Goal: Task Accomplishment & Management: Manage account settings

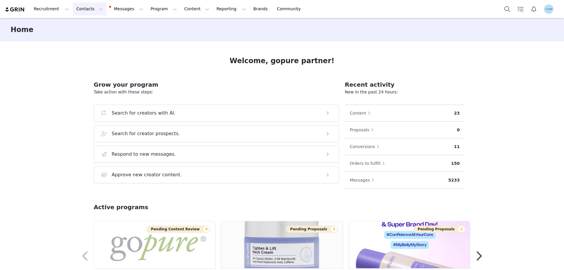
click at [86, 9] on button "Contacts Contacts" at bounding box center [90, 8] width 34 height 13
click at [88, 26] on div "Creators" at bounding box center [90, 26] width 39 height 6
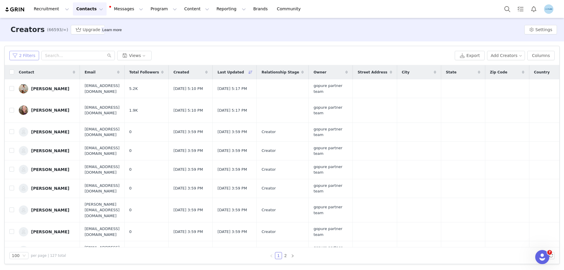
click at [28, 56] on button "2 Filters" at bounding box center [24, 55] width 30 height 9
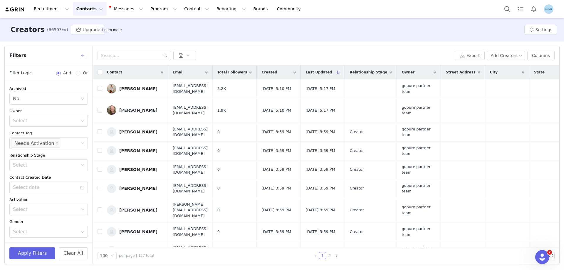
click at [83, 56] on button "button" at bounding box center [82, 55] width 9 height 9
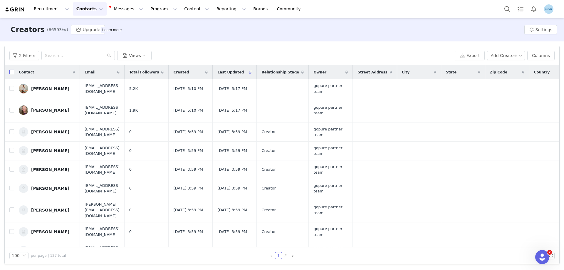
click at [12, 72] on input "checkbox" at bounding box center [11, 72] width 5 height 5
checkbox input "true"
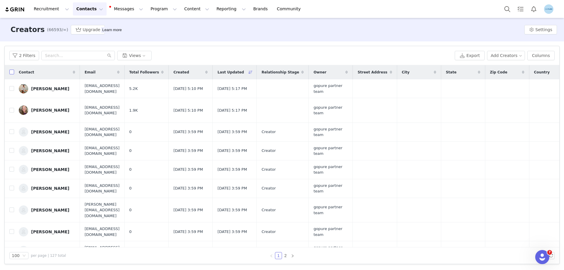
checkbox input "true"
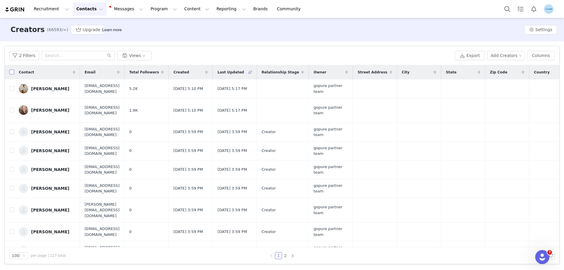
checkbox input "true"
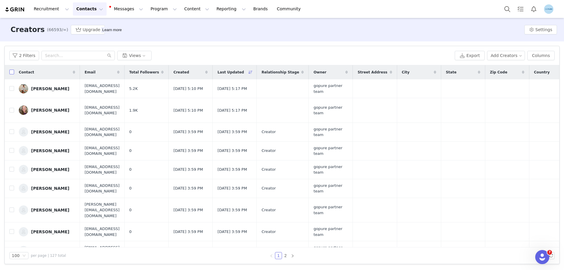
checkbox input "true"
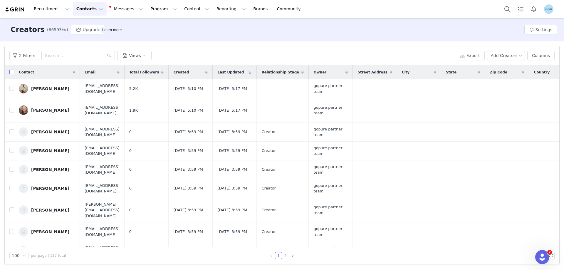
checkbox input "true"
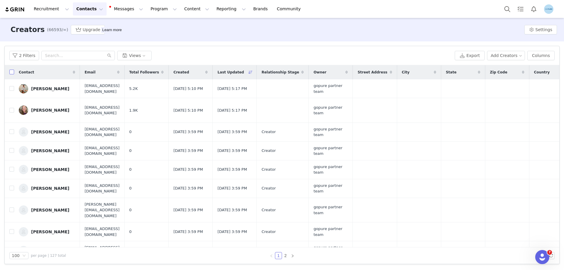
checkbox input "true"
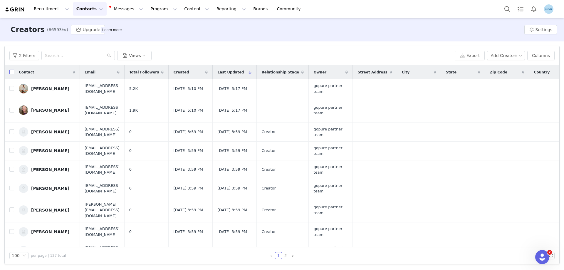
checkbox input "true"
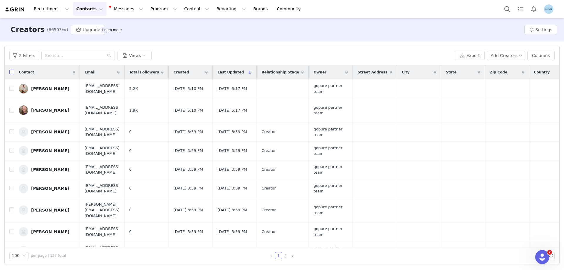
checkbox input "true"
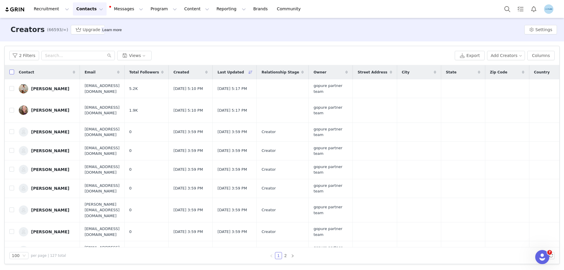
checkbox input "true"
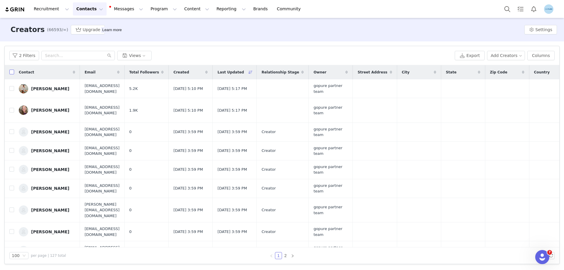
checkbox input "true"
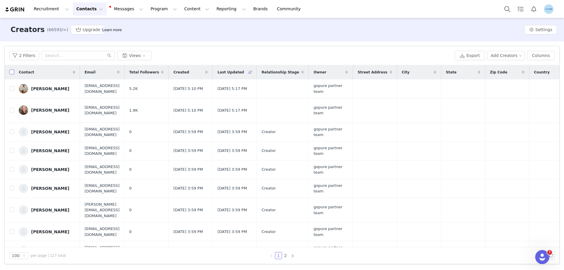
checkbox input "true"
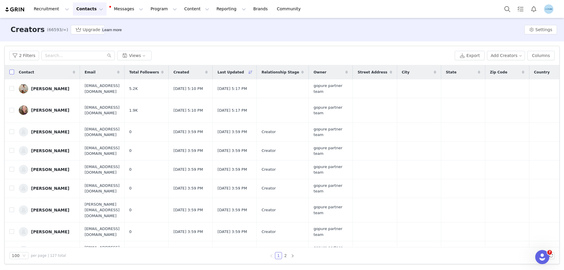
checkbox input "true"
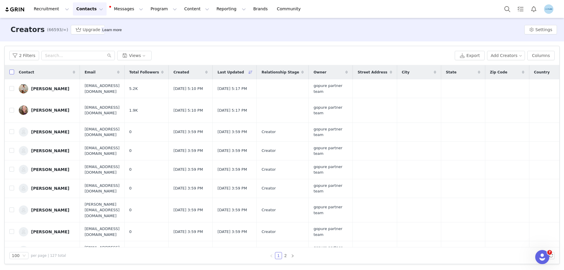
checkbox input "true"
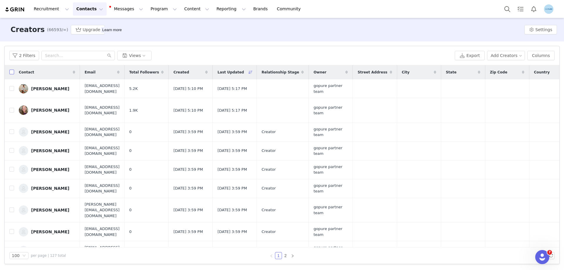
checkbox input "true"
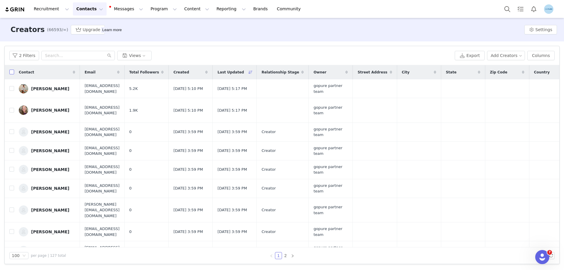
checkbox input "true"
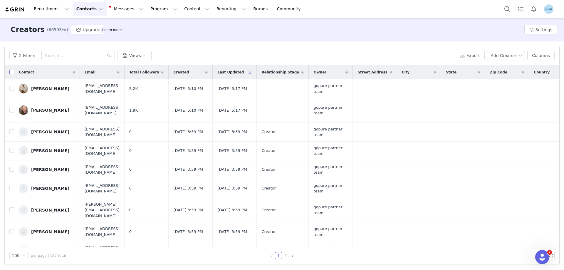
checkbox input "true"
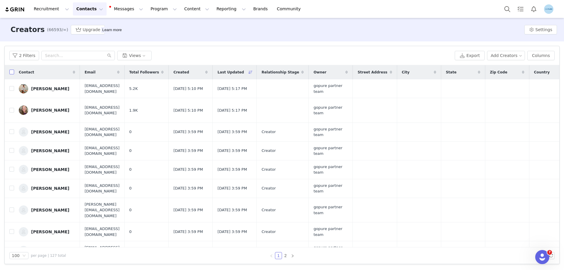
checkbox input "true"
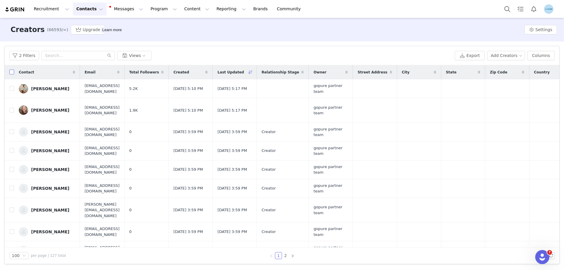
checkbox input "true"
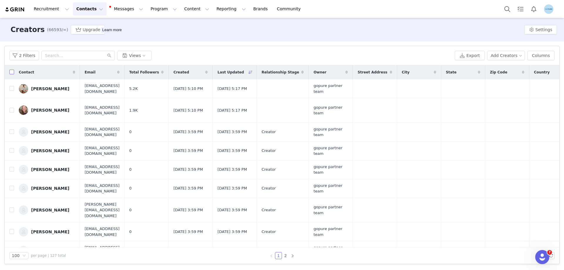
checkbox input "true"
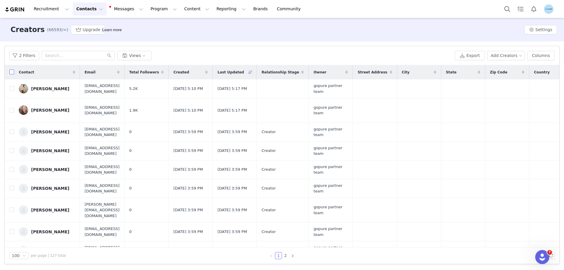
checkbox input "true"
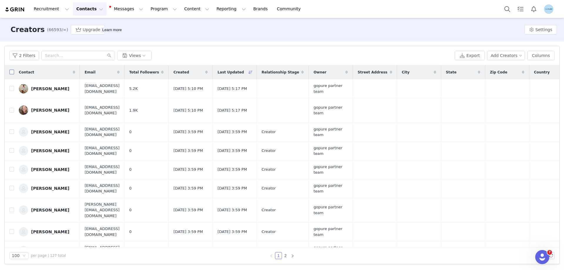
checkbox input "true"
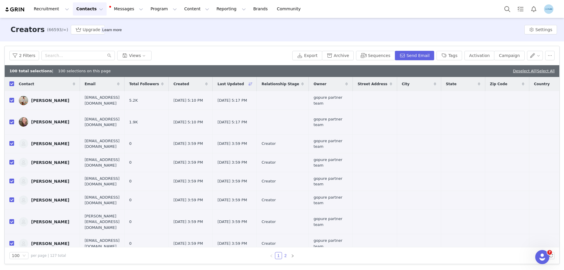
click at [288, 256] on link "2" at bounding box center [285, 255] width 6 height 6
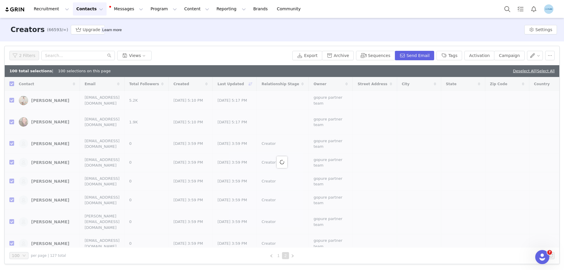
checkbox input "false"
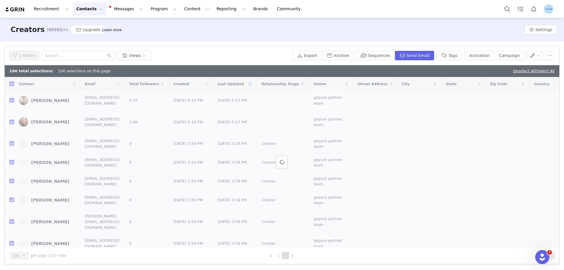
checkbox input "false"
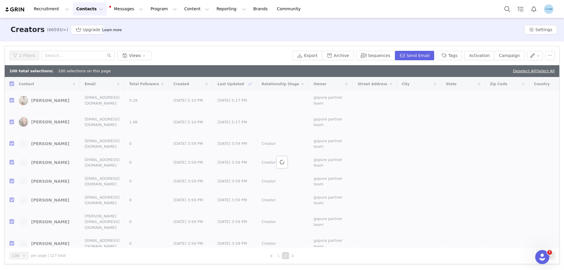
checkbox input "false"
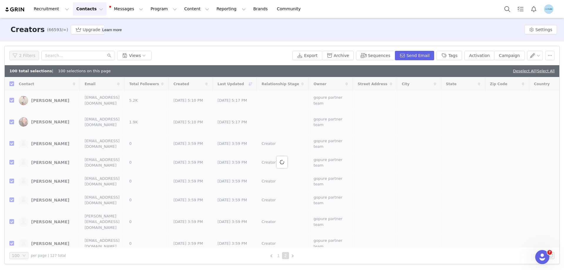
checkbox input "false"
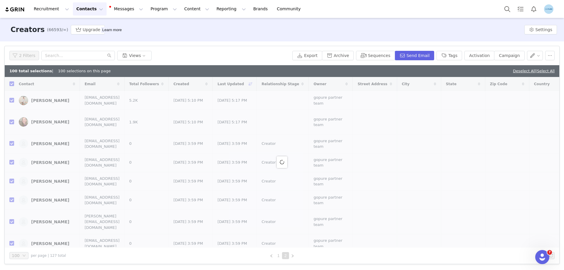
checkbox input "false"
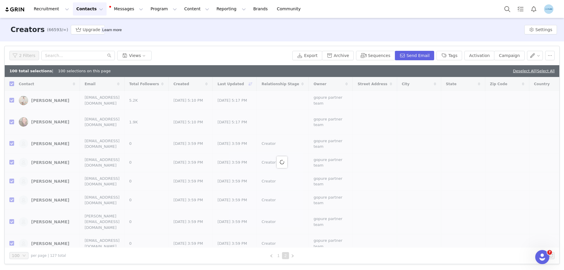
checkbox input "false"
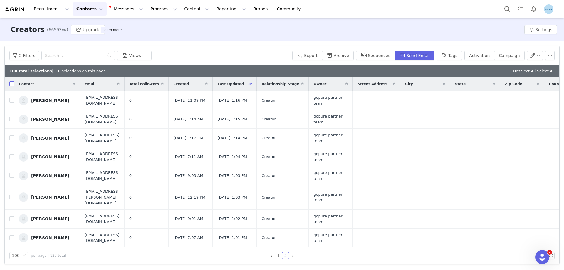
click at [11, 84] on input "checkbox" at bounding box center [11, 83] width 5 height 5
checkbox input "true"
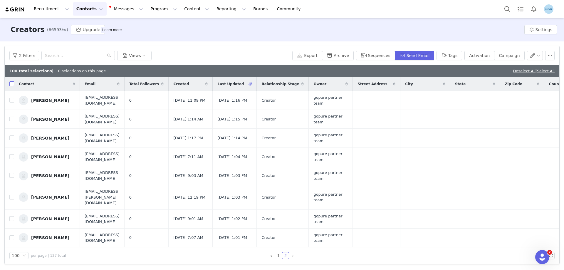
checkbox input "true"
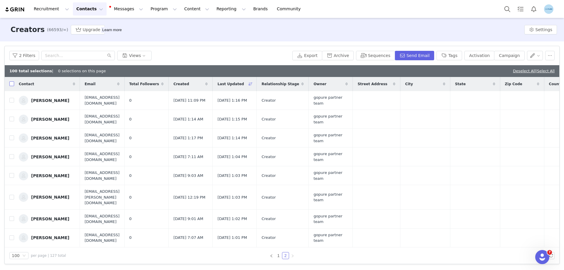
checkbox input "true"
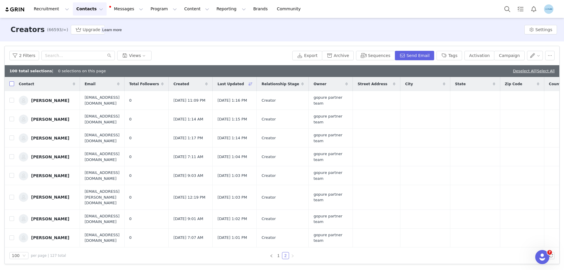
checkbox input "true"
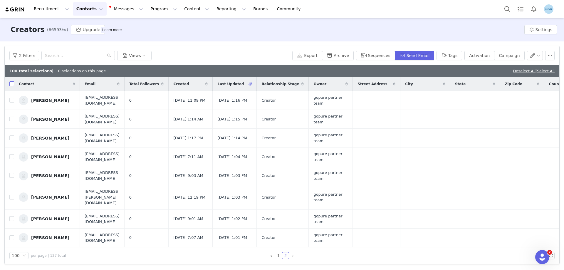
checkbox input "true"
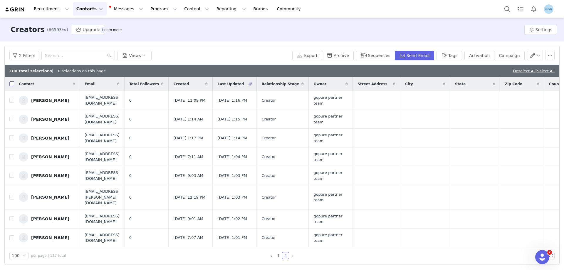
checkbox input "true"
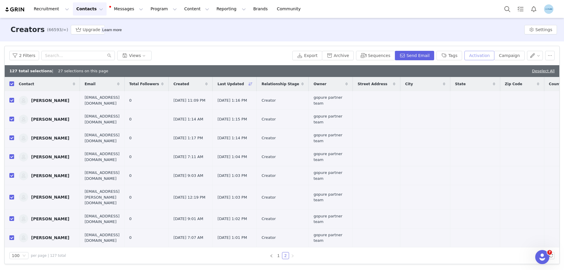
click at [488, 56] on button "Activation" at bounding box center [480, 55] width 30 height 9
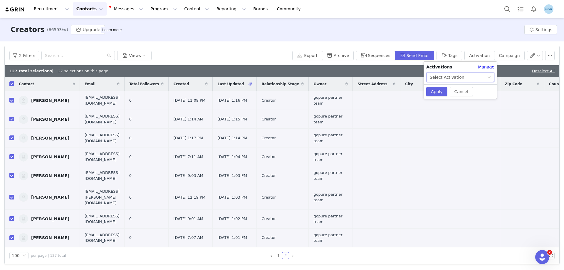
click at [463, 76] on div "Select Activation" at bounding box center [458, 77] width 57 height 9
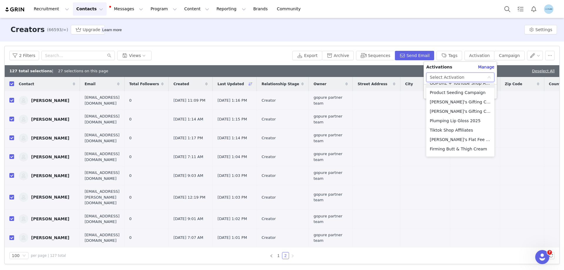
scroll to position [118, 0]
click at [446, 151] on li "goPure Sitewide" at bounding box center [460, 149] width 68 height 9
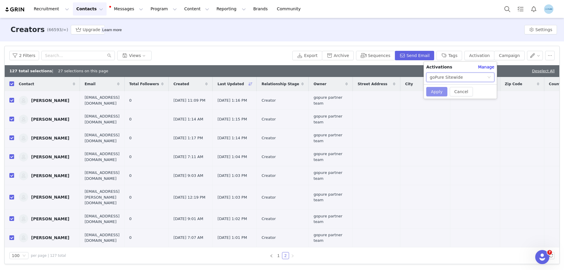
click at [436, 93] on button "Apply" at bounding box center [436, 91] width 21 height 9
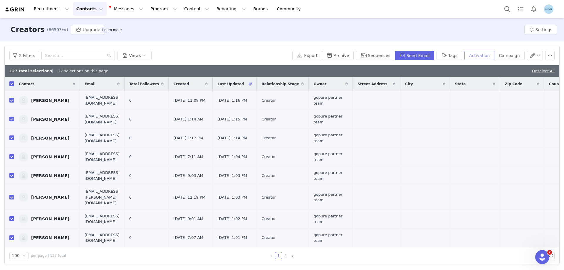
click at [483, 55] on button "Activation" at bounding box center [480, 55] width 30 height 9
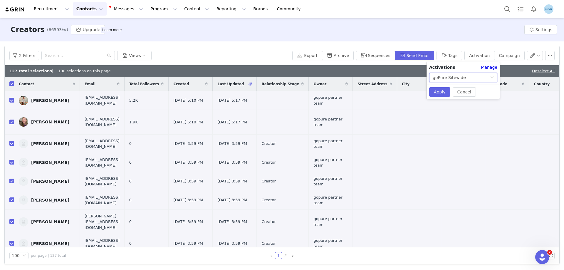
click at [452, 76] on div "goPure Sitewide" at bounding box center [449, 77] width 33 height 9
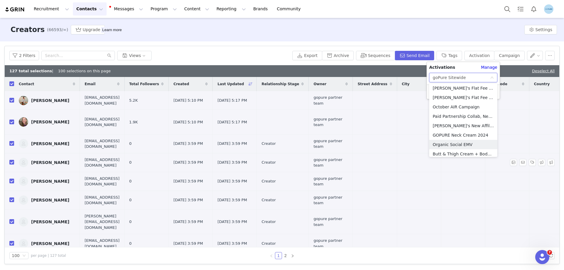
scroll to position [31, 0]
click at [450, 151] on li "Butt & Thigh Cream + Body Scrub Bundle" at bounding box center [463, 152] width 68 height 9
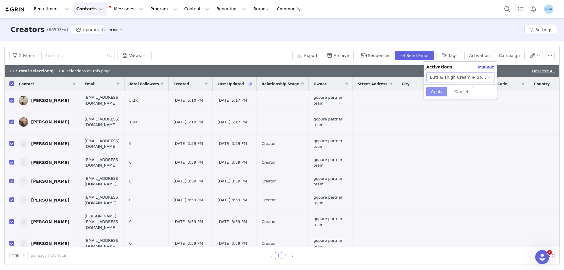
click at [434, 89] on button "Apply" at bounding box center [436, 91] width 21 height 9
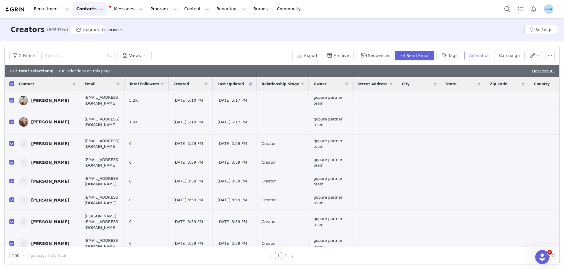
click at [481, 57] on button "Activation" at bounding box center [480, 55] width 30 height 9
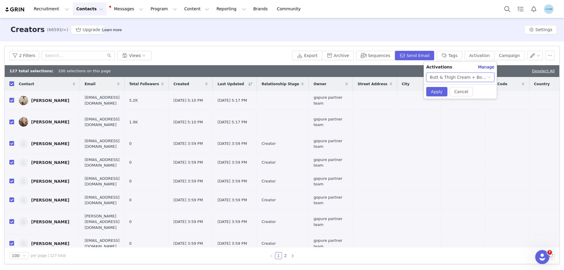
click at [457, 76] on div "Butt & Thigh Cream + Body Scrub Bundle" at bounding box center [458, 77] width 57 height 9
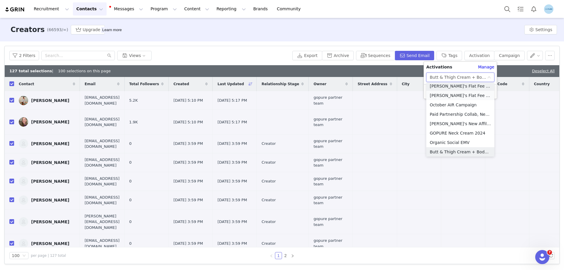
scroll to position [29, 0]
click at [455, 135] on li "GOPURE Neck Cream 2024" at bounding box center [460, 134] width 68 height 9
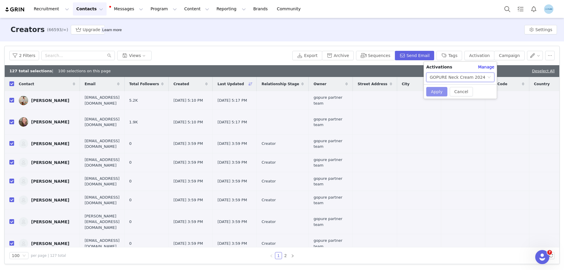
click at [437, 92] on button "Apply" at bounding box center [436, 91] width 21 height 9
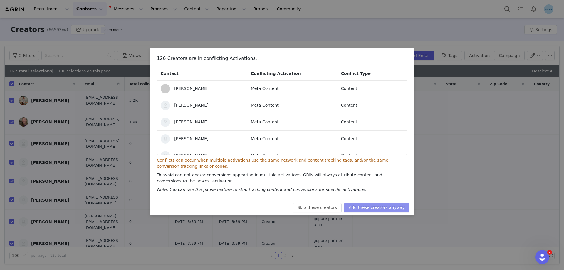
click at [374, 208] on button "Add these creators anyway" at bounding box center [377, 207] width 66 height 9
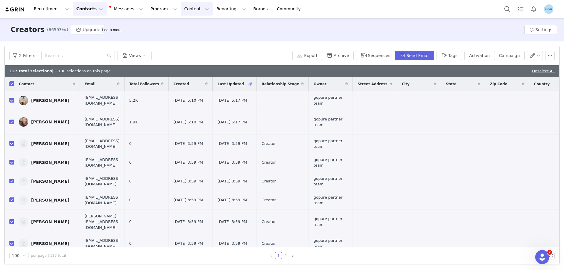
click at [181, 9] on button "Content Content" at bounding box center [197, 8] width 32 height 13
click at [147, 8] on button "Program Program" at bounding box center [164, 8] width 34 height 13
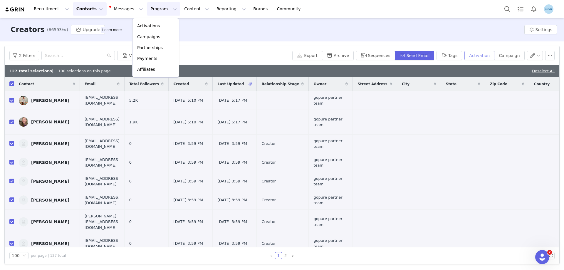
click at [477, 55] on button "Activation" at bounding box center [480, 55] width 30 height 9
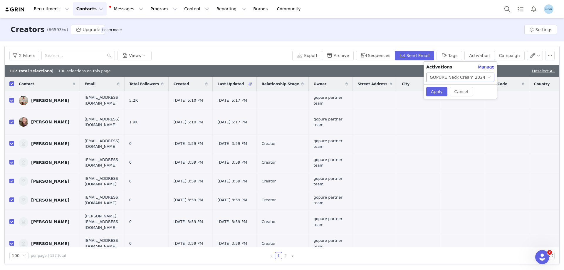
click at [453, 81] on div "GOPURE Neck Cream 2024" at bounding box center [458, 77] width 56 height 9
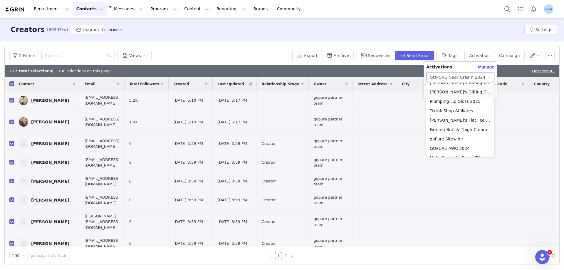
scroll to position [147, 0]
click at [451, 121] on li "goPure Sitewide" at bounding box center [460, 120] width 68 height 9
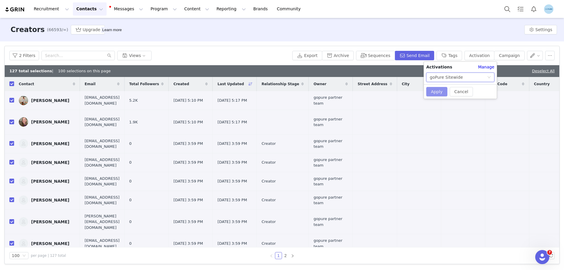
click at [443, 92] on button "Apply" at bounding box center [436, 91] width 21 height 9
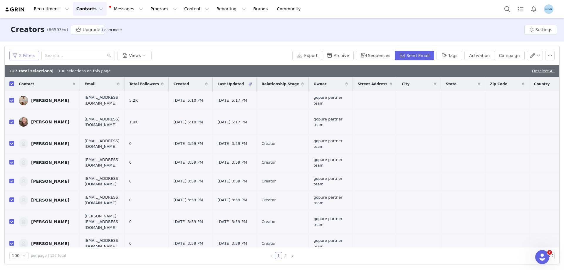
click at [18, 54] on button "2 Filters" at bounding box center [24, 55] width 30 height 9
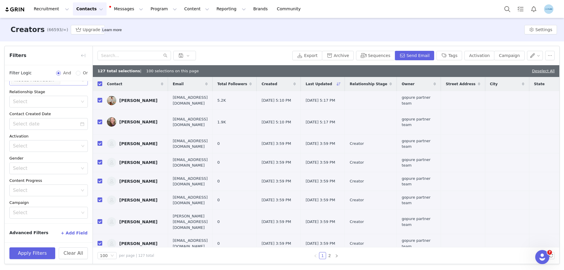
scroll to position [0, 0]
click at [84, 52] on button "button" at bounding box center [82, 55] width 9 height 9
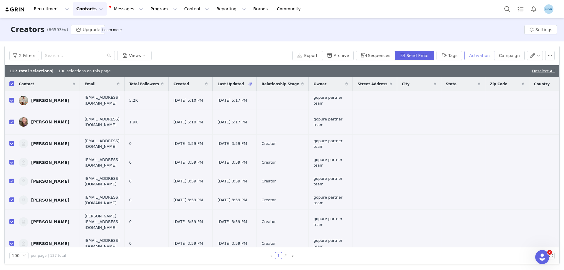
click at [478, 54] on button "Activation" at bounding box center [480, 55] width 30 height 9
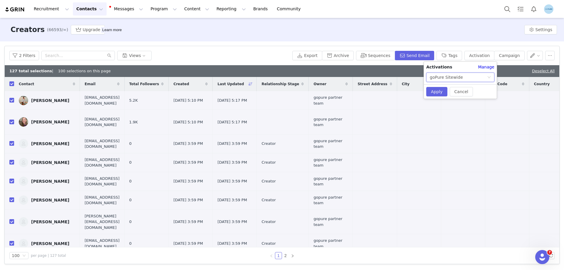
click at [477, 76] on div "goPure Sitewide" at bounding box center [458, 77] width 57 height 9
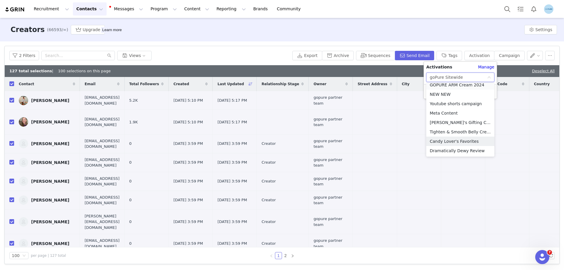
scroll to position [210, 0]
click at [452, 114] on li "GOPURE ARM Cream 2024" at bounding box center [460, 114] width 68 height 9
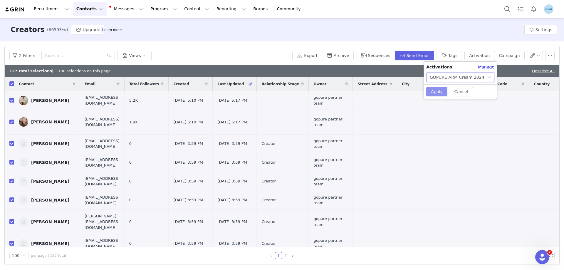
click at [437, 91] on button "Apply" at bounding box center [436, 91] width 21 height 9
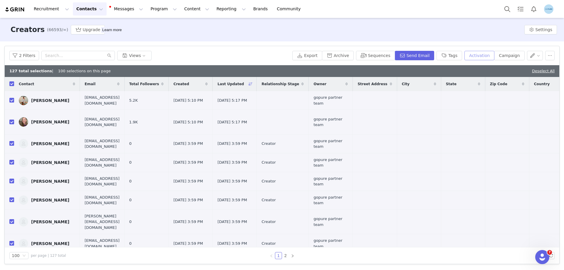
click at [487, 57] on button "Activation" at bounding box center [480, 55] width 30 height 9
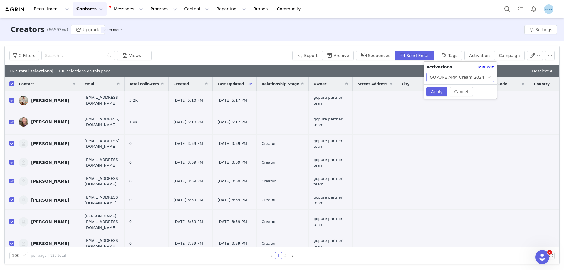
click at [467, 77] on div "GOPURE ARM Cream 2024" at bounding box center [457, 77] width 55 height 9
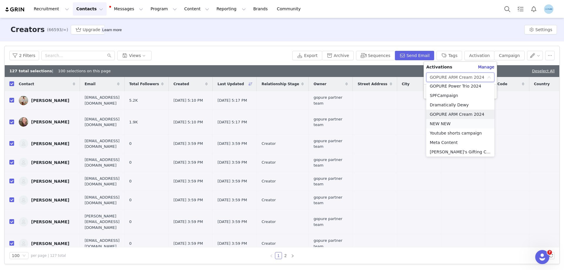
scroll to position [208, 0]
click at [451, 87] on li "GOPURE Power Trio 2024" at bounding box center [460, 87] width 68 height 9
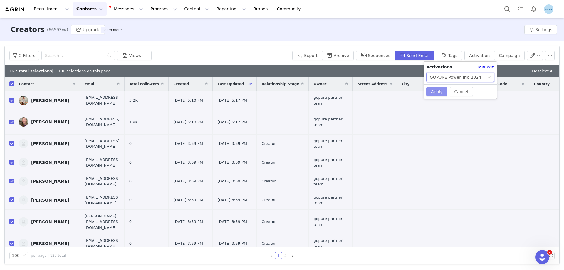
click at [439, 88] on button "Apply" at bounding box center [436, 91] width 21 height 9
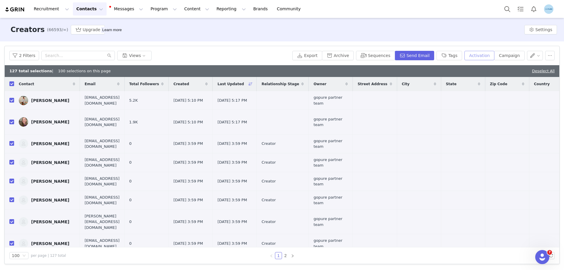
click at [485, 56] on button "Activation" at bounding box center [480, 55] width 30 height 9
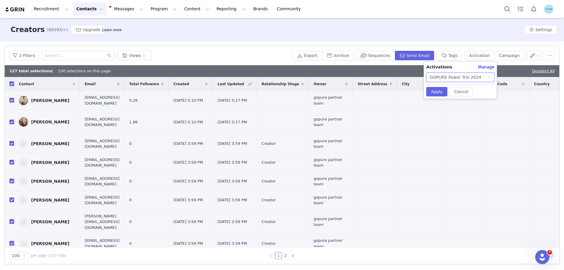
click at [463, 76] on div "GOPURE Power Trio 2024" at bounding box center [455, 77] width 51 height 9
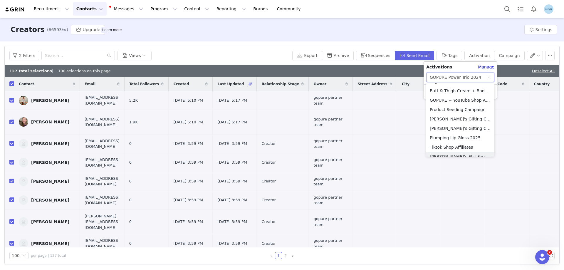
scroll to position [122, 0]
click at [447, 144] on li "goPure Sitewide" at bounding box center [460, 145] width 68 height 9
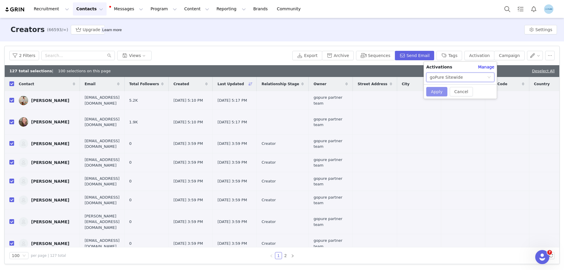
click at [440, 93] on button "Apply" at bounding box center [436, 91] width 21 height 9
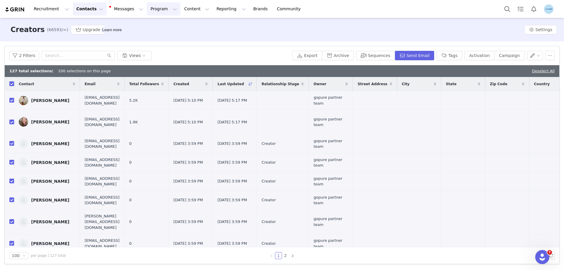
click at [147, 11] on button "Program Program" at bounding box center [164, 8] width 34 height 13
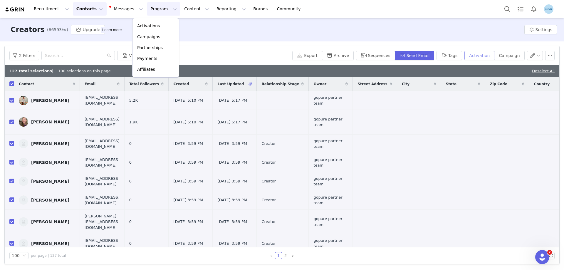
click at [486, 57] on button "Activation" at bounding box center [480, 55] width 30 height 9
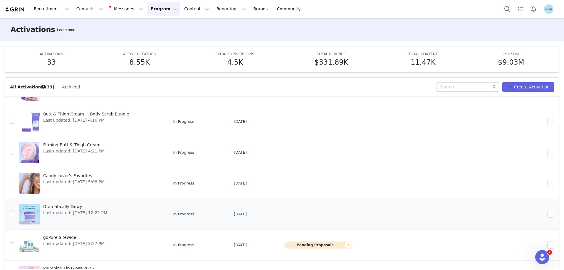
scroll to position [88, 0]
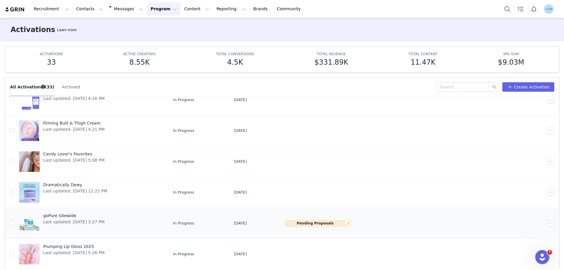
click at [89, 219] on span "Last updated: Sep 25, 2025 3:27 PM" at bounding box center [73, 222] width 61 height 6
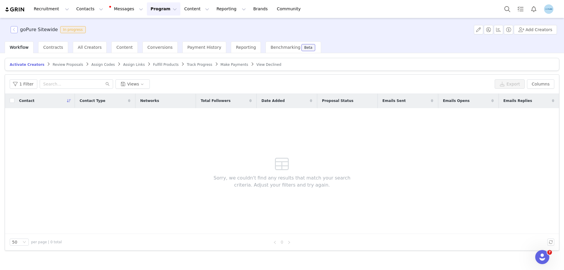
click at [15, 29] on button "button" at bounding box center [14, 29] width 7 height 7
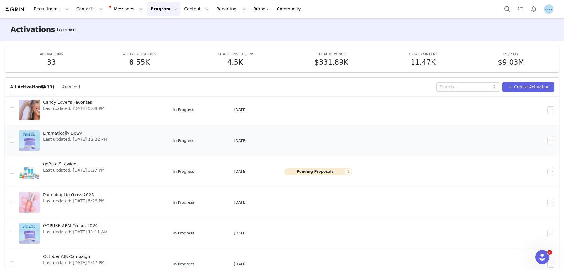
scroll to position [141, 0]
click at [71, 167] on span "Last updated: [DATE] 3:27 PM" at bounding box center [73, 169] width 61 height 6
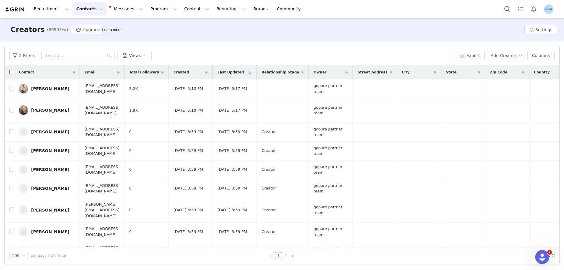
click at [11, 74] on input "checkbox" at bounding box center [11, 72] width 5 height 5
checkbox input "true"
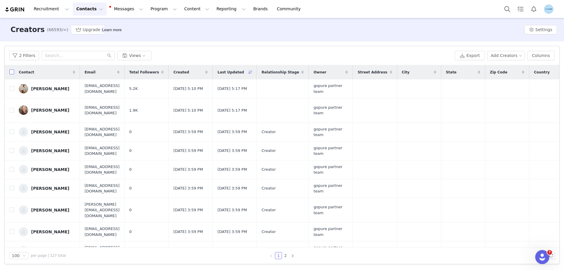
checkbox input "true"
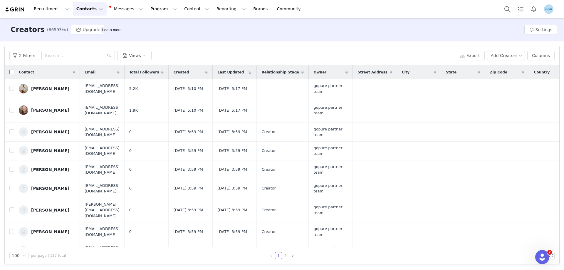
checkbox input "true"
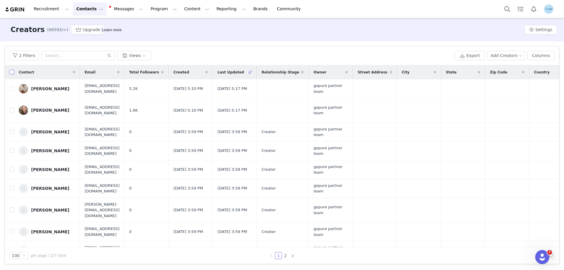
checkbox input "true"
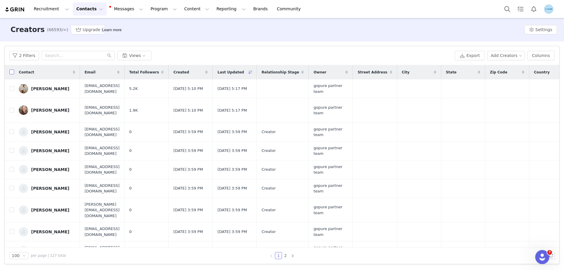
checkbox input "true"
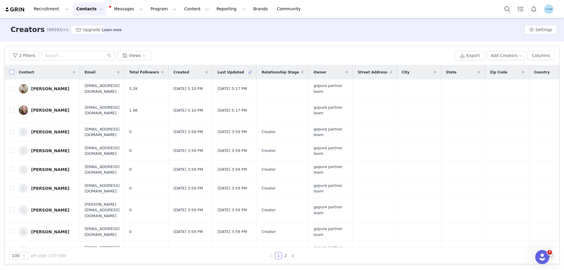
checkbox input "true"
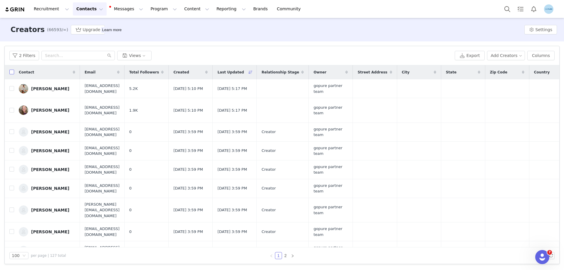
checkbox input "true"
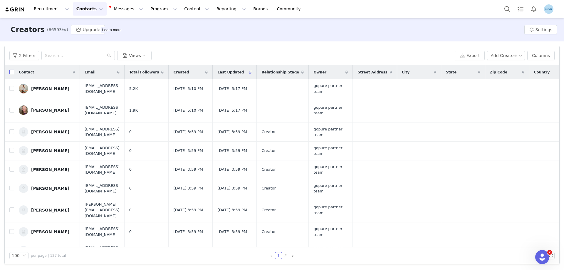
checkbox input "true"
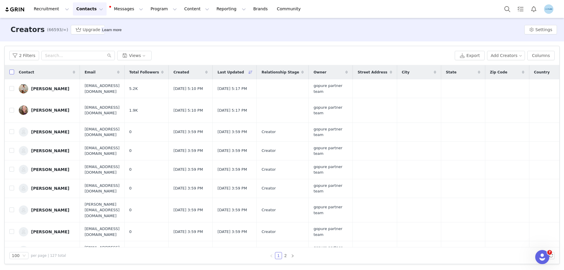
checkbox input "true"
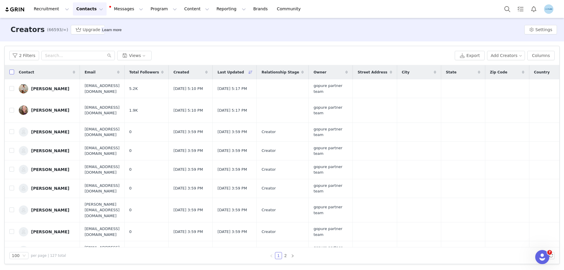
checkbox input "true"
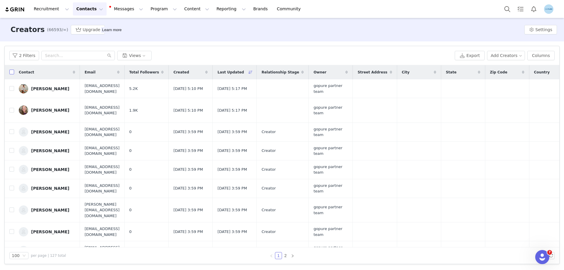
checkbox input "true"
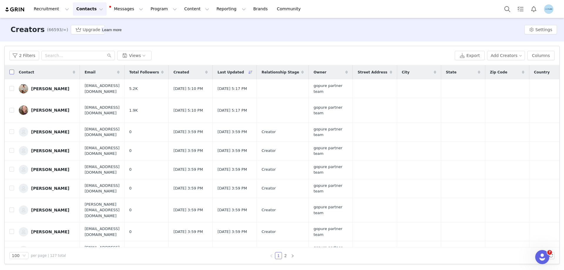
checkbox input "true"
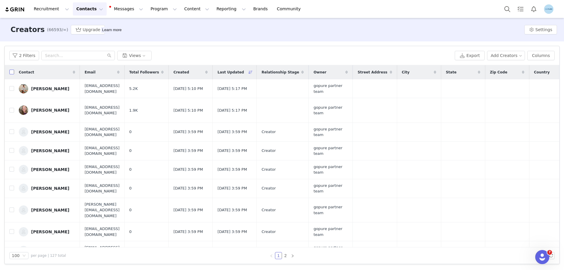
checkbox input "true"
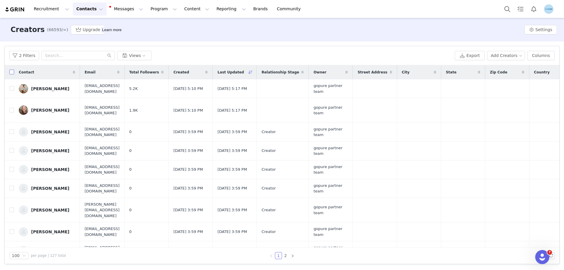
checkbox input "true"
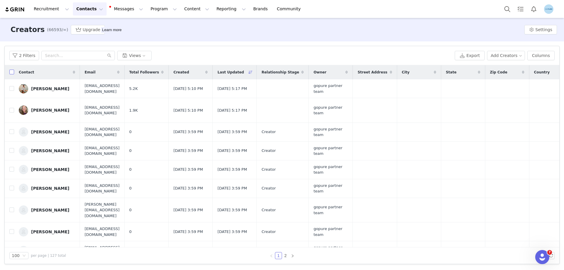
checkbox input "true"
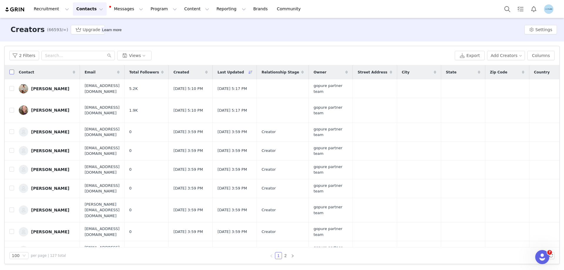
checkbox input "true"
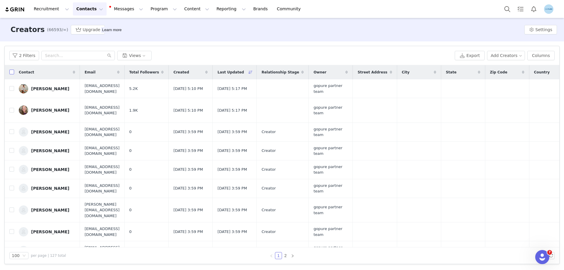
checkbox input "true"
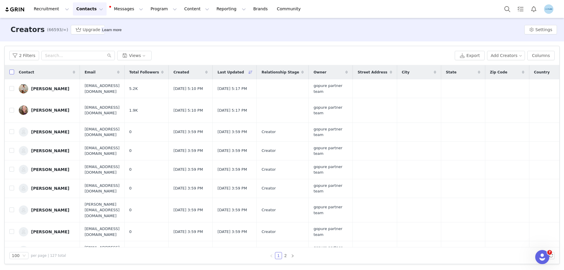
checkbox input "true"
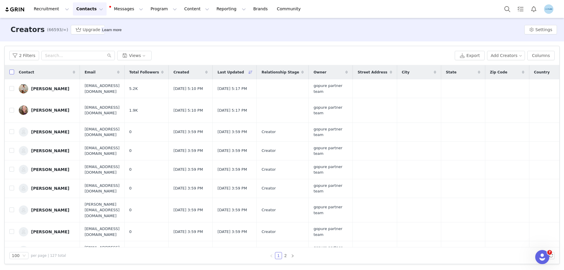
checkbox input "true"
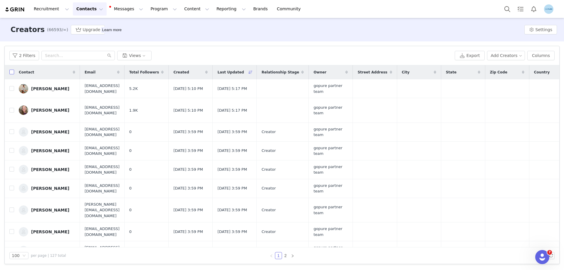
checkbox input "true"
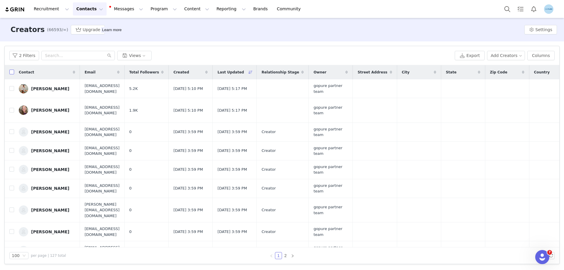
checkbox input "true"
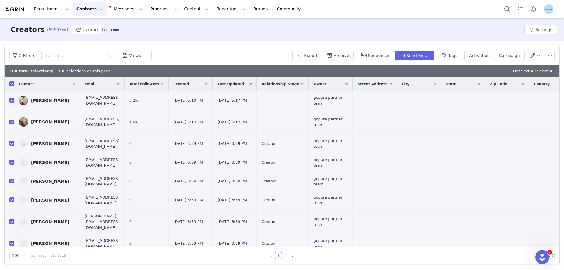
click at [285, 256] on link "2" at bounding box center [285, 255] width 6 height 6
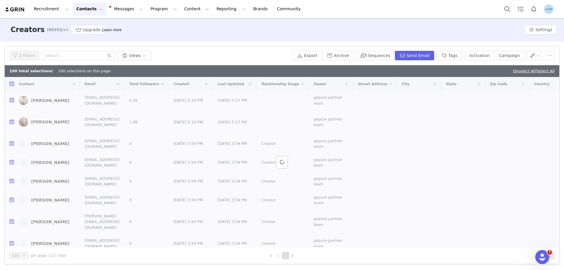
checkbox input "false"
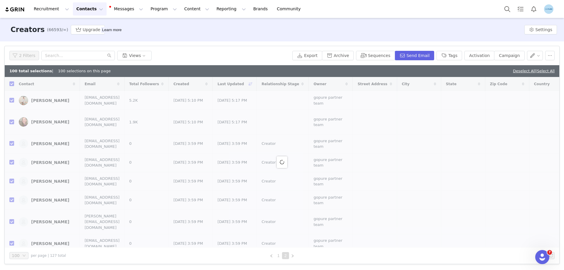
checkbox input "false"
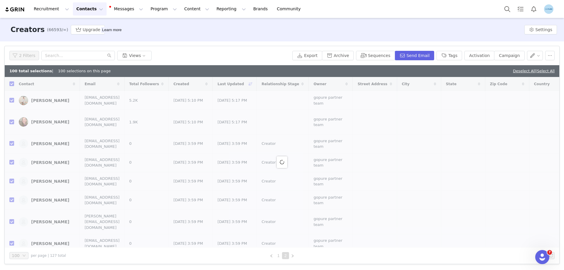
checkbox input "false"
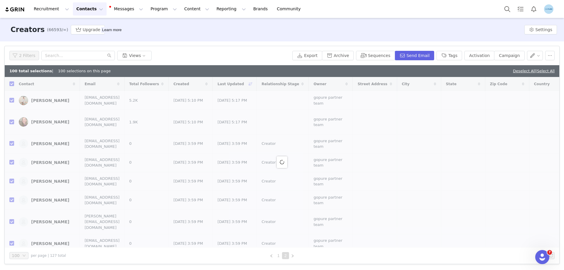
checkbox input "false"
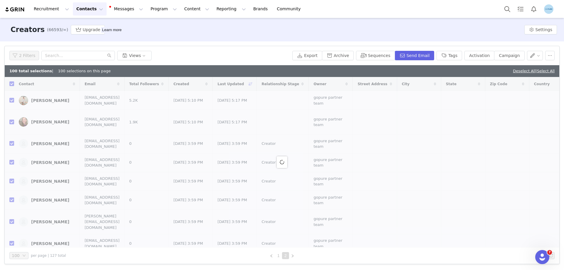
checkbox input "false"
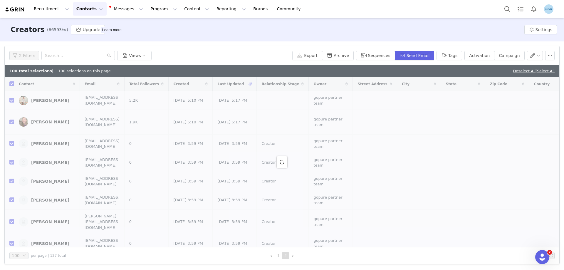
checkbox input "false"
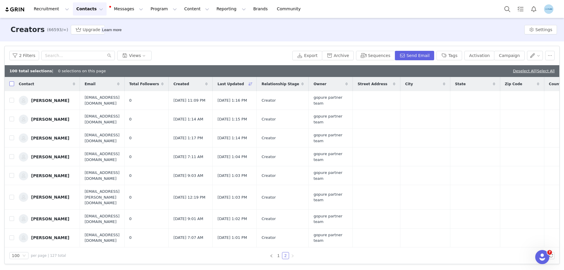
click at [11, 84] on input "checkbox" at bounding box center [11, 83] width 5 height 5
checkbox input "true"
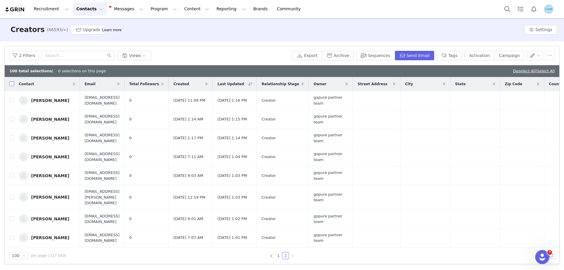
checkbox input "true"
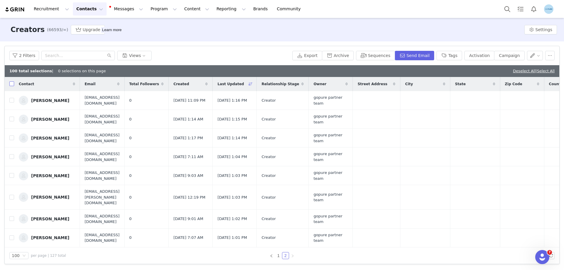
checkbox input "true"
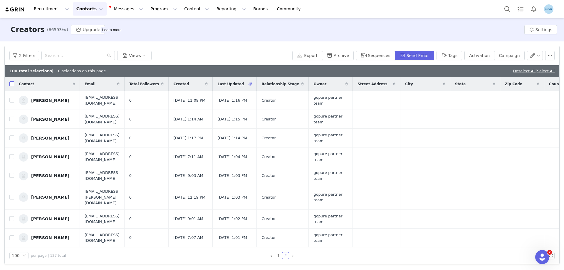
checkbox input "true"
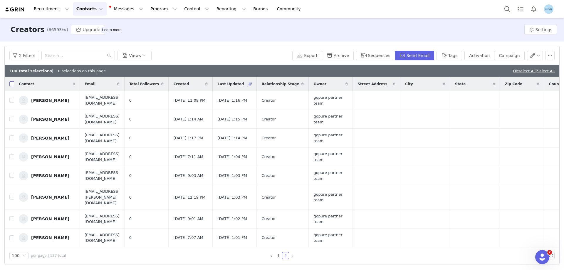
checkbox input "true"
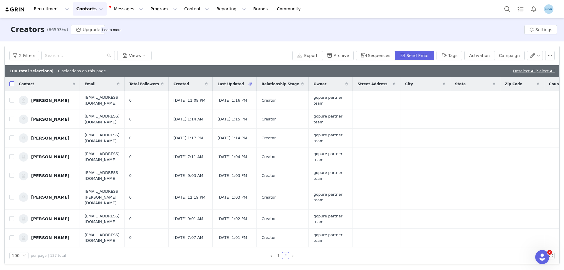
checkbox input "true"
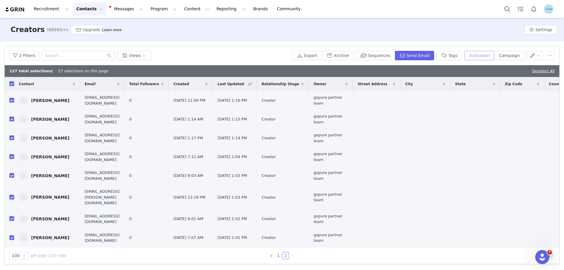
click at [480, 56] on button "Activation" at bounding box center [480, 55] width 30 height 9
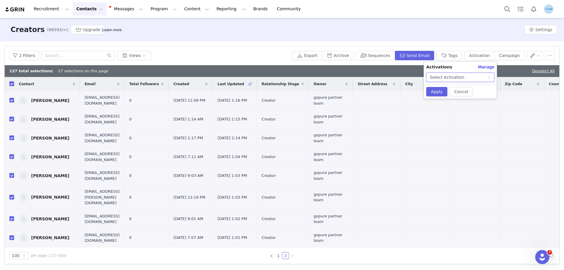
click at [447, 76] on div "Select Activation" at bounding box center [447, 77] width 35 height 9
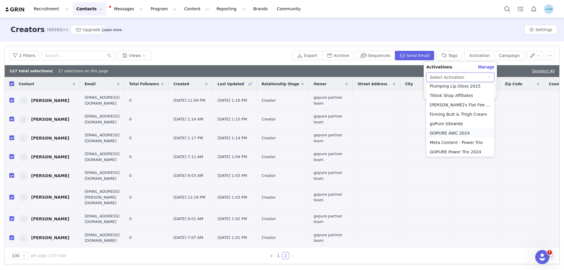
scroll to position [147, 0]
click at [442, 120] on li "goPure Sitewide" at bounding box center [460, 120] width 68 height 9
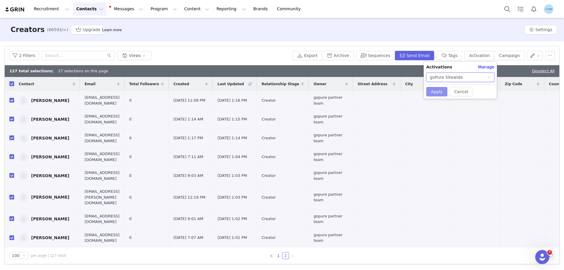
click at [440, 93] on button "Apply" at bounding box center [436, 91] width 21 height 9
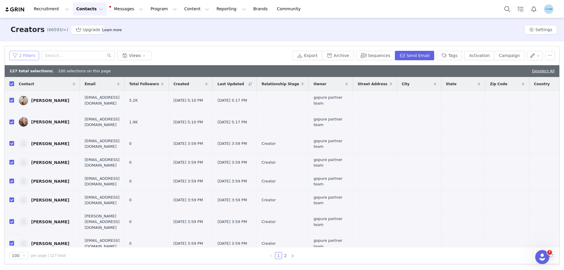
click at [24, 54] on button "2 Filters" at bounding box center [24, 55] width 30 height 9
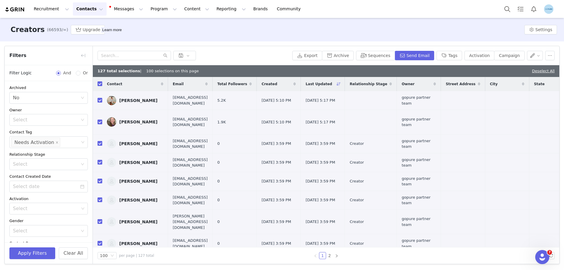
scroll to position [0, 0]
click at [485, 56] on button "Activation" at bounding box center [480, 55] width 30 height 9
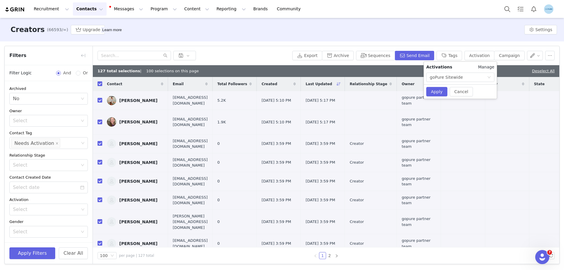
click at [488, 68] on link "Manage" at bounding box center [486, 67] width 16 height 6
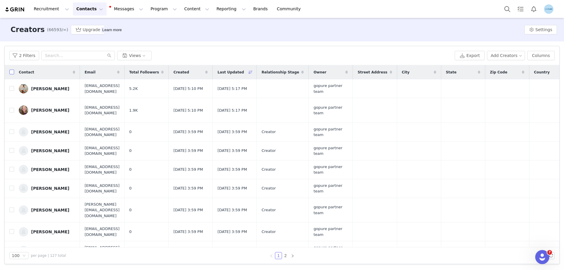
click at [10, 72] on input "checkbox" at bounding box center [11, 72] width 5 height 5
checkbox input "true"
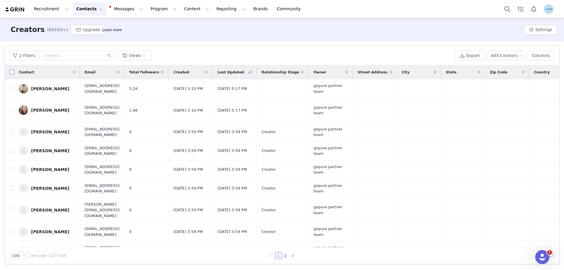
checkbox input "true"
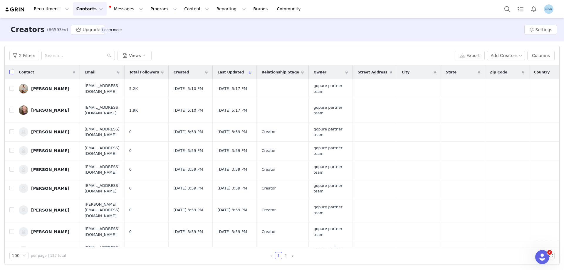
checkbox input "true"
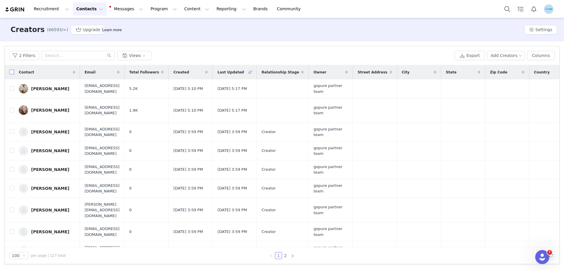
checkbox input "true"
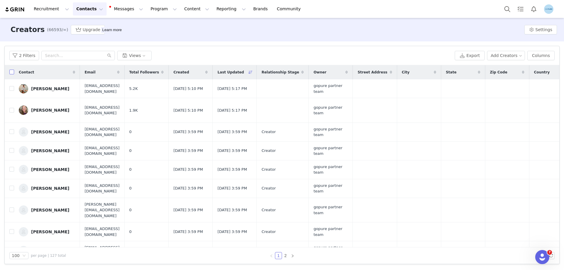
checkbox input "true"
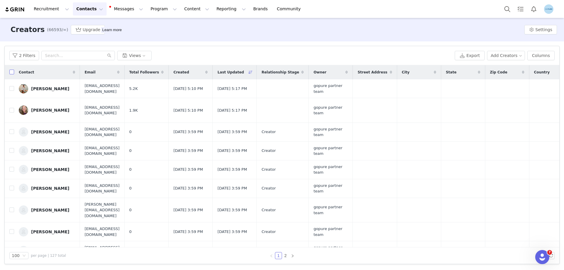
checkbox input "true"
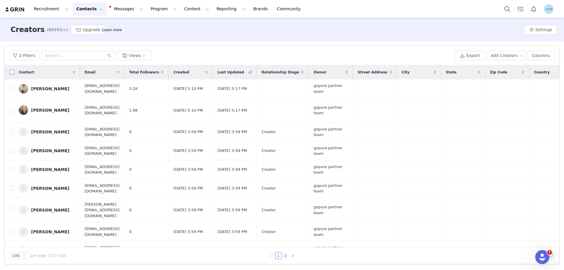
checkbox input "true"
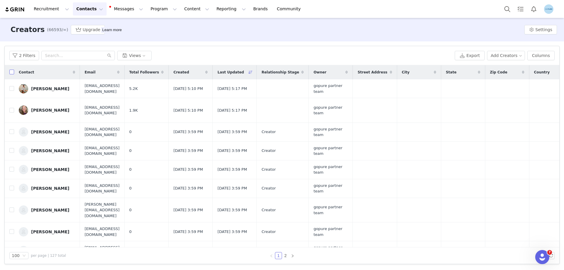
checkbox input "true"
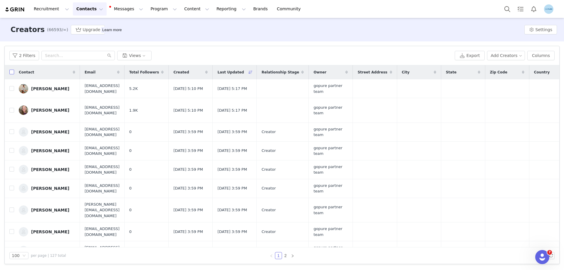
checkbox input "true"
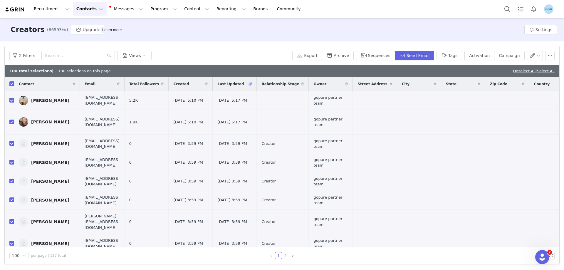
click at [286, 255] on link "2" at bounding box center [285, 255] width 6 height 6
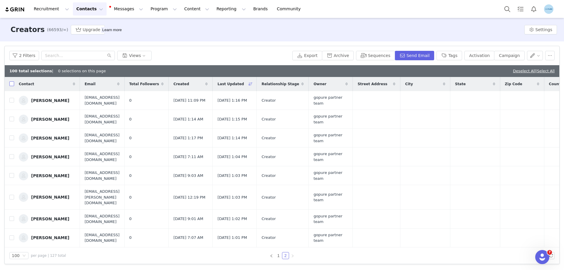
click at [13, 84] on input "checkbox" at bounding box center [11, 83] width 5 height 5
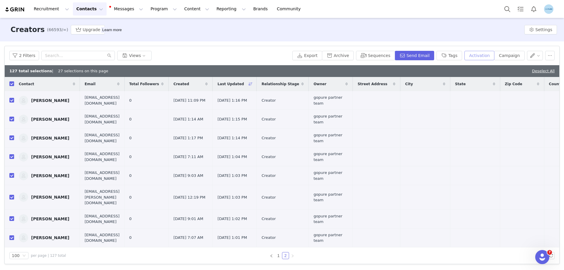
click at [479, 56] on button "Activation" at bounding box center [480, 55] width 30 height 9
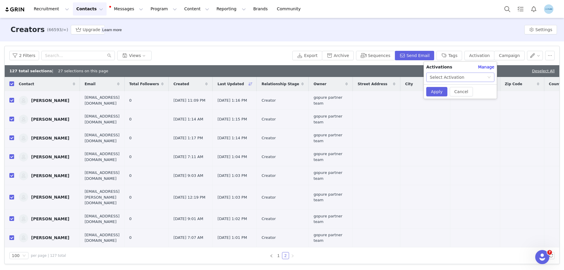
click at [459, 77] on div "Select Activation" at bounding box center [447, 77] width 35 height 9
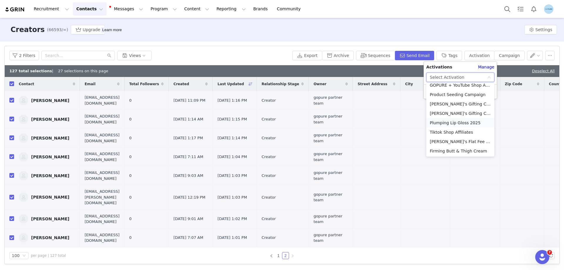
scroll to position [118, 0]
click at [445, 150] on li "goPure Sitewide" at bounding box center [460, 149] width 68 height 9
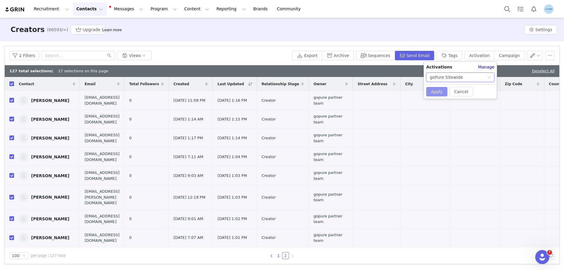
click at [433, 89] on button "Apply" at bounding box center [436, 91] width 21 height 9
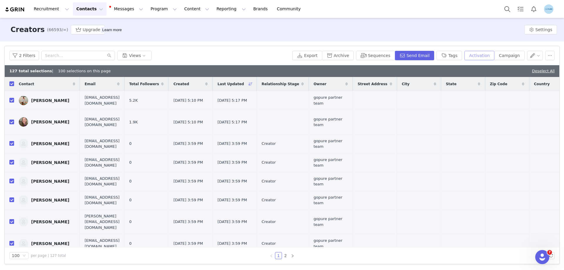
click at [487, 54] on button "Activation" at bounding box center [480, 55] width 30 height 9
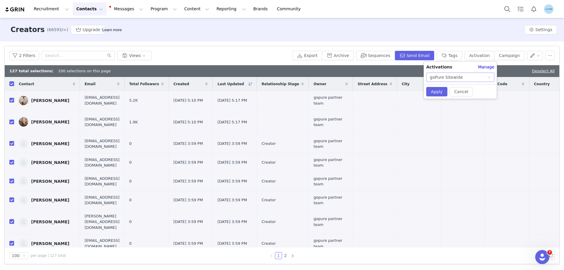
click at [453, 77] on div "goPure Sitewide" at bounding box center [446, 77] width 33 height 9
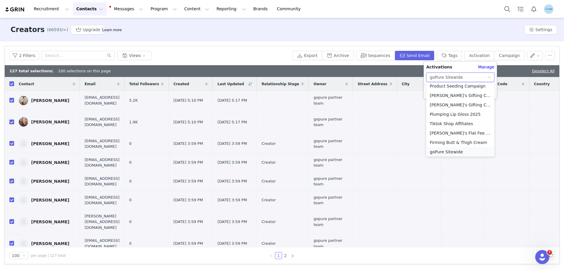
scroll to position [145, 0]
click at [442, 133] on li "GOPURE AWC 2024" at bounding box center [460, 131] width 68 height 9
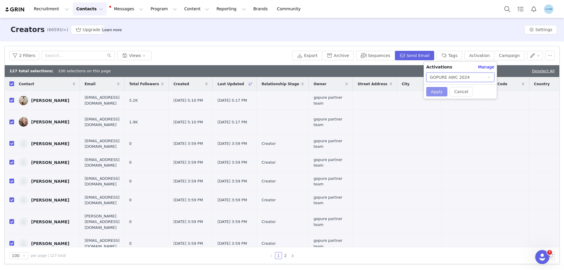
click at [430, 91] on button "Apply" at bounding box center [436, 91] width 21 height 9
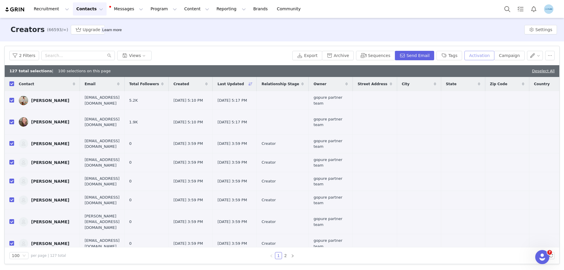
click at [475, 55] on button "Activation" at bounding box center [480, 55] width 30 height 9
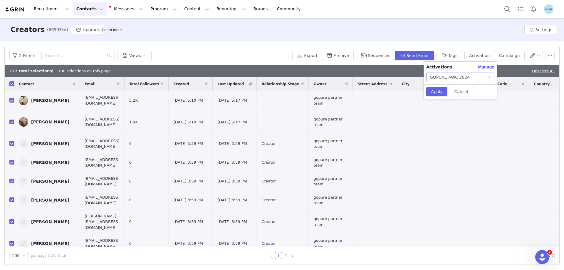
click at [458, 78] on div "GOPURE AWC 2024" at bounding box center [450, 77] width 40 height 9
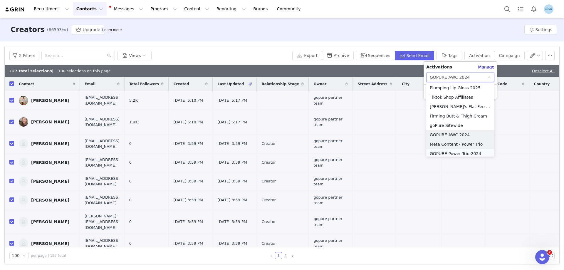
scroll to position [144, 0]
click at [461, 150] on li "GOPURE Power Trio 2024" at bounding box center [460, 151] width 68 height 9
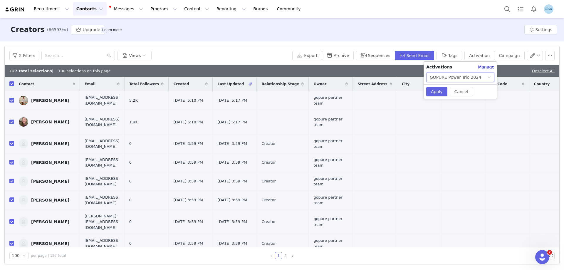
click at [441, 96] on div "Cancel Apply" at bounding box center [460, 91] width 73 height 14
click at [439, 94] on button "Apply" at bounding box center [436, 91] width 21 height 9
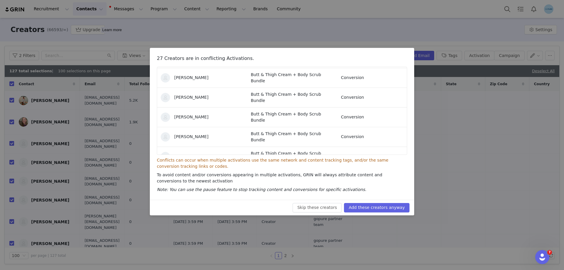
scroll to position [378, 0]
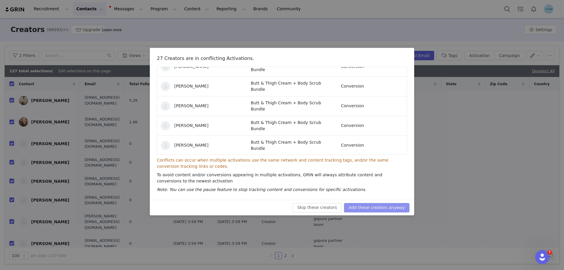
click at [374, 207] on button "Add these creators anyway" at bounding box center [377, 207] width 66 height 9
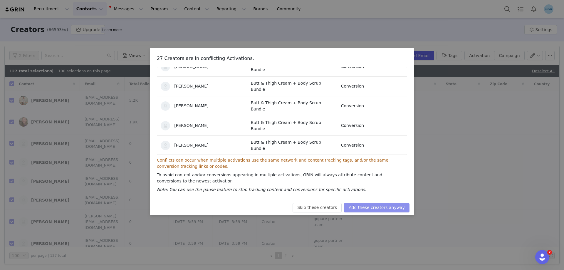
click at [381, 207] on button "Add these creators anyway" at bounding box center [377, 207] width 66 height 9
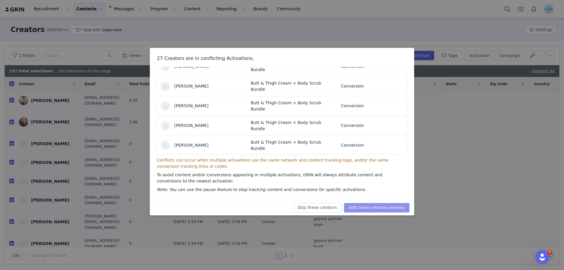
click at [383, 208] on button "Add these creators anyway" at bounding box center [377, 207] width 66 height 9
click at [468, 154] on div "27 Creators are in conflicting Activations. Contact Conflicting Activation Conf…" at bounding box center [282, 135] width 564 height 270
drag, startPoint x: 322, startPoint y: 210, endPoint x: 370, endPoint y: 206, distance: 47.8
click at [322, 210] on button "Skip these creators" at bounding box center [317, 207] width 49 height 9
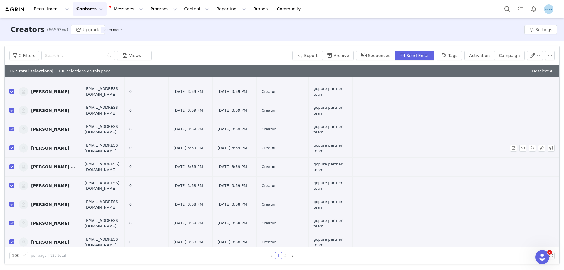
scroll to position [265, 0]
click at [483, 58] on button "Activation" at bounding box center [480, 55] width 30 height 9
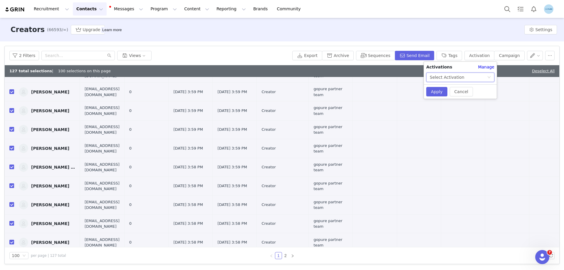
click at [450, 78] on div "Select Activation" at bounding box center [447, 77] width 35 height 9
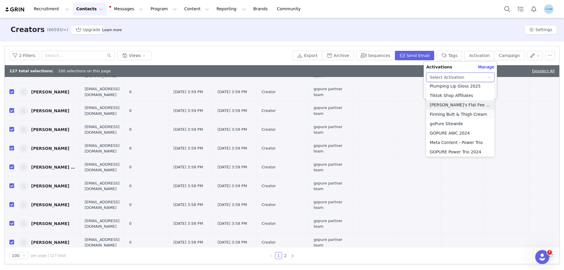
scroll to position [142, 0]
click at [449, 117] on li "Firming Butt & Thigh Cream" at bounding box center [460, 115] width 68 height 9
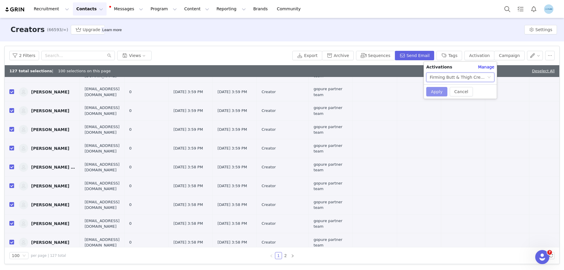
click at [434, 93] on button "Apply" at bounding box center [436, 91] width 21 height 9
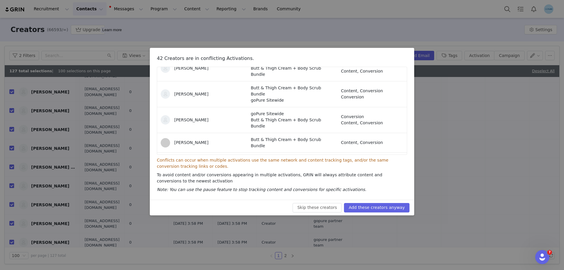
scroll to position [0, 0]
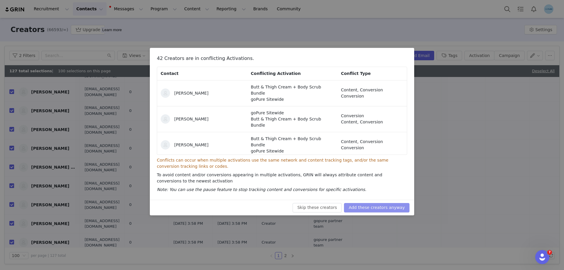
click at [371, 207] on button "Add these creators anyway" at bounding box center [377, 207] width 66 height 9
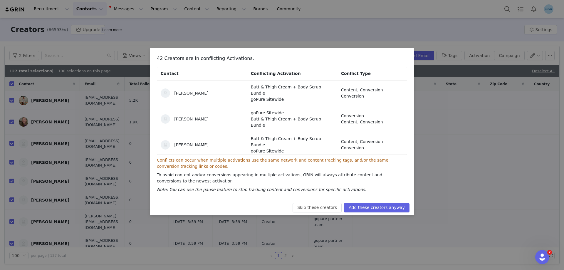
click at [472, 120] on div "42 Creators are in conflicting Activations. Contact Conflicting Activation Conf…" at bounding box center [282, 135] width 564 height 270
click at [314, 207] on button "Skip these creators" at bounding box center [317, 207] width 49 height 9
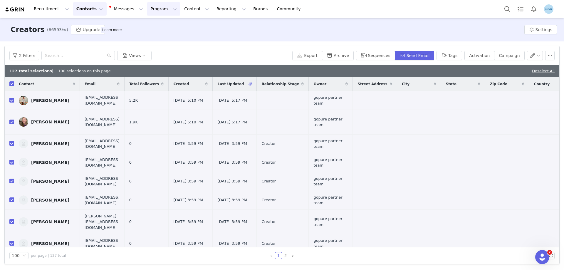
click at [147, 8] on button "Program Program" at bounding box center [164, 8] width 34 height 13
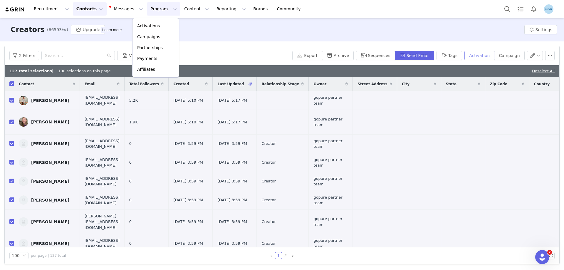
click at [483, 54] on button "Activation" at bounding box center [480, 55] width 30 height 9
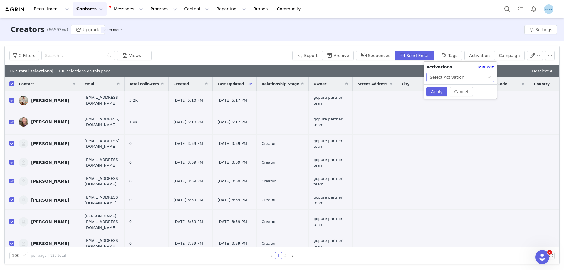
click at [454, 76] on div "Select Activation" at bounding box center [447, 77] width 35 height 9
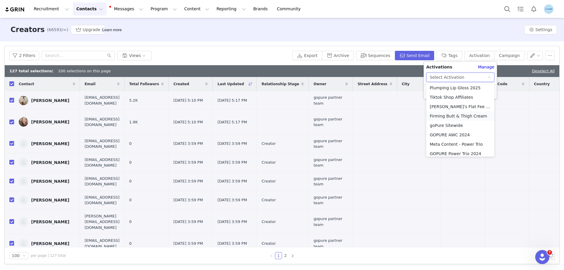
click at [450, 115] on li "Firming Butt & Thigh Cream" at bounding box center [460, 115] width 68 height 9
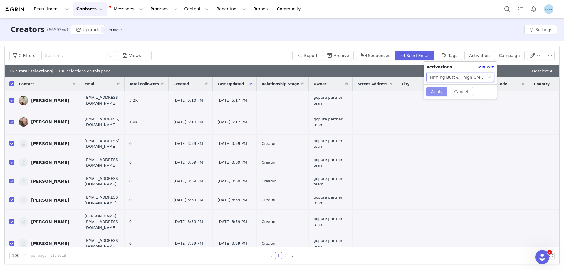
click at [437, 91] on button "Apply" at bounding box center [436, 91] width 21 height 9
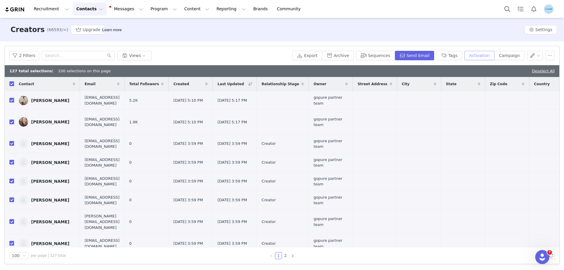
click at [482, 58] on button "Activation" at bounding box center [480, 55] width 30 height 9
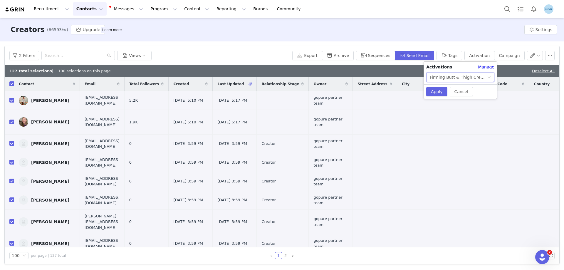
click at [471, 78] on div "Firming Butt & Thigh Cream" at bounding box center [458, 77] width 57 height 9
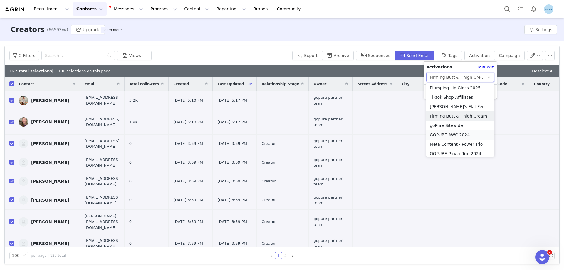
click at [451, 135] on li "GOPURE AWC 2024" at bounding box center [460, 134] width 68 height 9
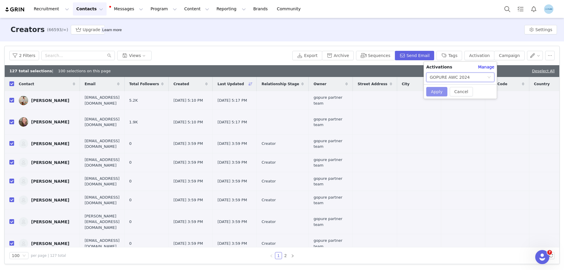
click at [436, 89] on button "Apply" at bounding box center [436, 91] width 21 height 9
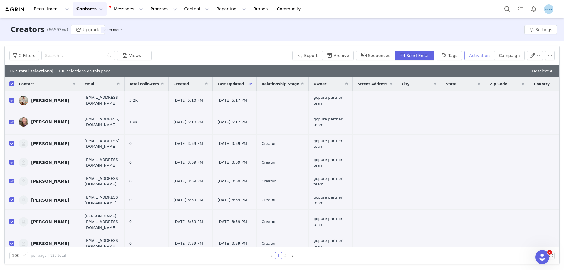
click at [477, 56] on button "Activation" at bounding box center [480, 55] width 30 height 9
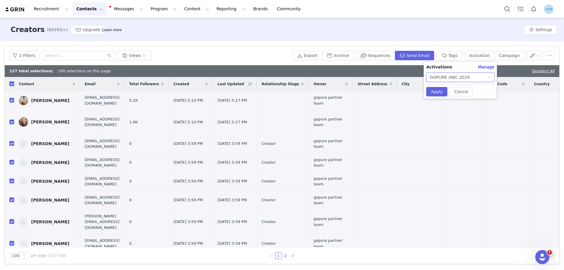
click at [456, 78] on div "GOPURE AWC 2024" at bounding box center [450, 77] width 40 height 9
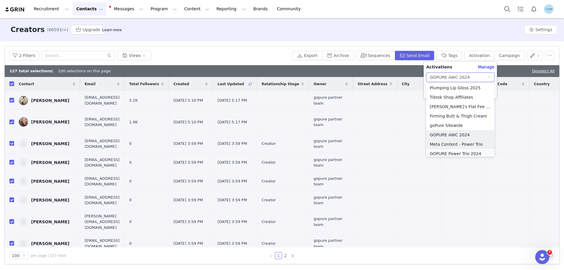
scroll to position [144, 0]
click at [450, 151] on li "GOPURE Power Trio 2024" at bounding box center [460, 151] width 68 height 9
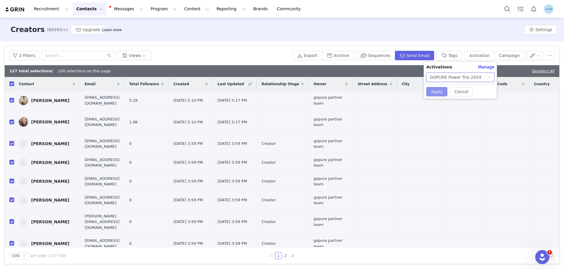
click at [434, 90] on button "Apply" at bounding box center [436, 91] width 21 height 9
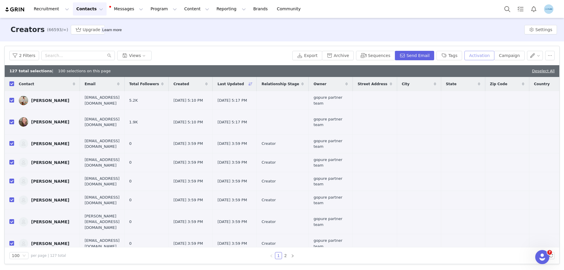
click at [481, 57] on button "Activation" at bounding box center [480, 55] width 30 height 9
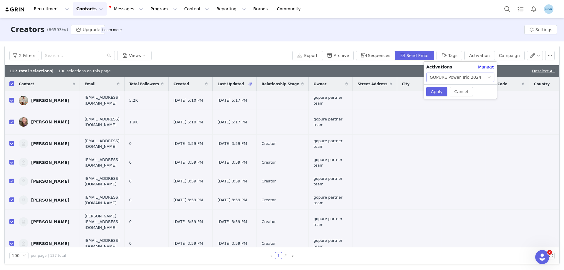
click at [463, 77] on div "GOPURE Power Trio 2024" at bounding box center [455, 77] width 51 height 9
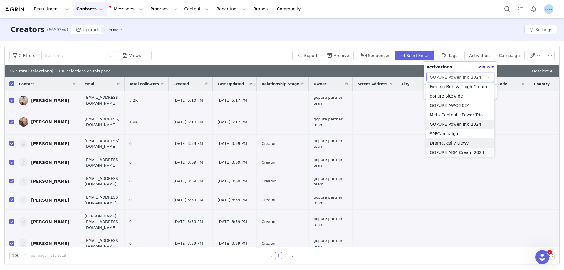
scroll to position [172, 0]
click at [449, 151] on li "GOPURE ARM Cream 2024" at bounding box center [460, 151] width 68 height 9
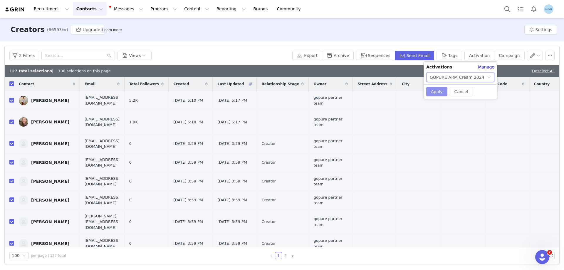
click at [438, 90] on button "Apply" at bounding box center [436, 91] width 21 height 9
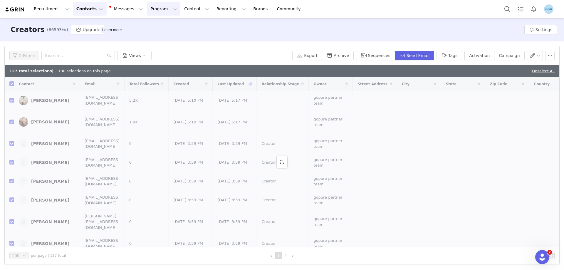
click at [147, 10] on button "Program Program" at bounding box center [164, 8] width 34 height 13
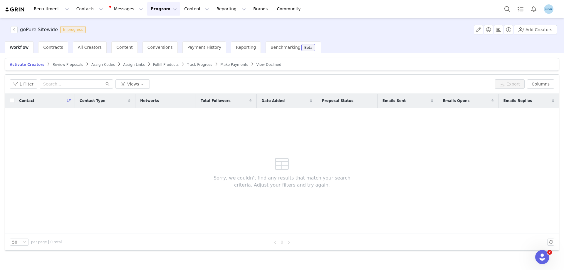
click at [56, 63] on span "Review Proposals" at bounding box center [68, 65] width 31 height 4
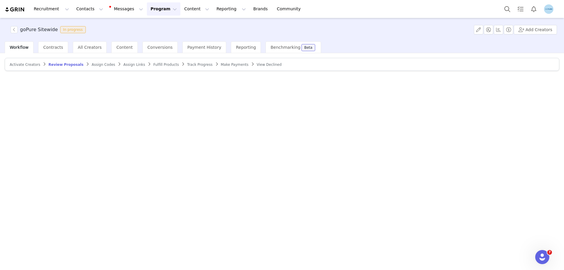
click at [31, 64] on span "Activate Creators" at bounding box center [25, 65] width 31 height 4
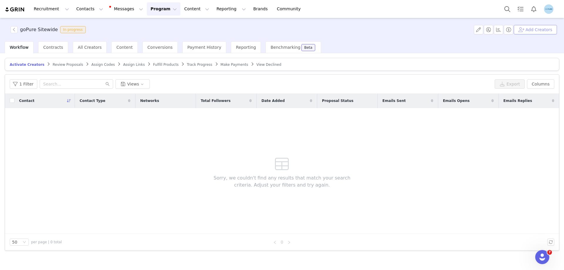
click at [531, 29] on button "Add Creators" at bounding box center [535, 29] width 43 height 9
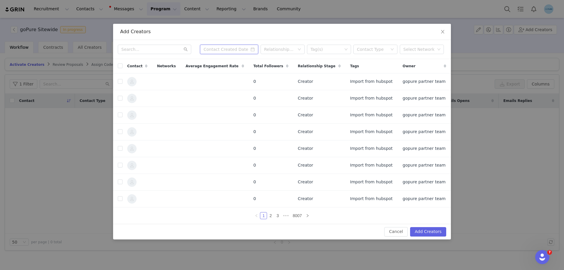
click at [247, 50] on input at bounding box center [229, 49] width 58 height 9
click at [246, 81] on div "1" at bounding box center [245, 81] width 7 height 7
type input "10/01/2025"
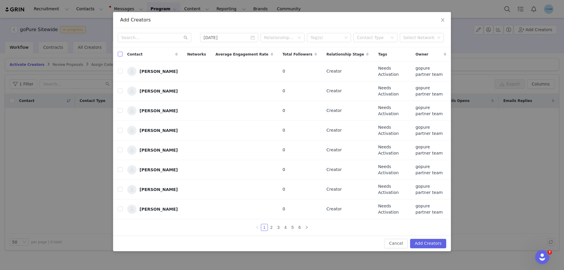
click at [119, 56] on input "checkbox" at bounding box center [120, 54] width 5 height 5
checkbox input "true"
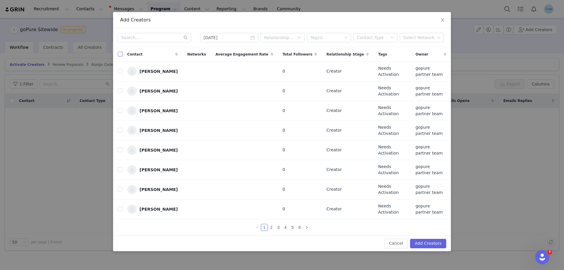
checkbox input "true"
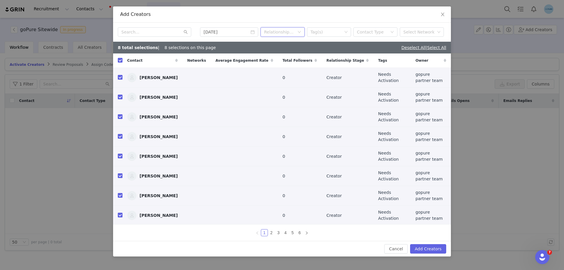
click at [297, 36] on div "Relationship Stage" at bounding box center [280, 32] width 33 height 9
click at [389, 36] on div "Contact Type" at bounding box center [373, 32] width 33 height 9
click at [325, 35] on div "Tag(s)" at bounding box center [327, 32] width 32 height 6
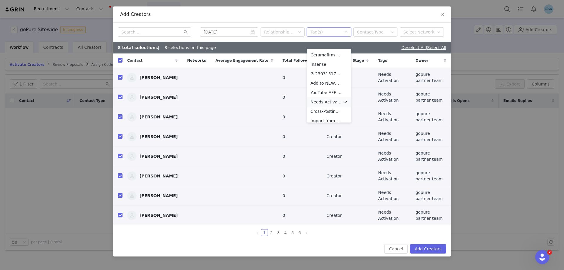
click at [319, 103] on li "Needs Activation" at bounding box center [329, 101] width 44 height 9
click at [272, 230] on link "2" at bounding box center [271, 233] width 6 height 6
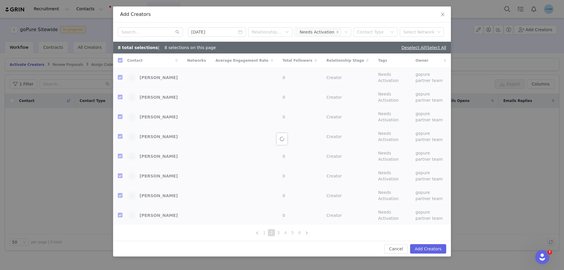
checkbox input "false"
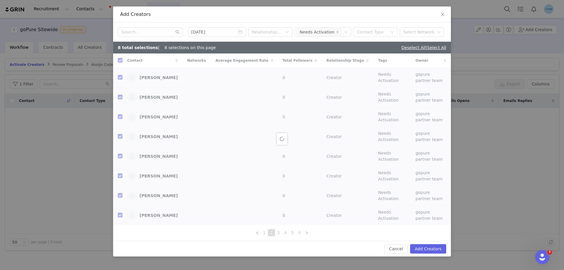
checkbox input "false"
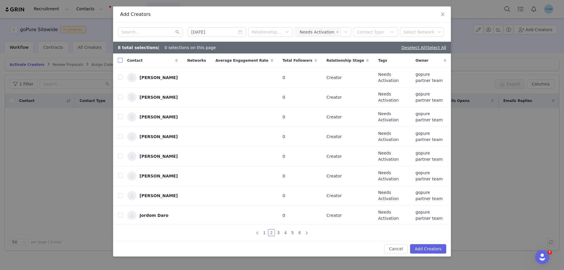
click at [121, 63] on input "checkbox" at bounding box center [120, 60] width 5 height 5
checkbox input "true"
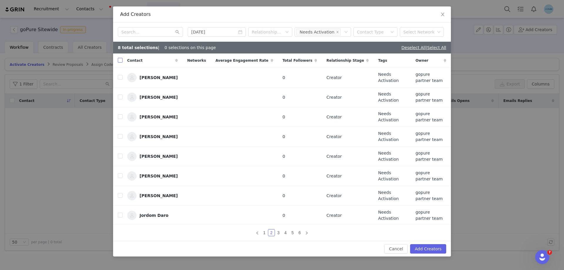
checkbox input "true"
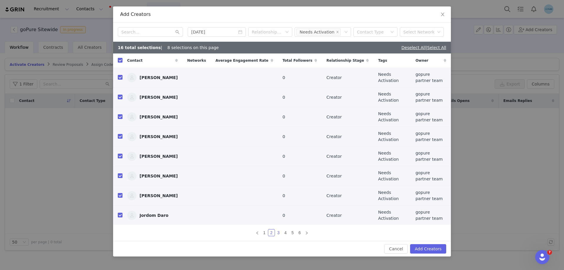
click at [280, 230] on link "3" at bounding box center [278, 233] width 6 height 6
checkbox input "false"
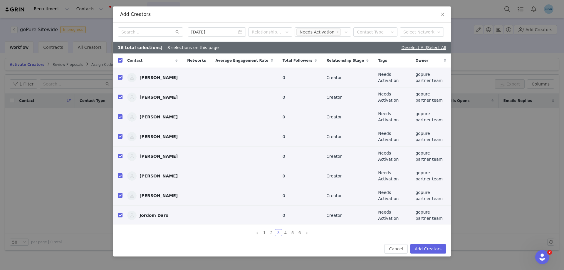
checkbox input "false"
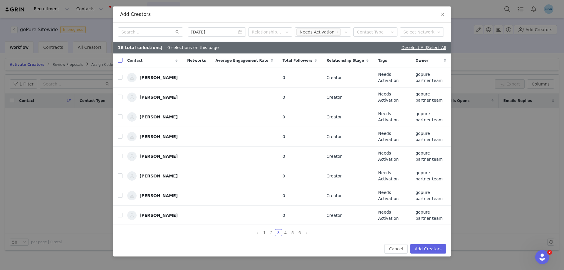
click at [119, 63] on input "checkbox" at bounding box center [120, 60] width 5 height 5
checkbox input "true"
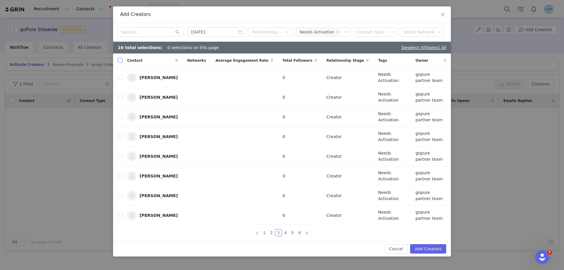
checkbox input "true"
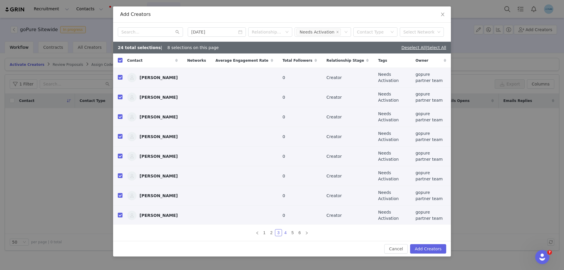
click at [287, 230] on link "4" at bounding box center [285, 233] width 6 height 6
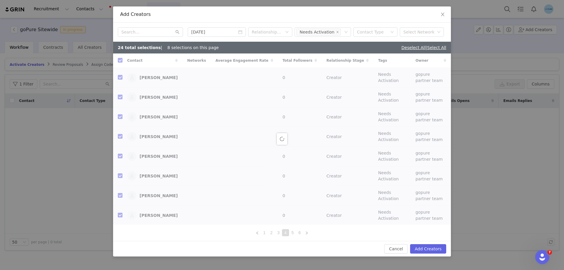
checkbox input "false"
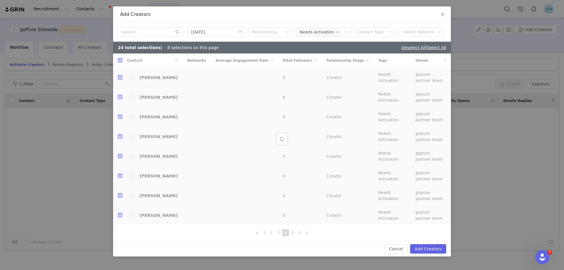
checkbox input "false"
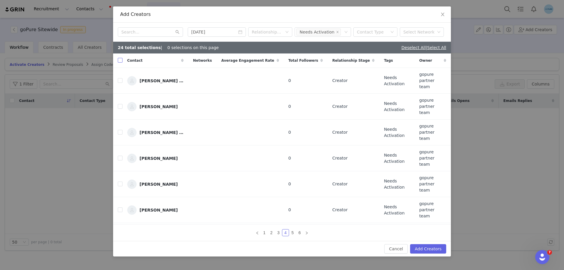
click at [121, 63] on input "checkbox" at bounding box center [120, 60] width 5 height 5
checkbox input "true"
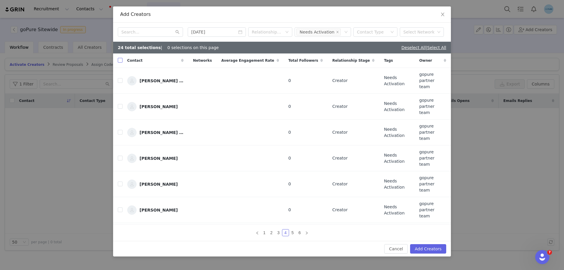
checkbox input "true"
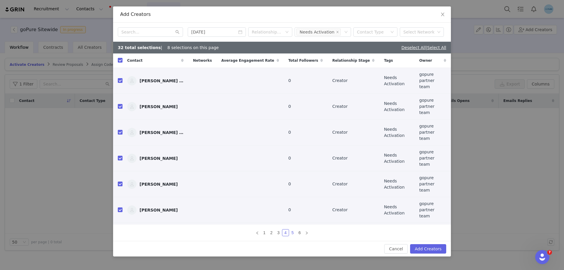
click at [293, 230] on link "5" at bounding box center [292, 233] width 6 height 6
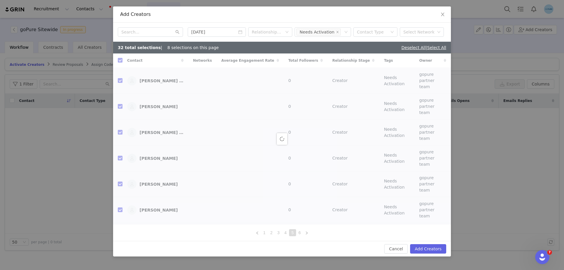
checkbox input "false"
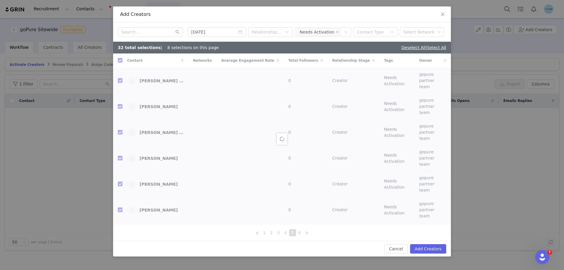
checkbox input "false"
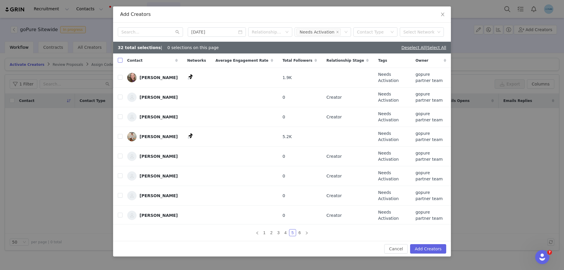
click at [121, 63] on input "checkbox" at bounding box center [120, 60] width 5 height 5
checkbox input "true"
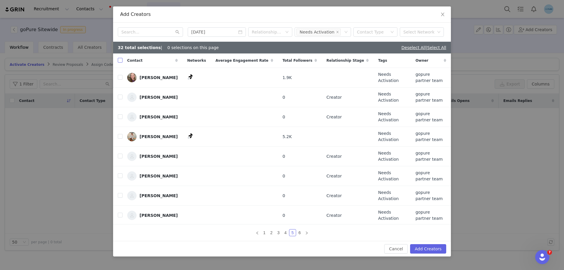
checkbox input "true"
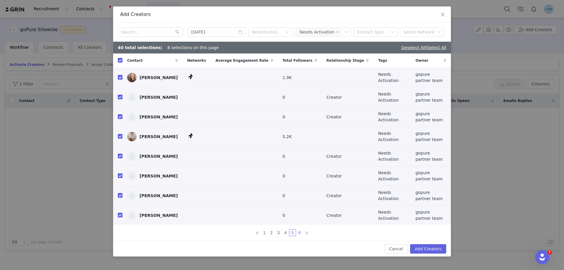
click at [298, 230] on link "6" at bounding box center [300, 233] width 6 height 6
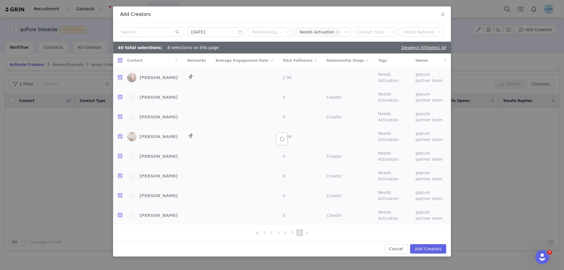
checkbox input "false"
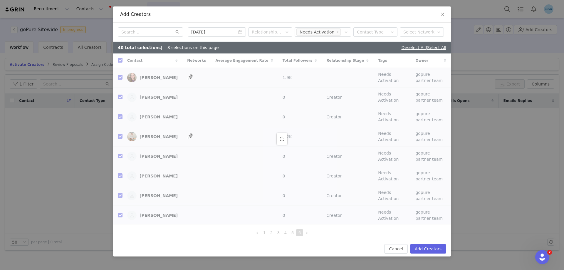
checkbox input "false"
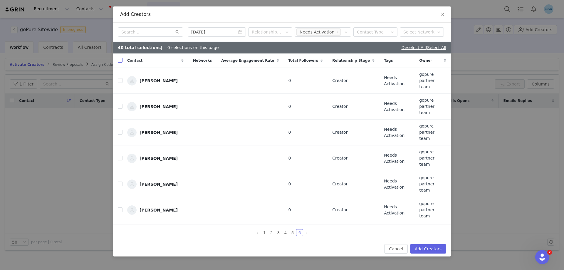
click at [120, 63] on input "checkbox" at bounding box center [120, 60] width 5 height 5
checkbox input "true"
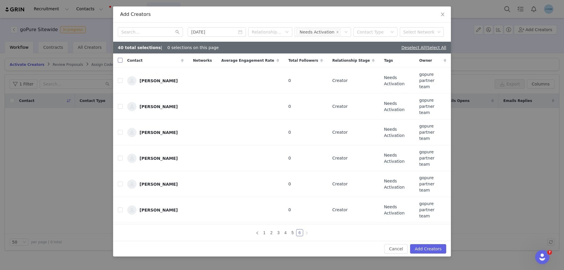
checkbox input "true"
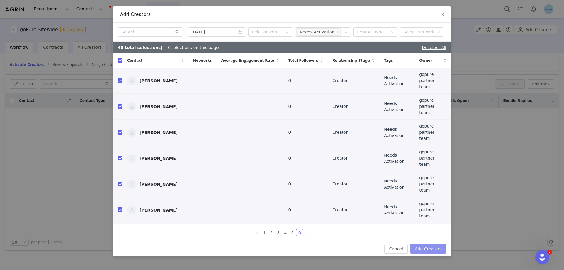
click at [425, 244] on button "Add Creators" at bounding box center [428, 248] width 36 height 9
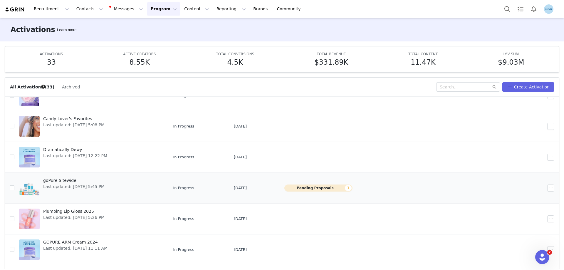
scroll to position [141, 0]
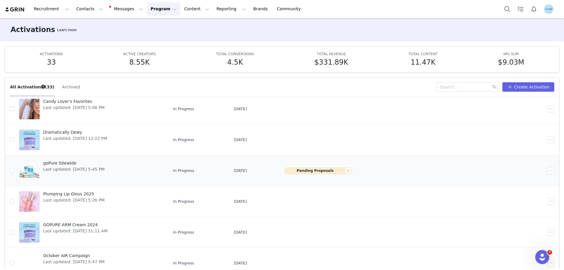
click at [69, 163] on span "goPure Sitewide" at bounding box center [73, 163] width 61 height 6
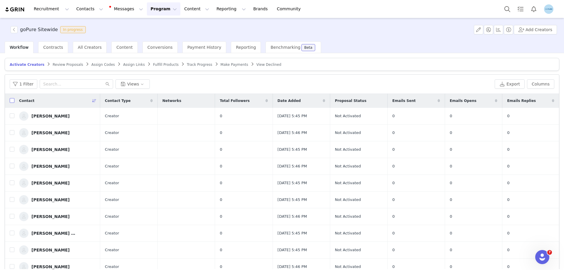
click at [12, 102] on input "checkbox" at bounding box center [12, 100] width 5 height 5
checkbox input "true"
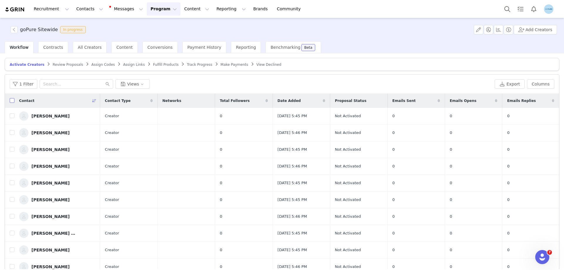
checkbox input "true"
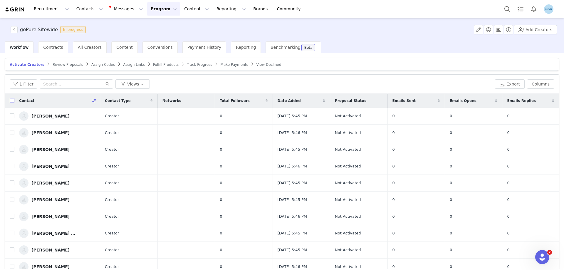
checkbox input "true"
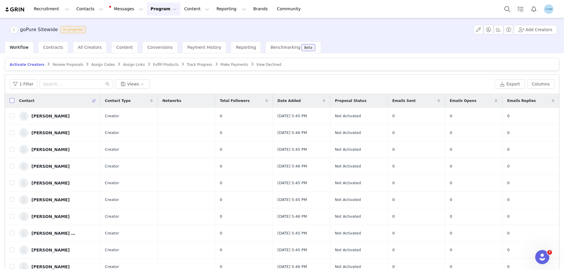
checkbox input "true"
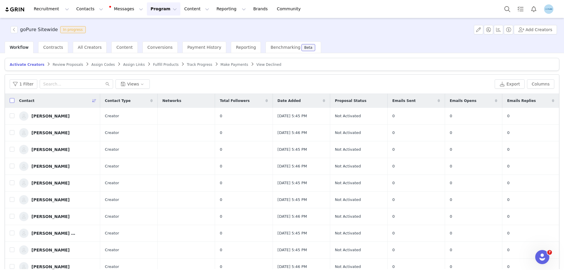
checkbox input "true"
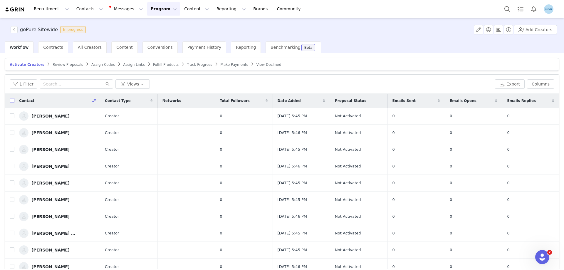
checkbox input "true"
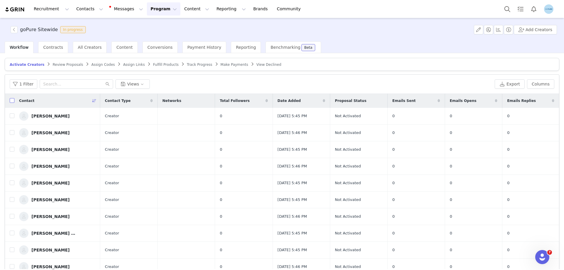
checkbox input "true"
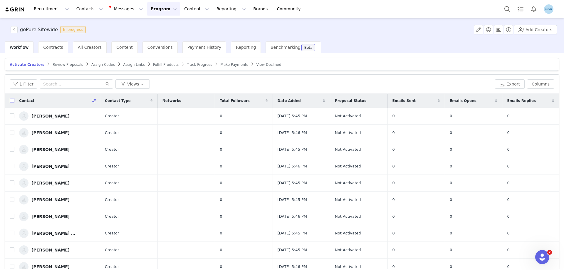
checkbox input "true"
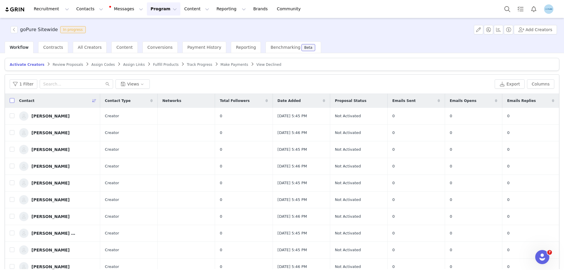
checkbox input "true"
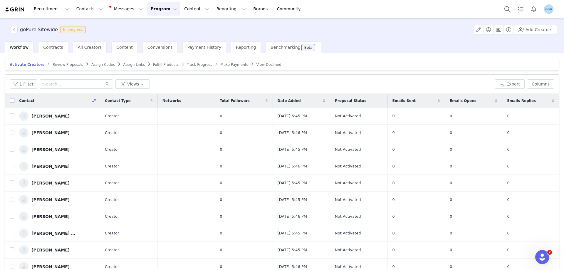
checkbox input "true"
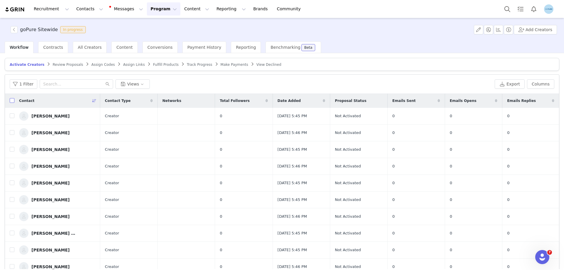
checkbox input "true"
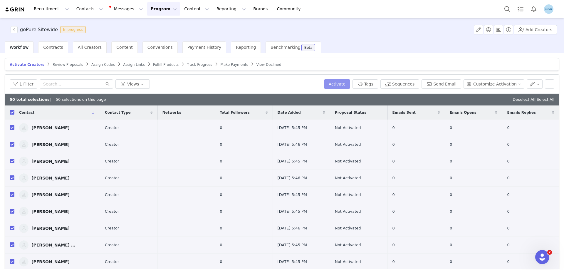
click at [346, 85] on button "Activate" at bounding box center [337, 83] width 26 height 9
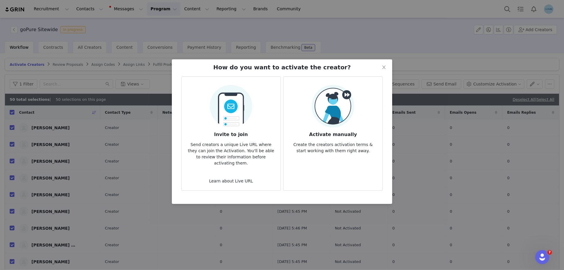
click at [342, 106] on img at bounding box center [333, 106] width 43 height 43
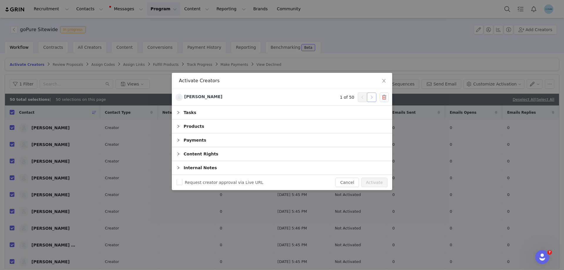
click at [371, 98] on button "button" at bounding box center [371, 97] width 9 height 9
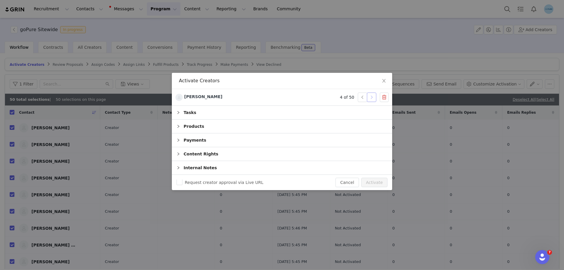
click at [371, 98] on button "button" at bounding box center [371, 97] width 9 height 9
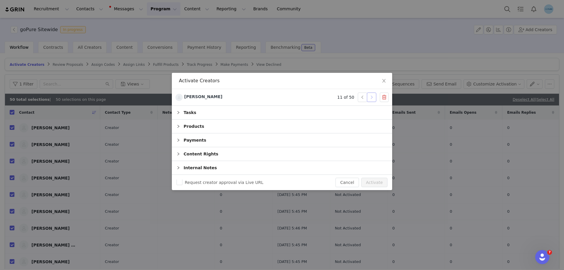
click at [371, 98] on button "button" at bounding box center [371, 97] width 9 height 9
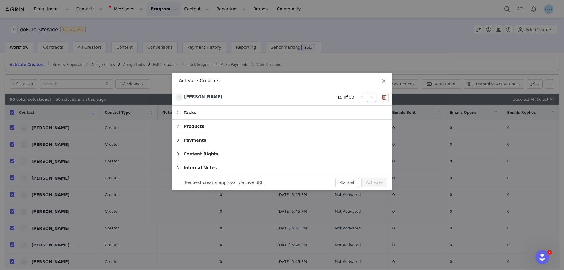
click at [371, 98] on button "button" at bounding box center [371, 97] width 9 height 9
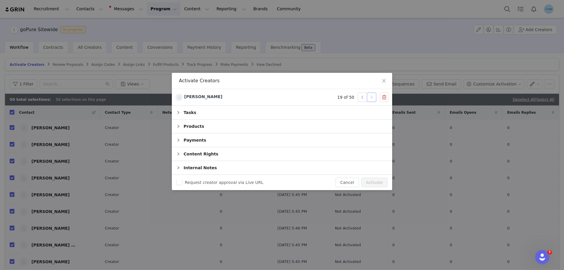
click at [371, 98] on button "button" at bounding box center [371, 97] width 9 height 9
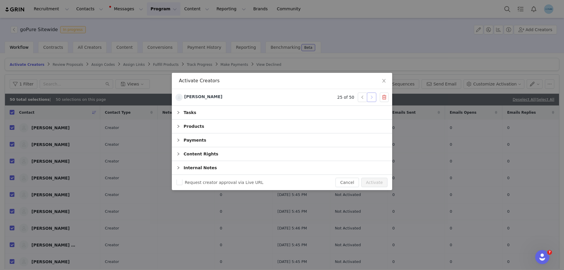
click at [371, 98] on button "button" at bounding box center [371, 97] width 9 height 9
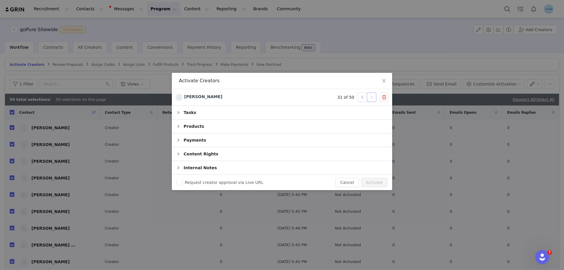
click at [371, 98] on button "button" at bounding box center [371, 97] width 9 height 9
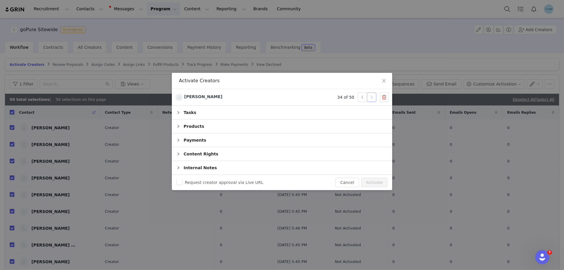
click at [371, 98] on button "button" at bounding box center [371, 97] width 9 height 9
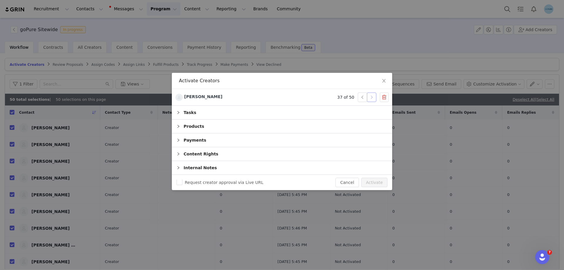
click at [371, 98] on button "button" at bounding box center [371, 97] width 9 height 9
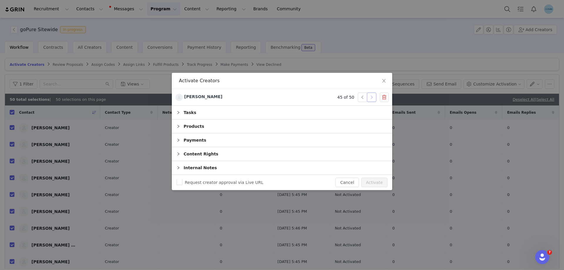
click at [371, 98] on button "button" at bounding box center [371, 97] width 9 height 9
click at [377, 180] on button "Activate" at bounding box center [374, 182] width 26 height 9
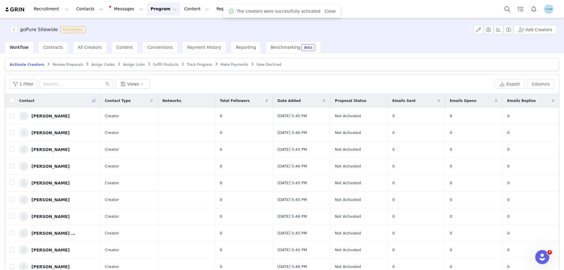
checkbox input "false"
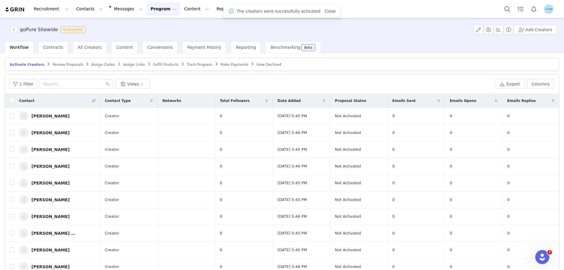
checkbox input "false"
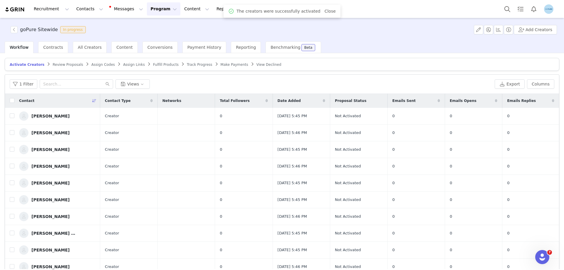
checkbox input "false"
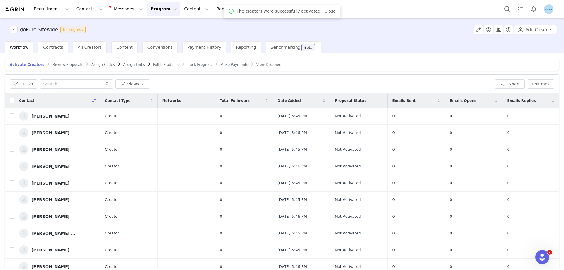
checkbox input "false"
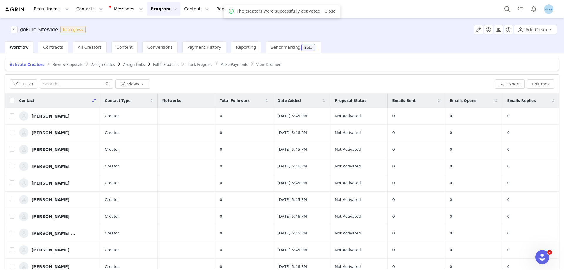
checkbox input "false"
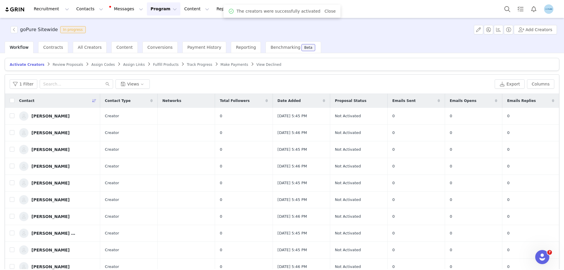
checkbox input "false"
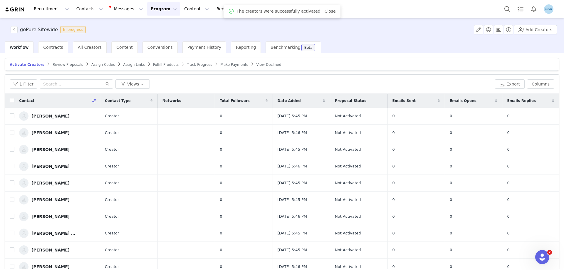
checkbox input "false"
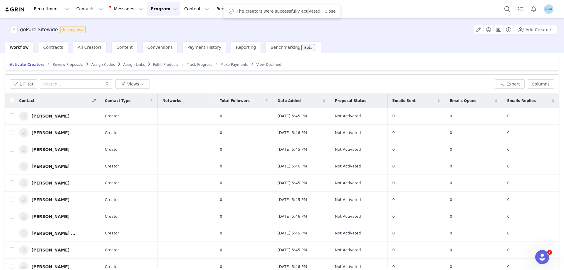
checkbox input "false"
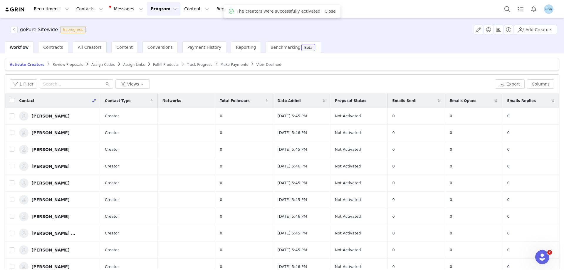
checkbox input "false"
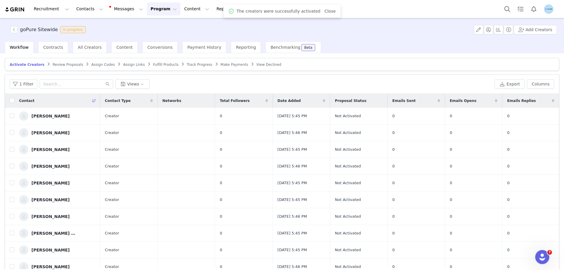
checkbox input "false"
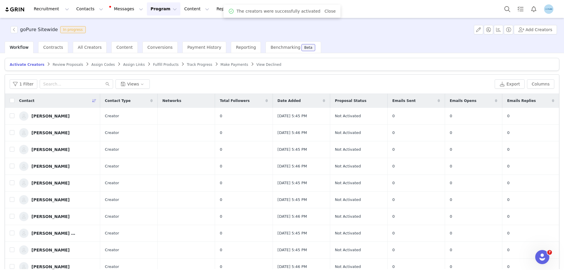
checkbox input "false"
click at [12, 99] on input "checkbox" at bounding box center [12, 100] width 5 height 5
checkbox input "true"
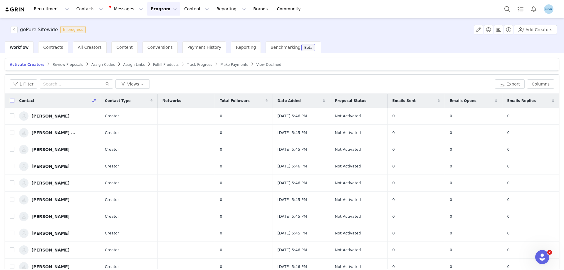
checkbox input "true"
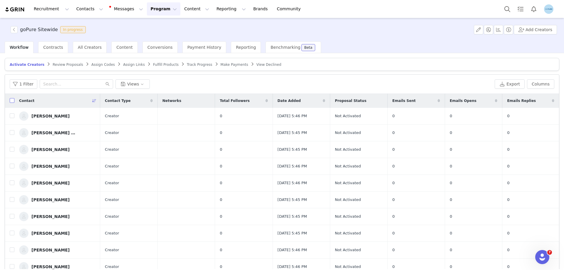
checkbox input "true"
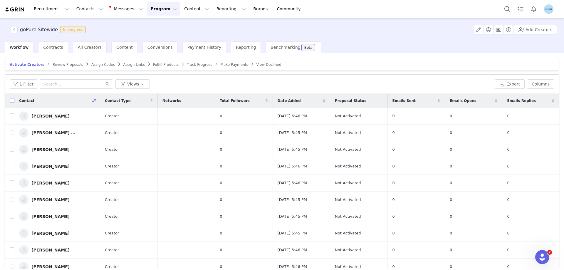
checkbox input "true"
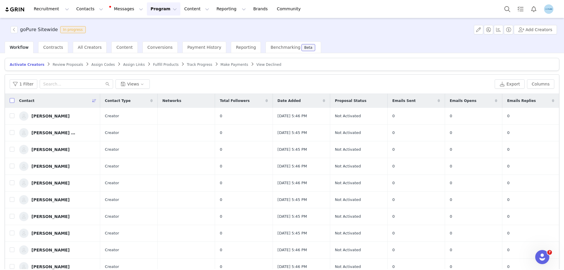
checkbox input "true"
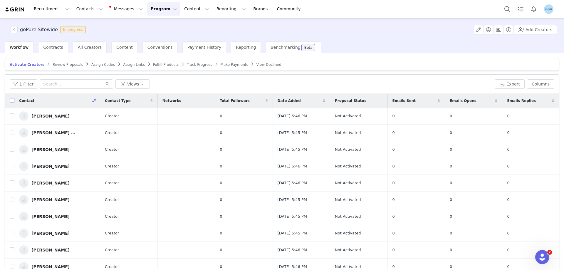
checkbox input "true"
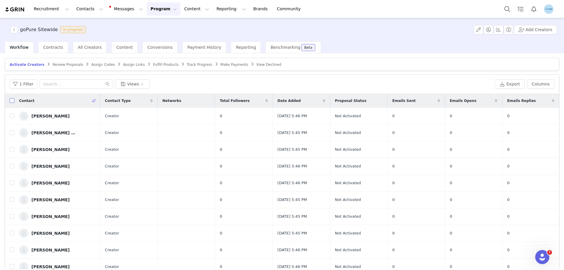
checkbox input "true"
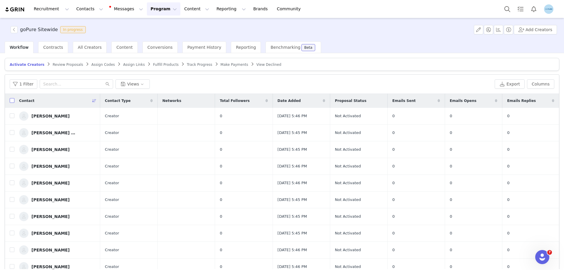
checkbox input "true"
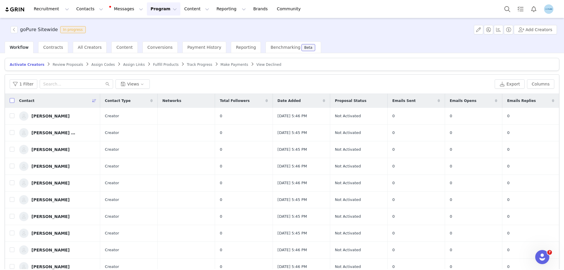
checkbox input "true"
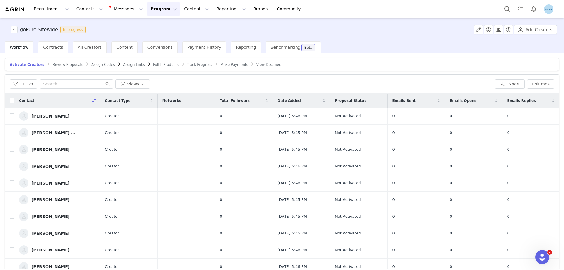
checkbox input "true"
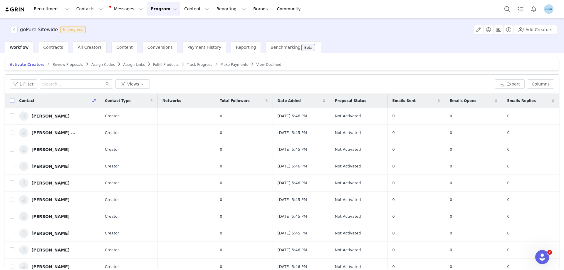
checkbox input "true"
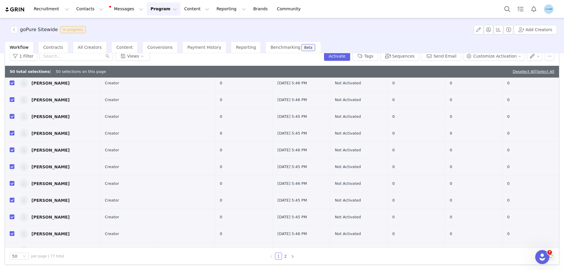
scroll to position [476, 0]
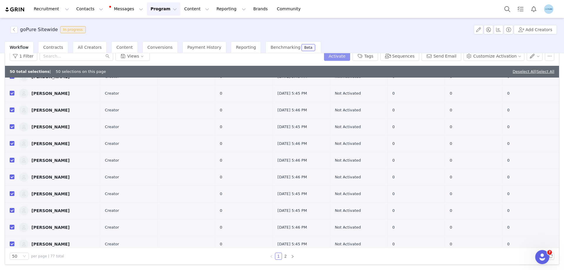
click at [346, 58] on button "Activate" at bounding box center [337, 55] width 26 height 9
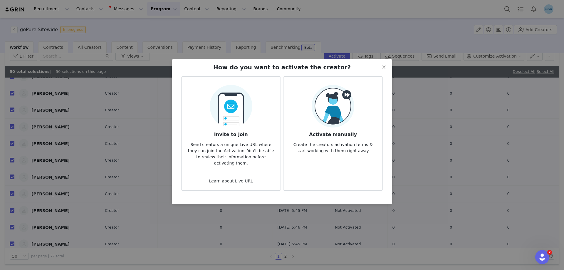
click at [334, 87] on img at bounding box center [333, 106] width 43 height 43
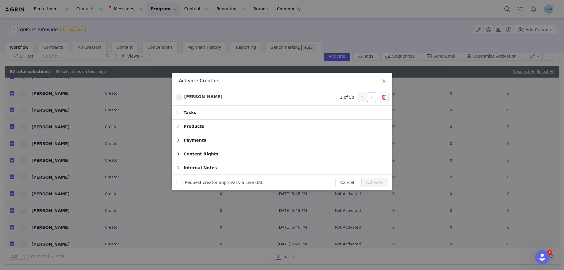
click at [372, 99] on button "button" at bounding box center [371, 97] width 9 height 9
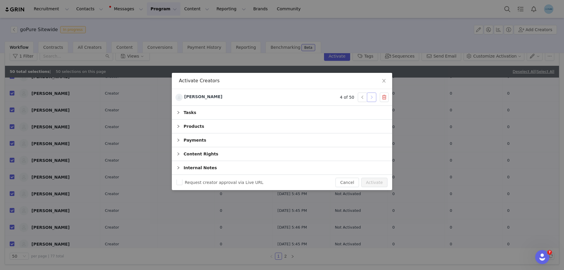
click at [372, 99] on button "button" at bounding box center [371, 97] width 9 height 9
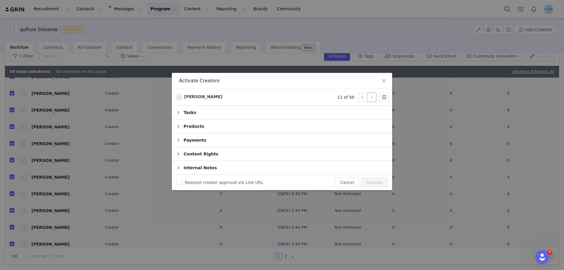
click at [372, 99] on button "button" at bounding box center [371, 97] width 9 height 9
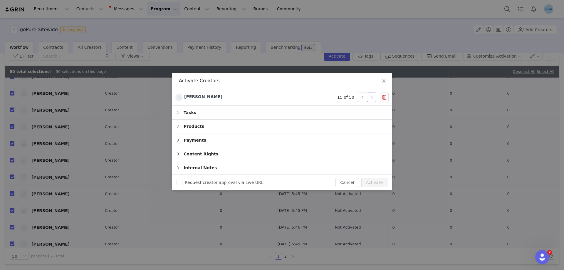
click at [372, 99] on button "button" at bounding box center [371, 97] width 9 height 9
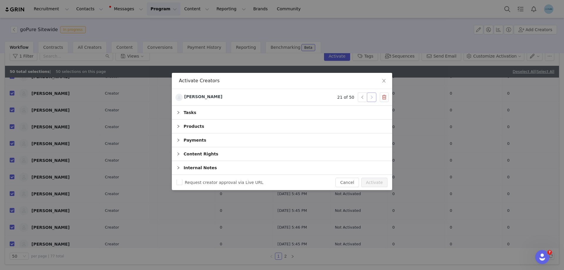
click at [372, 99] on button "button" at bounding box center [371, 97] width 9 height 9
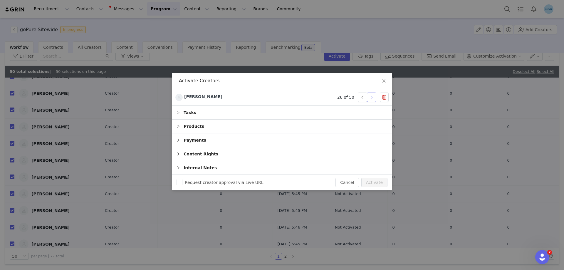
click at [372, 99] on button "button" at bounding box center [371, 97] width 9 height 9
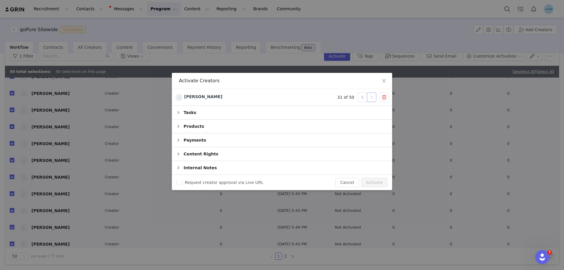
click at [372, 99] on button "button" at bounding box center [371, 97] width 9 height 9
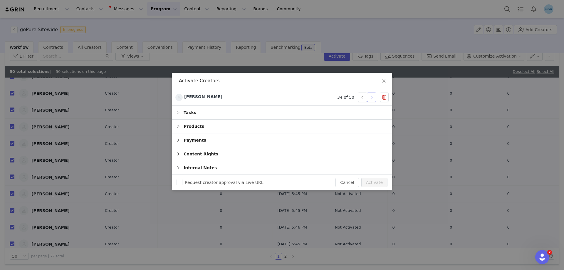
click at [372, 99] on button "button" at bounding box center [371, 97] width 9 height 9
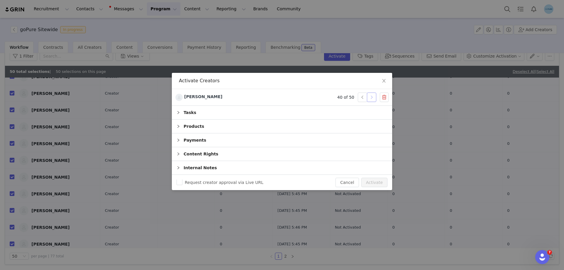
click at [372, 99] on button "button" at bounding box center [371, 97] width 9 height 9
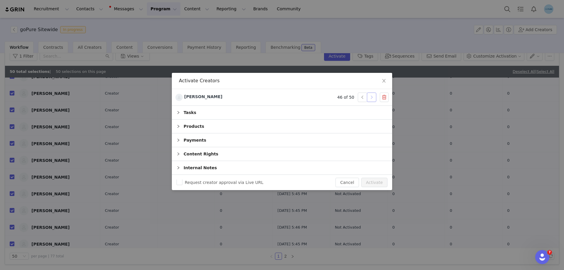
click at [372, 99] on button "button" at bounding box center [371, 97] width 9 height 9
click at [375, 181] on button "Activate" at bounding box center [374, 182] width 26 height 9
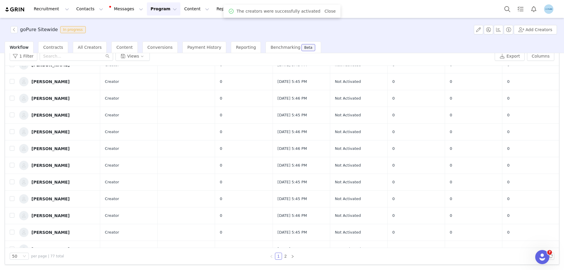
checkbox input "false"
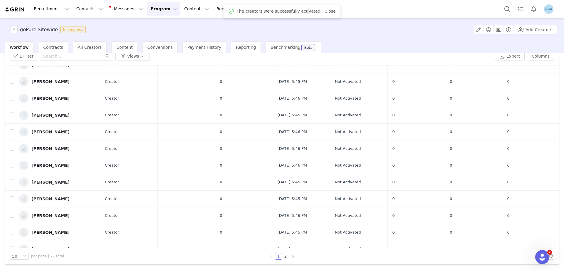
checkbox input "false"
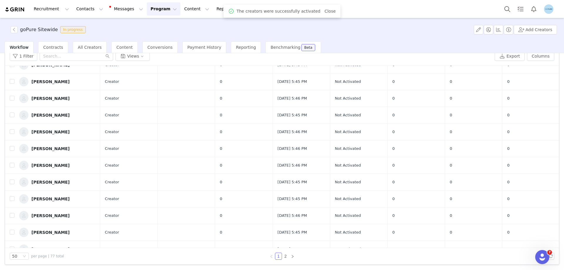
checkbox input "false"
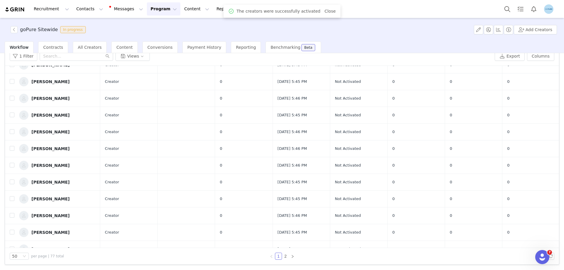
checkbox input "false"
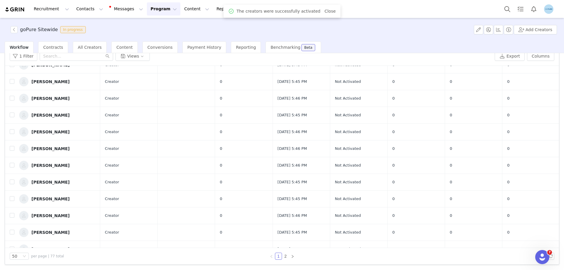
checkbox input "false"
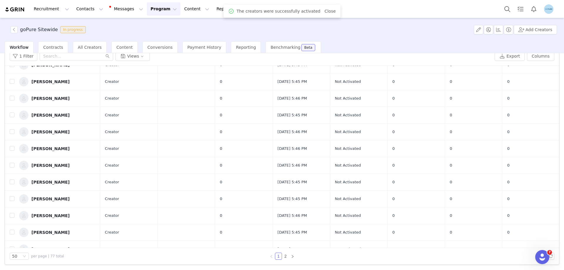
checkbox input "false"
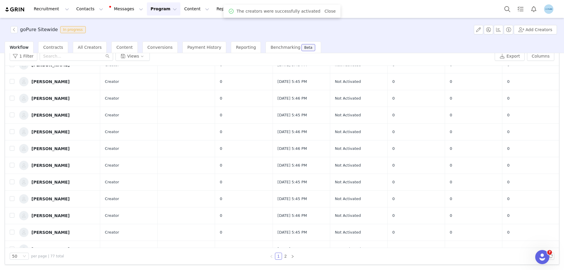
checkbox input "false"
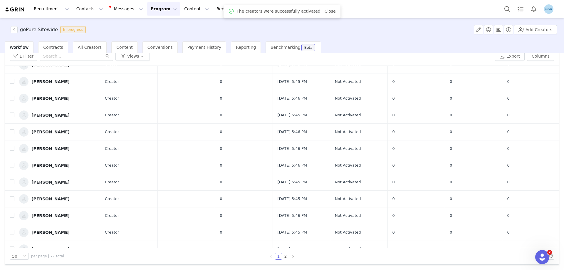
checkbox input "false"
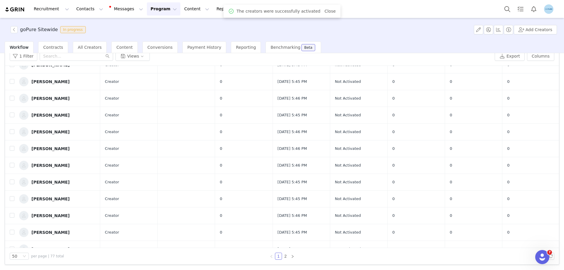
checkbox input "false"
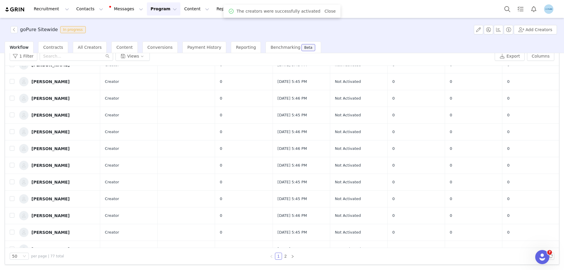
checkbox input "false"
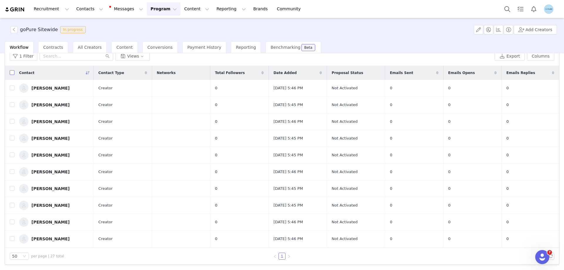
click at [12, 73] on input "checkbox" at bounding box center [12, 72] width 5 height 5
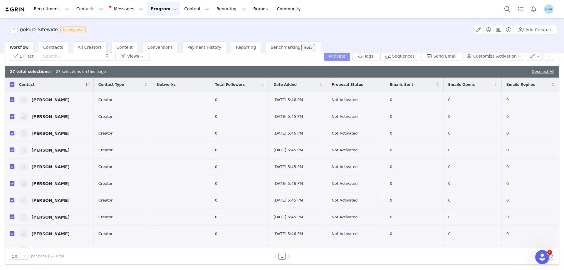
click at [350, 56] on button "Activate" at bounding box center [337, 55] width 26 height 9
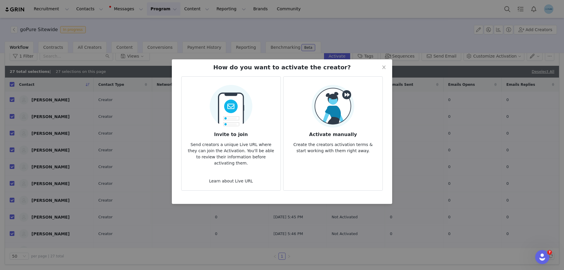
click at [343, 106] on img at bounding box center [333, 106] width 43 height 43
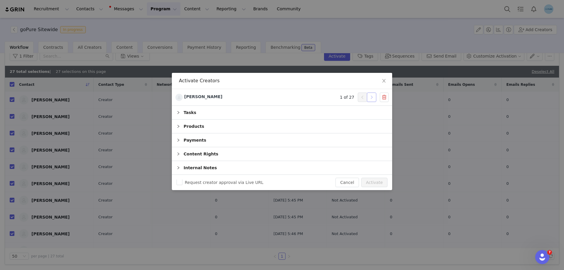
click at [371, 97] on button "button" at bounding box center [371, 97] width 9 height 9
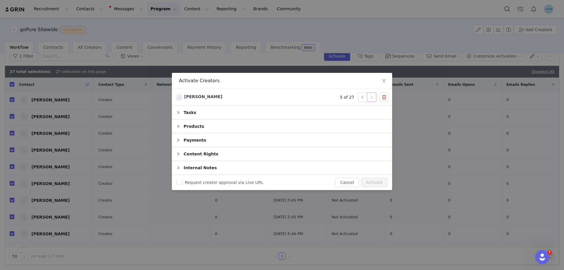
click at [371, 97] on button "button" at bounding box center [371, 97] width 9 height 9
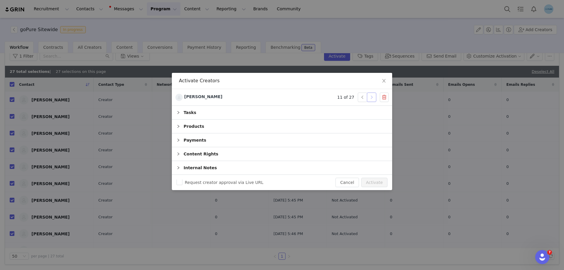
click at [371, 97] on button "button" at bounding box center [371, 97] width 9 height 9
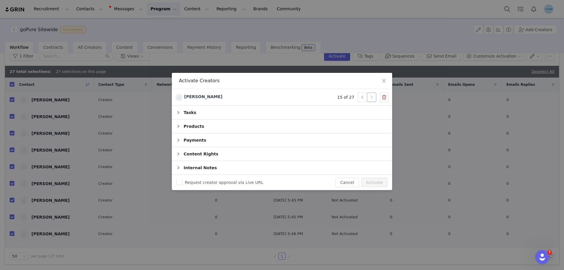
click at [371, 97] on button "button" at bounding box center [371, 97] width 9 height 9
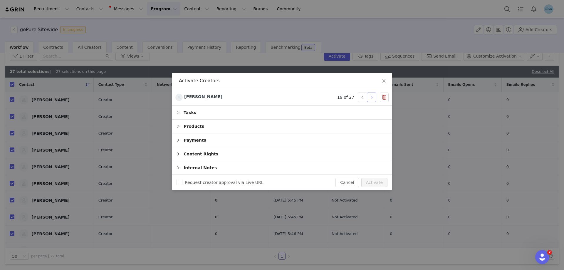
click at [371, 97] on button "button" at bounding box center [371, 97] width 9 height 9
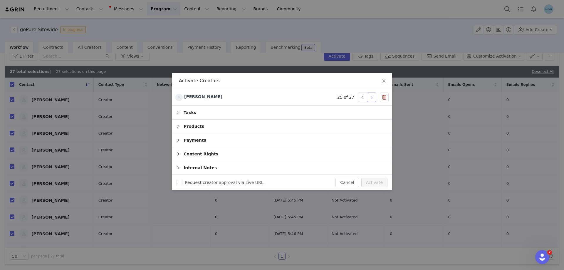
click at [371, 97] on button "button" at bounding box center [371, 97] width 9 height 9
click at [374, 181] on button "Activate" at bounding box center [374, 182] width 26 height 9
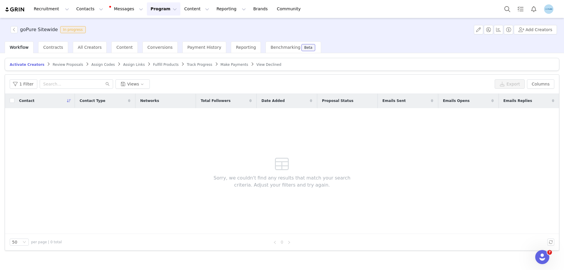
click at [96, 66] on span "Assign Codes" at bounding box center [103, 65] width 24 height 4
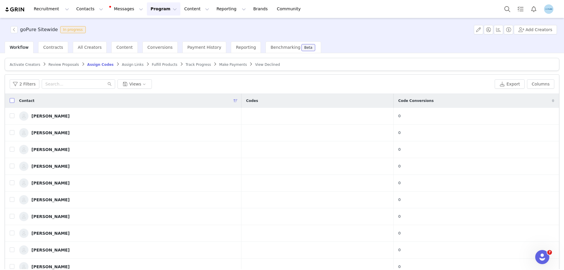
click at [14, 101] on input "checkbox" at bounding box center [12, 100] width 5 height 5
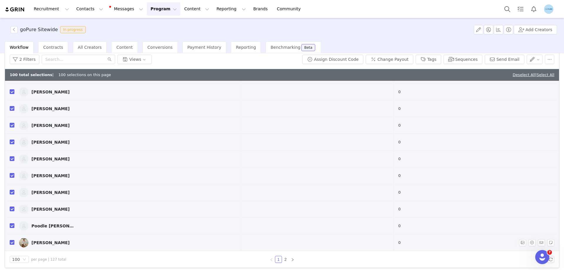
scroll to position [28, 0]
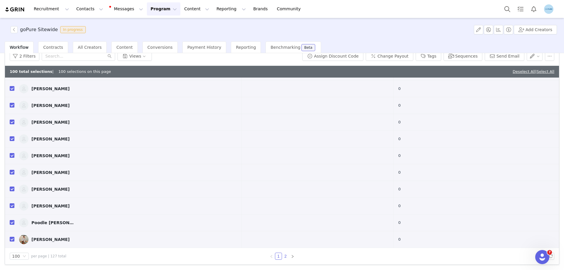
click at [285, 257] on link "2" at bounding box center [285, 256] width 6 height 6
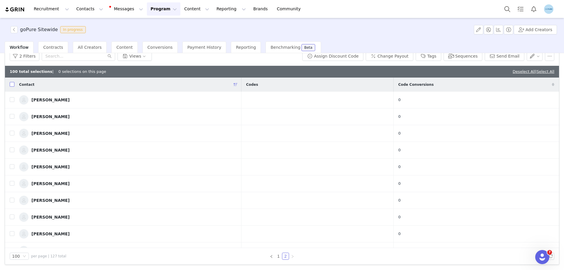
click at [11, 84] on input "checkbox" at bounding box center [12, 84] width 5 height 5
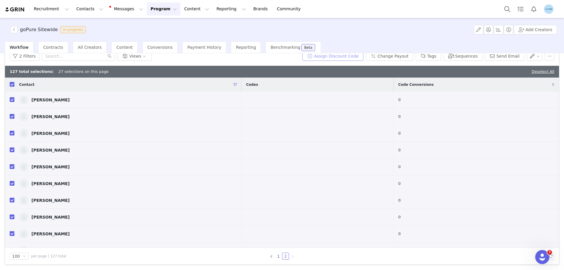
click at [347, 57] on button "Assign Discount Code" at bounding box center [332, 55] width 61 height 9
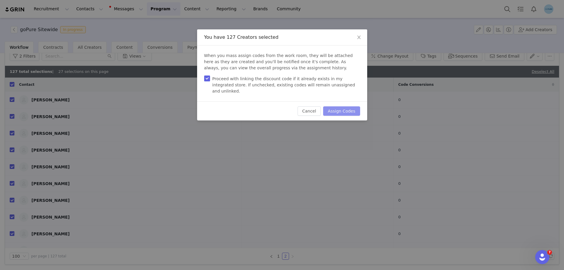
click at [344, 106] on button "Assign Codes" at bounding box center [341, 110] width 37 height 9
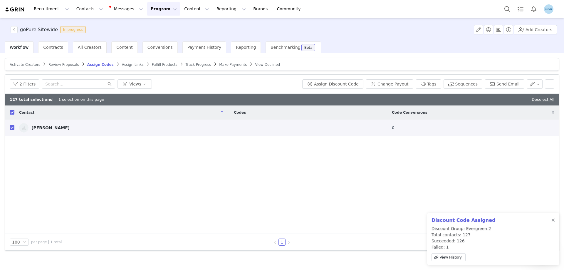
click at [123, 64] on span "Assign Links" at bounding box center [133, 65] width 22 height 4
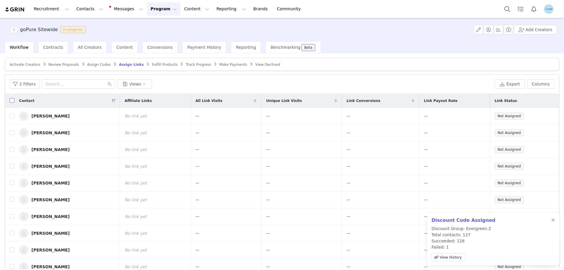
click at [13, 100] on input "checkbox" at bounding box center [12, 100] width 5 height 5
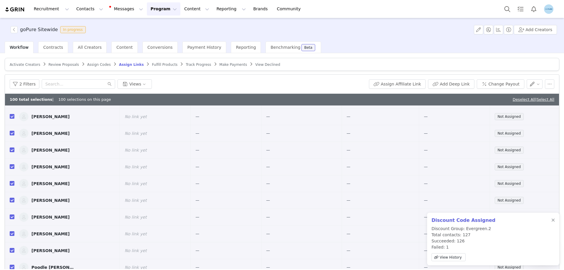
scroll to position [28, 0]
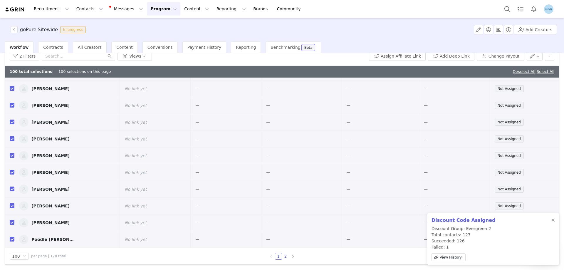
click at [283, 256] on link "2" at bounding box center [285, 256] width 6 height 6
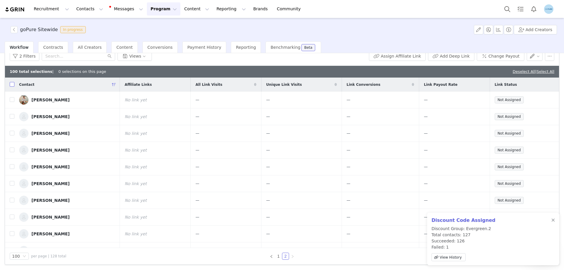
click at [12, 84] on input "checkbox" at bounding box center [12, 84] width 5 height 5
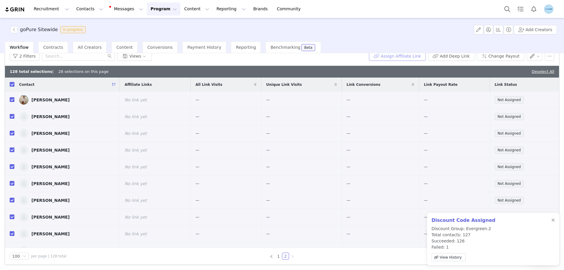
click at [399, 56] on button "Assign Affiliate Link" at bounding box center [397, 55] width 57 height 9
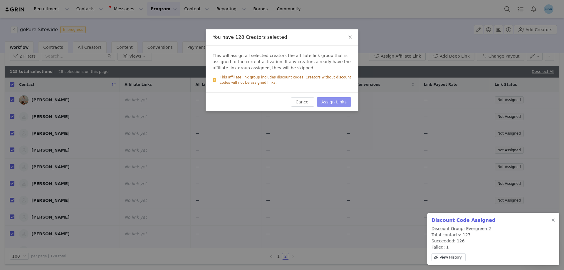
click at [335, 99] on button "Assign Links" at bounding box center [334, 101] width 35 height 9
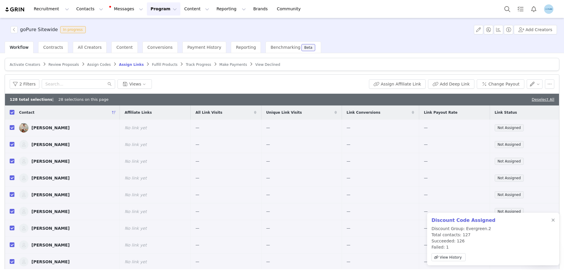
click at [22, 65] on span "Activate Creators" at bounding box center [25, 65] width 31 height 4
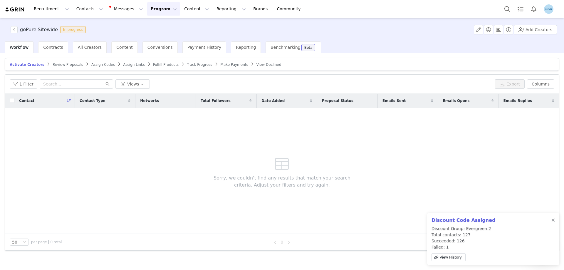
click at [123, 65] on span "Assign Links" at bounding box center [134, 65] width 22 height 4
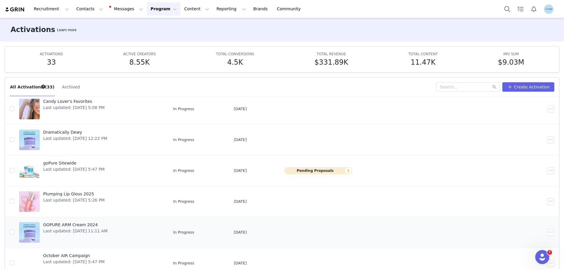
scroll to position [31, 0]
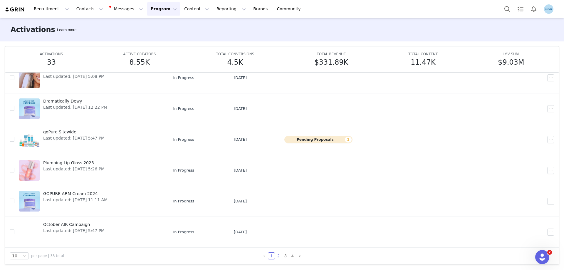
click at [277, 257] on link "2" at bounding box center [278, 256] width 6 height 6
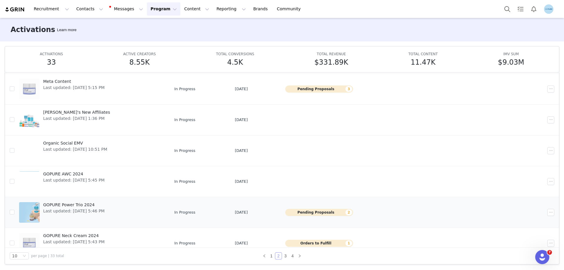
scroll to position [59, 0]
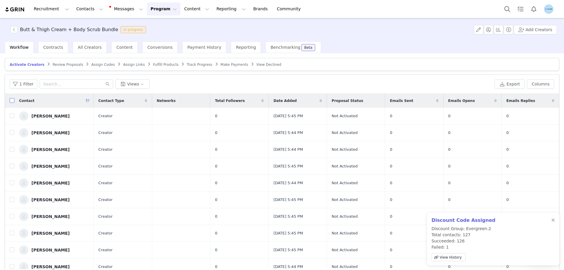
click at [11, 101] on input "checkbox" at bounding box center [12, 100] width 5 height 5
checkbox input "true"
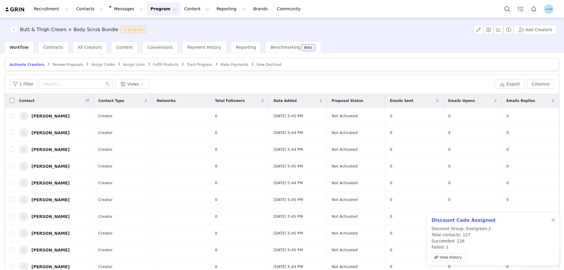
checkbox input "true"
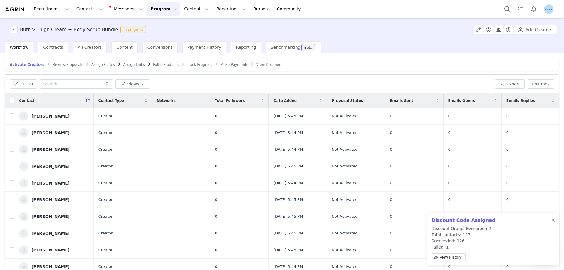
checkbox input "true"
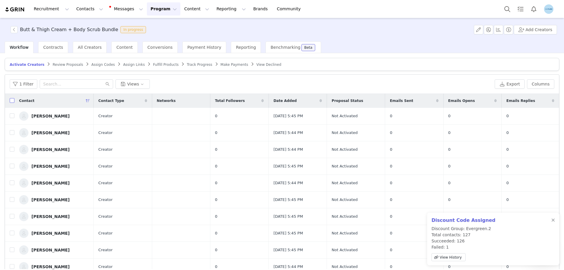
checkbox input "true"
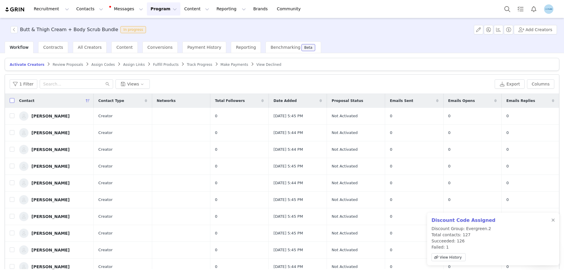
checkbox input "true"
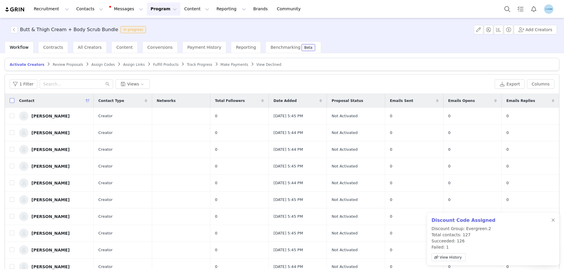
checkbox input "true"
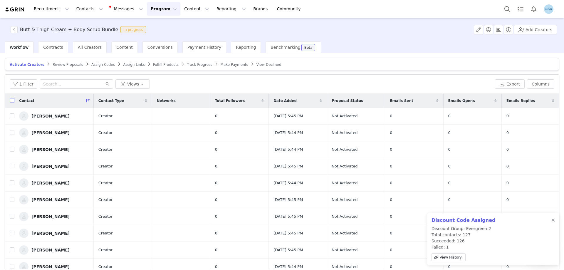
checkbox input "true"
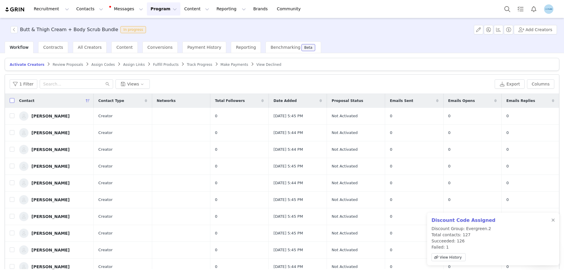
checkbox input "true"
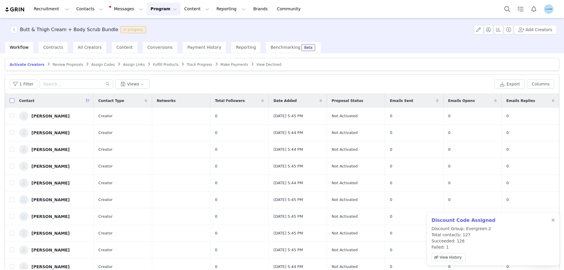
checkbox input "true"
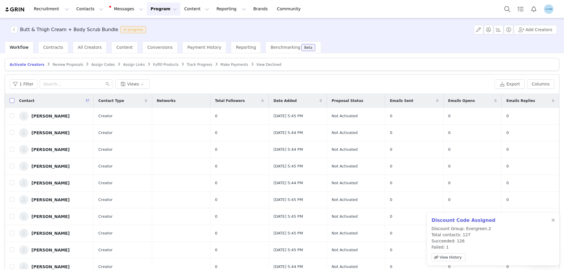
checkbox input "true"
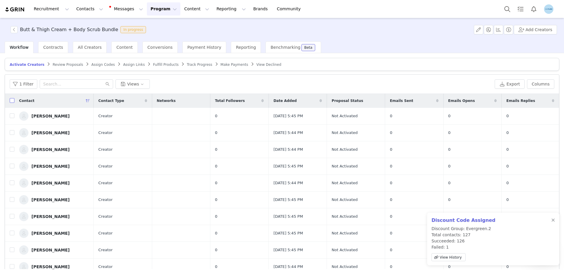
checkbox input "true"
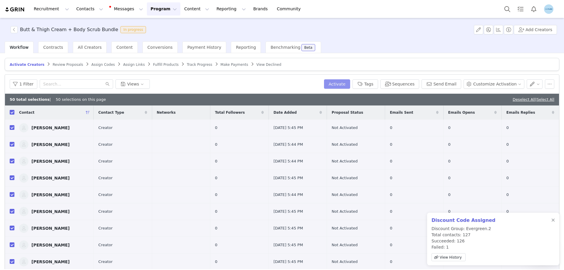
click at [344, 84] on button "Activate" at bounding box center [337, 83] width 26 height 9
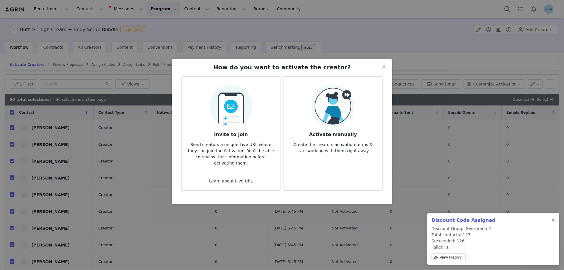
click at [326, 105] on img at bounding box center [333, 106] width 43 height 43
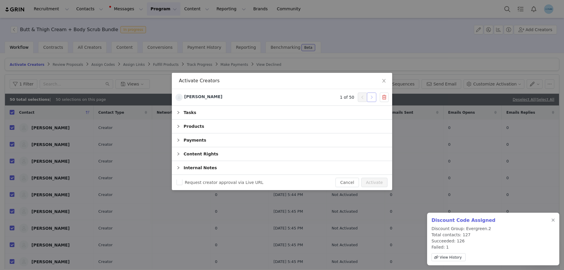
click at [372, 99] on button "button" at bounding box center [371, 97] width 9 height 9
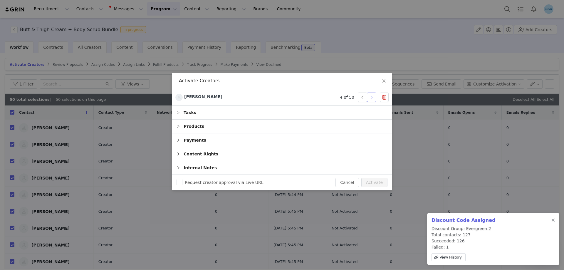
click at [372, 99] on button "button" at bounding box center [371, 97] width 9 height 9
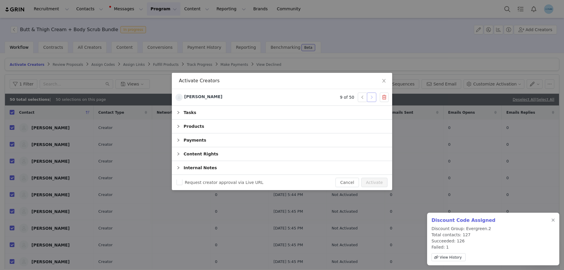
click at [372, 99] on button "button" at bounding box center [371, 97] width 9 height 9
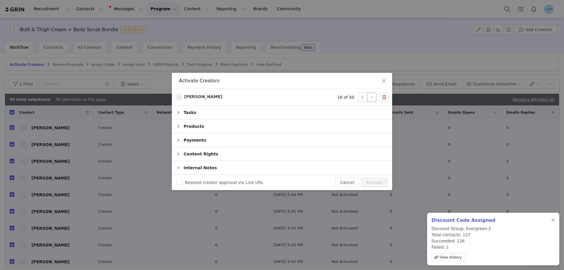
click at [372, 99] on button "button" at bounding box center [371, 97] width 9 height 9
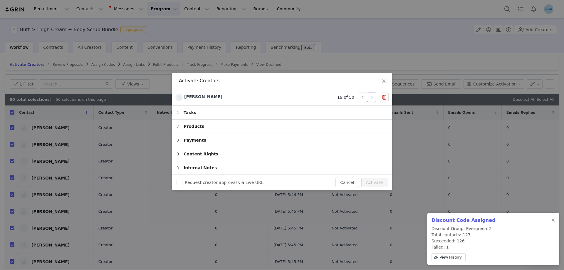
click at [372, 99] on button "button" at bounding box center [371, 97] width 9 height 9
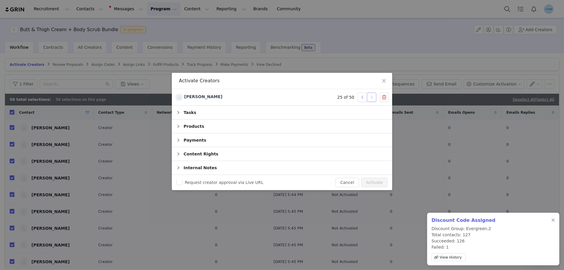
click at [372, 99] on button "button" at bounding box center [371, 97] width 9 height 9
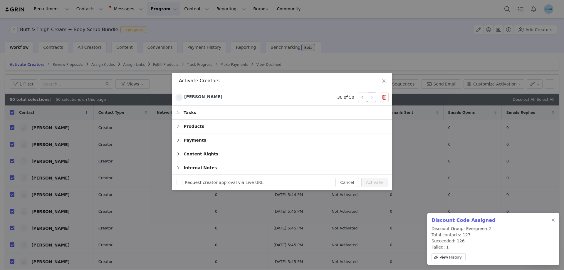
click at [372, 99] on button "button" at bounding box center [371, 97] width 9 height 9
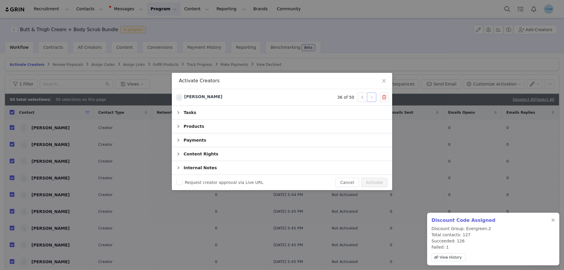
click at [372, 99] on button "button" at bounding box center [371, 97] width 9 height 9
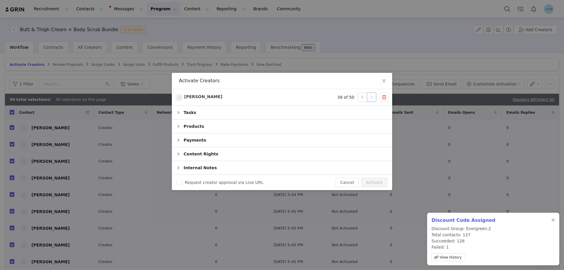
click at [372, 99] on button "button" at bounding box center [371, 97] width 9 height 9
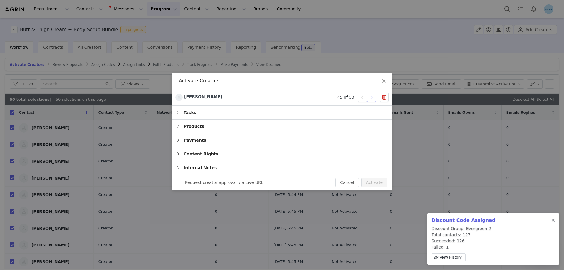
click at [372, 98] on button "button" at bounding box center [371, 97] width 9 height 9
click at [369, 180] on button "Activate" at bounding box center [374, 182] width 26 height 9
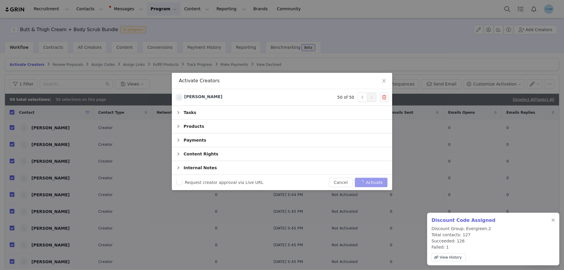
checkbox input "false"
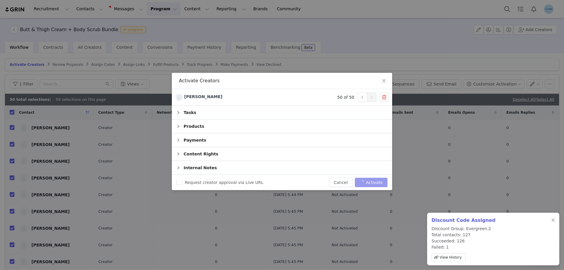
checkbox input "false"
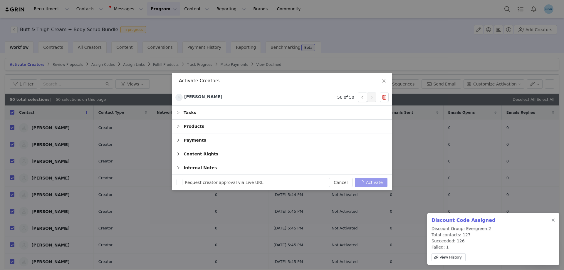
checkbox input "false"
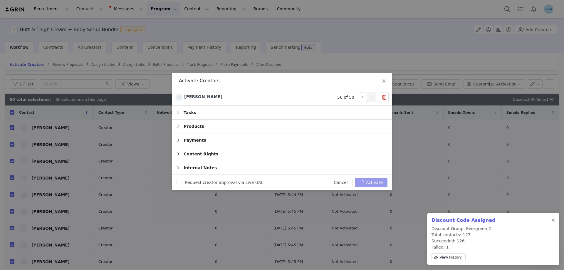
checkbox input "false"
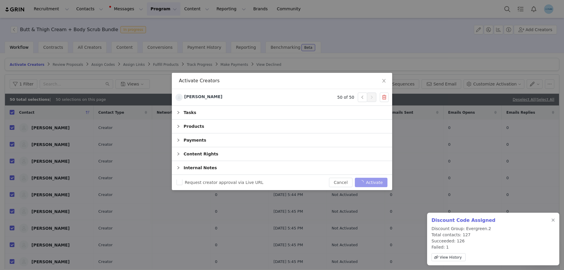
checkbox input "false"
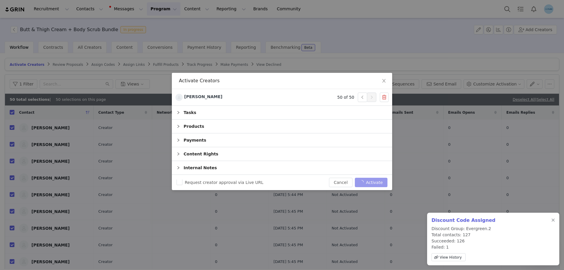
checkbox input "false"
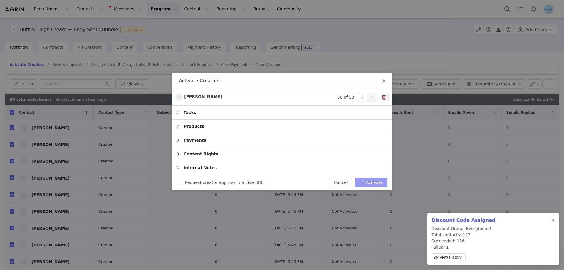
checkbox input "false"
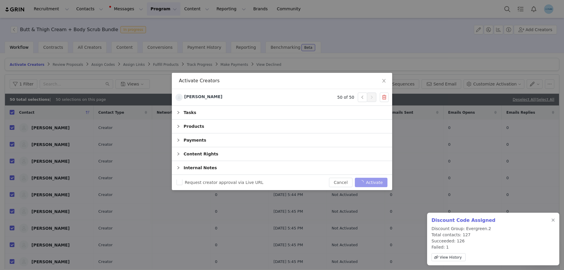
checkbox input "false"
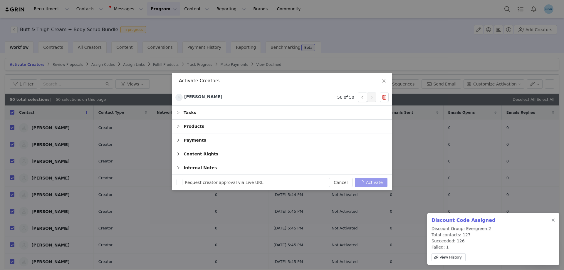
checkbox input "false"
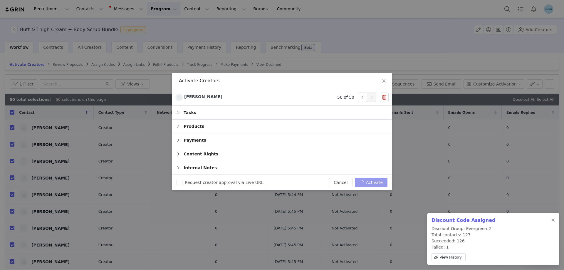
checkbox input "false"
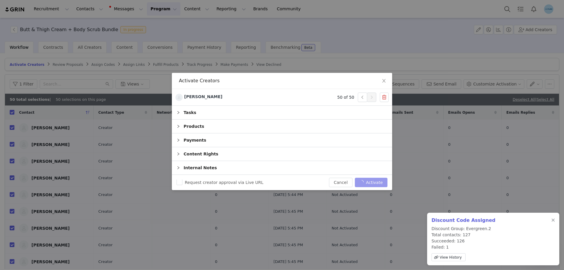
checkbox input "false"
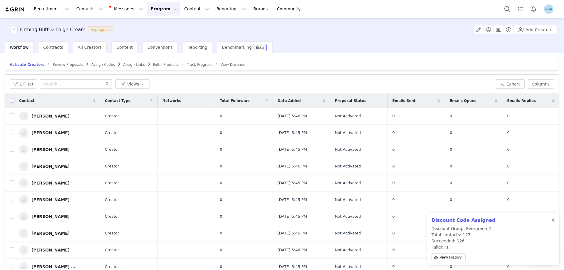
click at [12, 101] on input "checkbox" at bounding box center [12, 100] width 5 height 5
checkbox input "true"
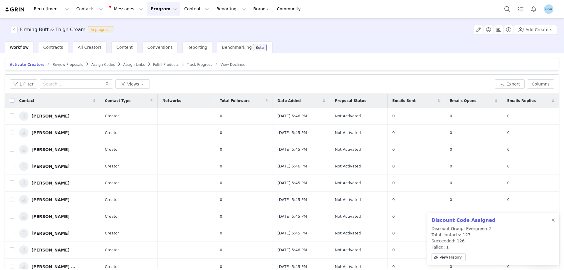
checkbox input "true"
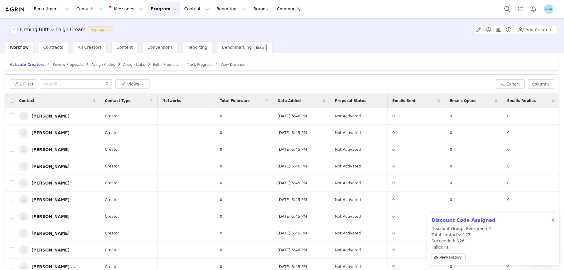
checkbox input "true"
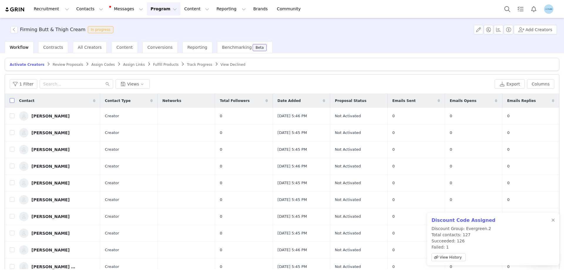
checkbox input "true"
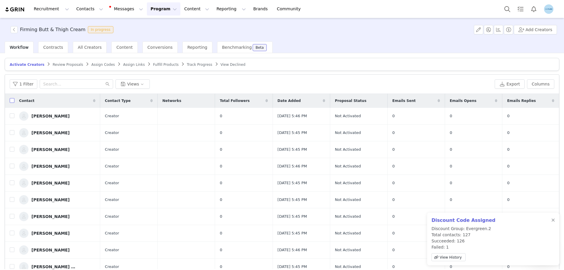
checkbox input "true"
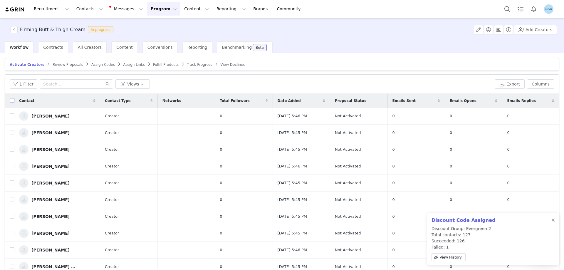
checkbox input "true"
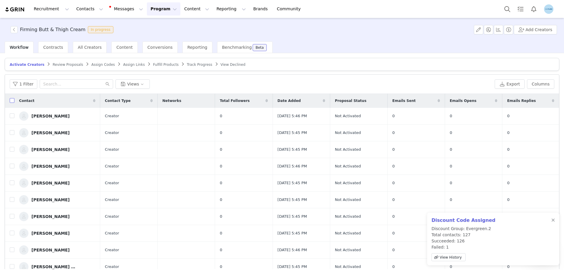
checkbox input "true"
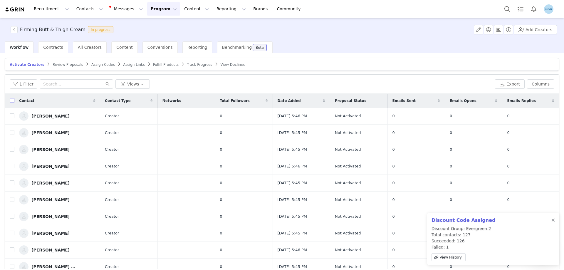
checkbox input "true"
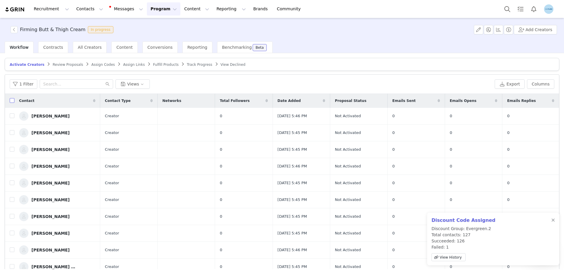
checkbox input "true"
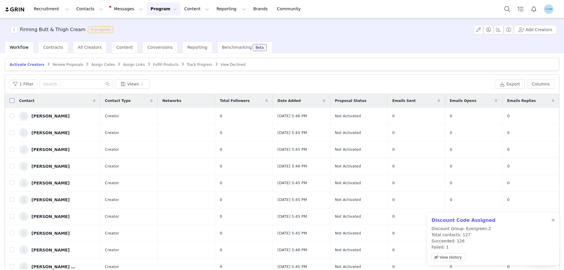
checkbox input "true"
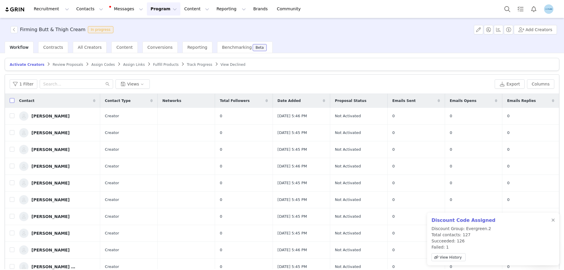
checkbox input "true"
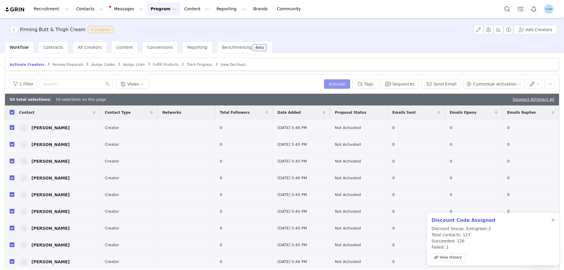
click at [344, 85] on button "Activate" at bounding box center [337, 83] width 26 height 9
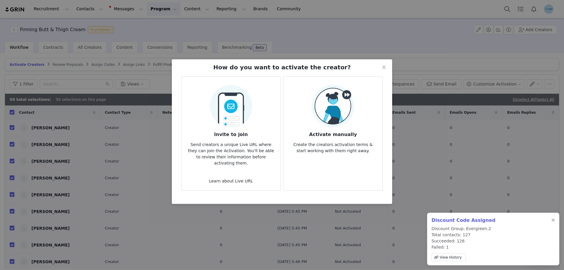
click at [344, 101] on img at bounding box center [333, 106] width 43 height 43
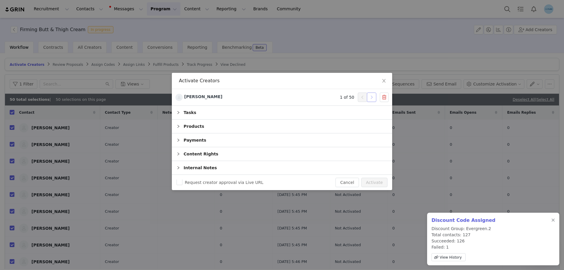
click at [374, 98] on button "button" at bounding box center [371, 97] width 9 height 9
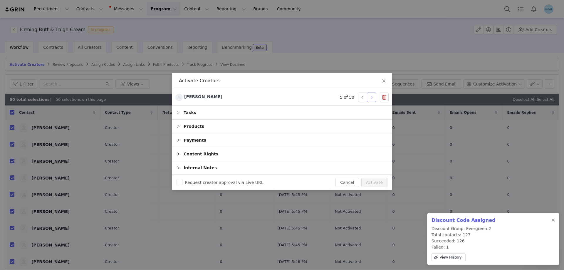
click at [374, 98] on button "button" at bounding box center [371, 97] width 9 height 9
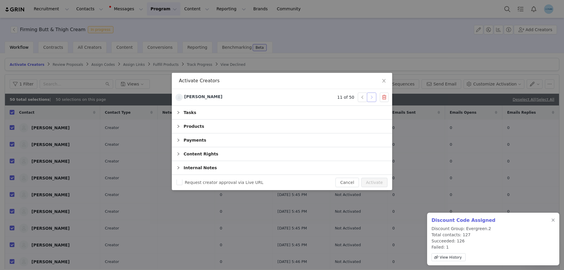
click at [374, 98] on button "button" at bounding box center [371, 97] width 9 height 9
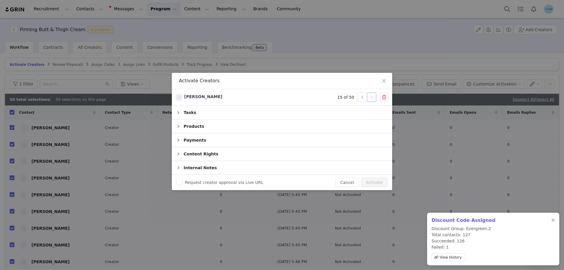
click at [374, 98] on button "button" at bounding box center [371, 97] width 9 height 9
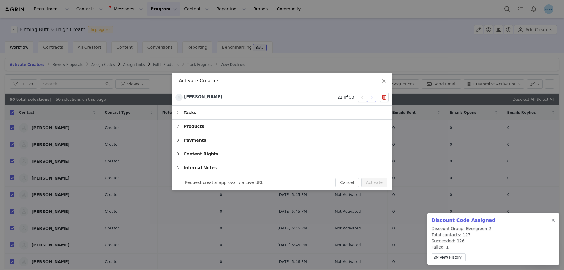
click at [374, 98] on button "button" at bounding box center [371, 97] width 9 height 9
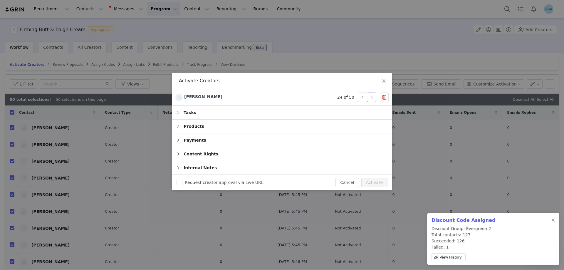
click at [374, 98] on button "button" at bounding box center [371, 97] width 9 height 9
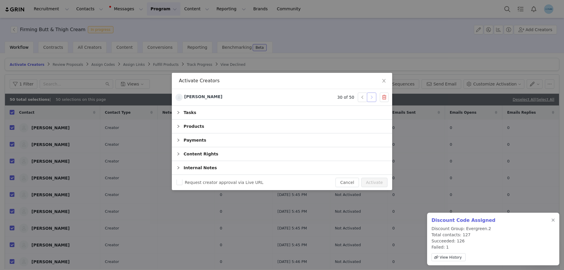
click at [374, 98] on button "button" at bounding box center [371, 97] width 9 height 9
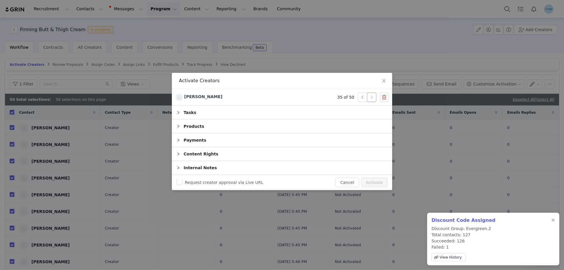
click at [374, 98] on button "button" at bounding box center [371, 97] width 9 height 9
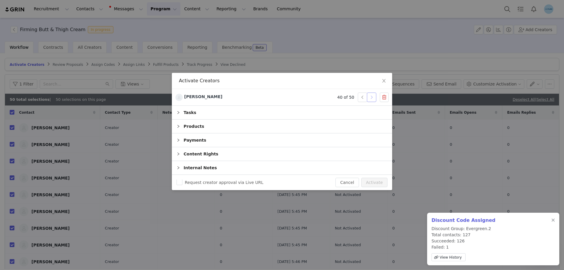
click at [374, 98] on button "button" at bounding box center [371, 97] width 9 height 9
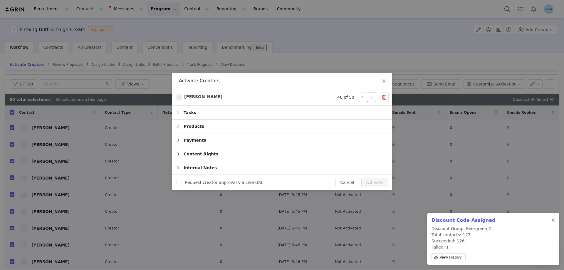
click at [374, 98] on button "button" at bounding box center [371, 97] width 9 height 9
click at [374, 181] on button "Activate" at bounding box center [374, 182] width 26 height 9
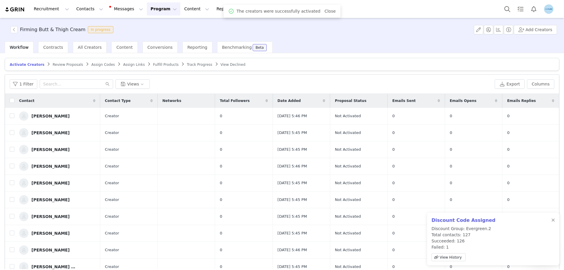
checkbox input "false"
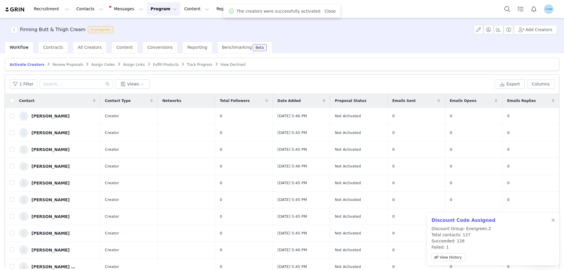
checkbox input "false"
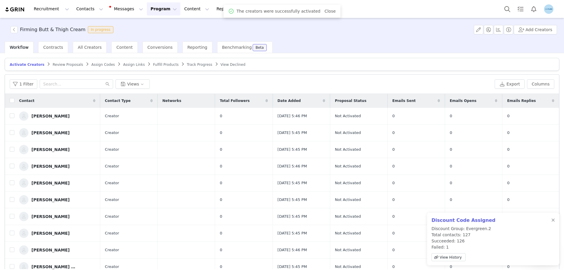
checkbox input "false"
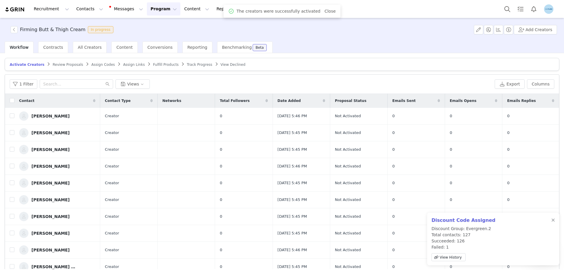
checkbox input "false"
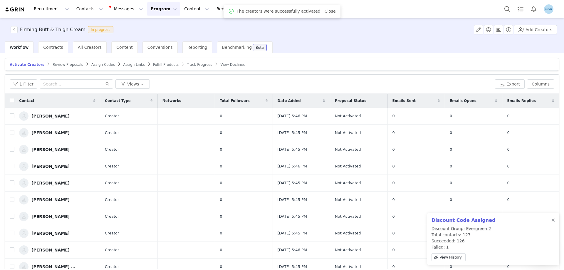
checkbox input "false"
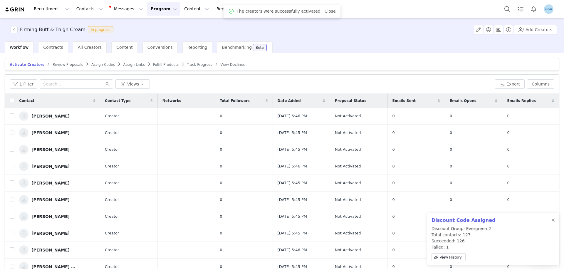
checkbox input "false"
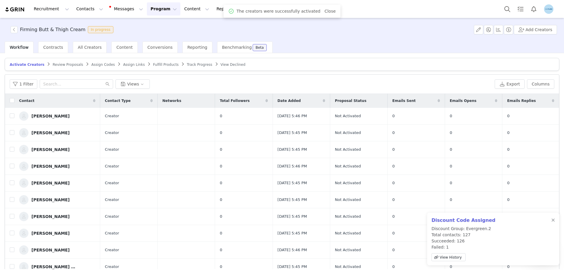
checkbox input "false"
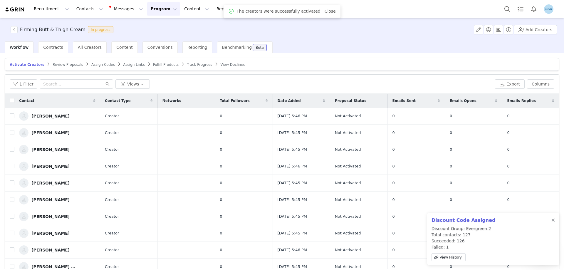
checkbox input "false"
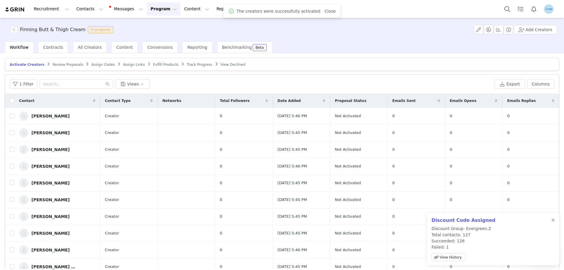
checkbox input "false"
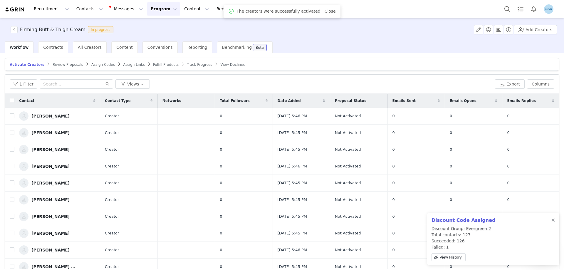
checkbox input "false"
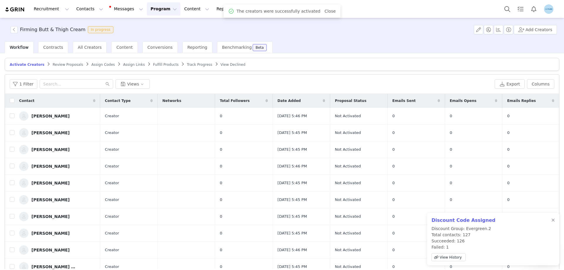
checkbox input "false"
click at [11, 99] on input "checkbox" at bounding box center [12, 100] width 5 height 5
checkbox input "true"
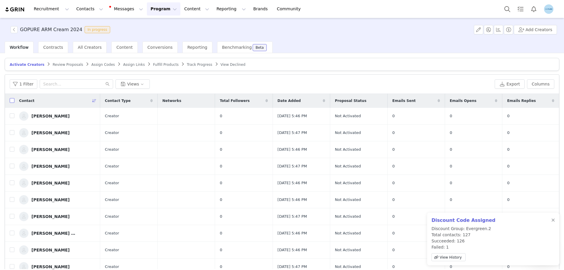
checkbox input "true"
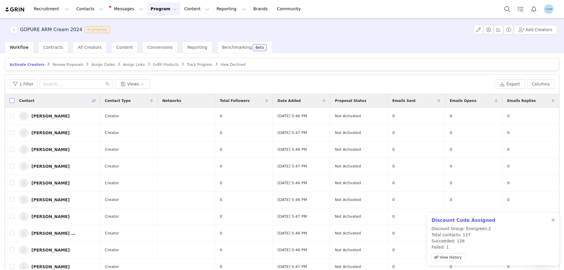
checkbox input "true"
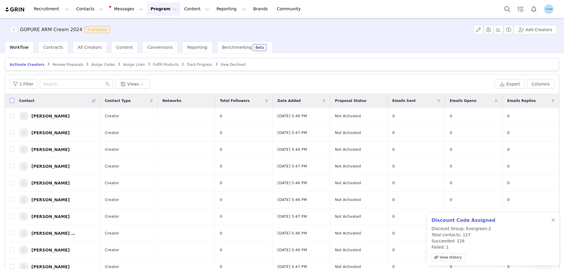
checkbox input "true"
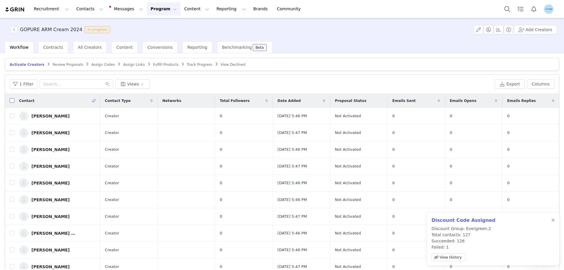
checkbox input "true"
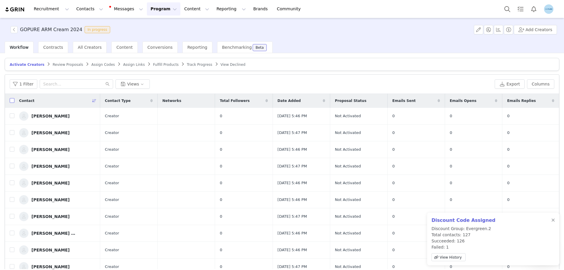
checkbox input "true"
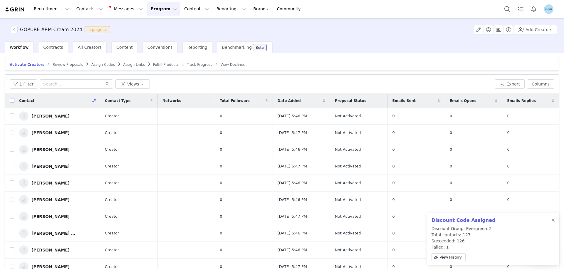
checkbox input "true"
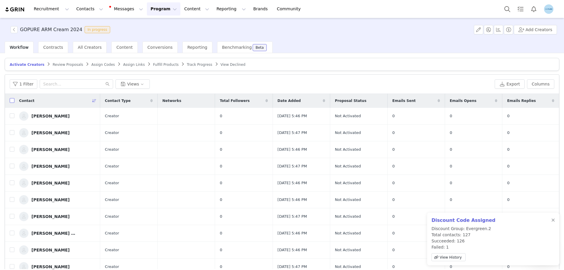
checkbox input "true"
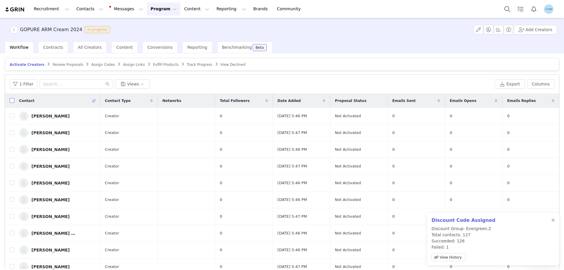
checkbox input "true"
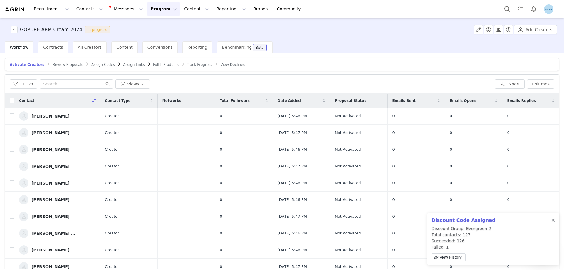
checkbox input "true"
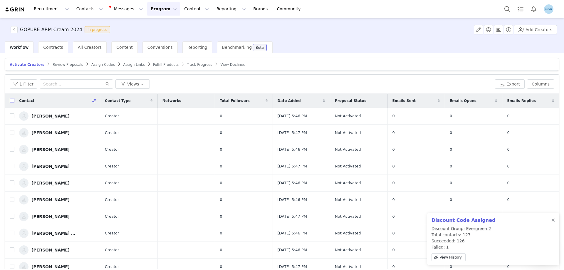
checkbox input "true"
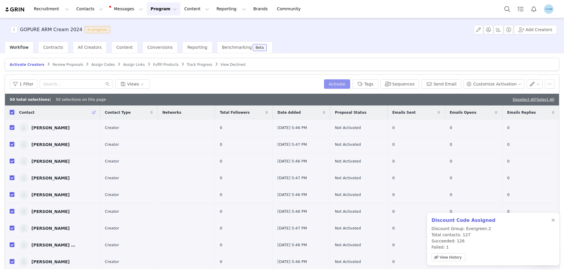
click at [348, 81] on button "Activate" at bounding box center [337, 83] width 26 height 9
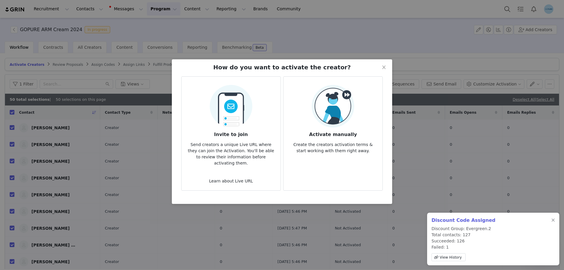
click at [353, 115] on img at bounding box center [333, 106] width 43 height 43
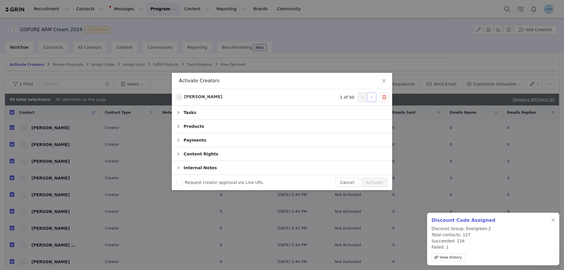
click at [371, 97] on button "button" at bounding box center [371, 97] width 9 height 9
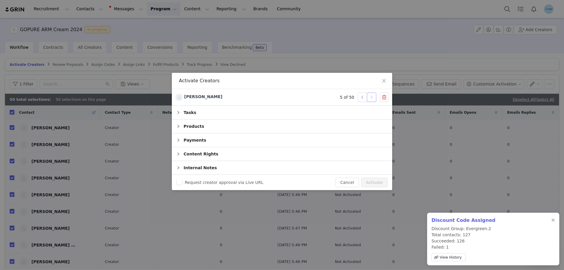
click at [371, 97] on button "button" at bounding box center [371, 97] width 9 height 9
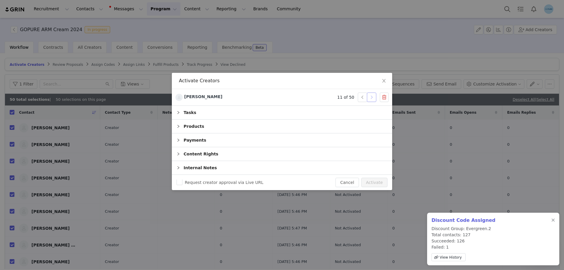
click at [371, 97] on button "button" at bounding box center [371, 97] width 9 height 9
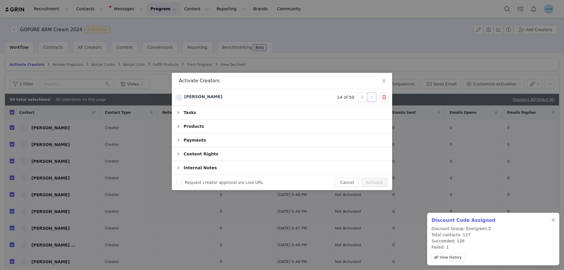
click at [371, 97] on button "button" at bounding box center [371, 97] width 9 height 9
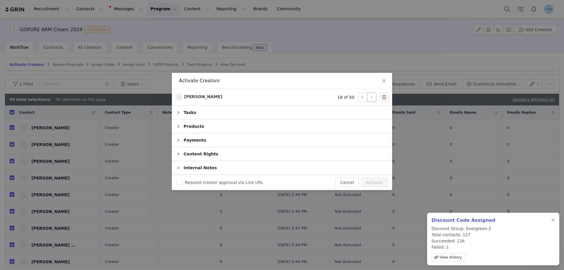
click at [371, 97] on button "button" at bounding box center [371, 97] width 9 height 9
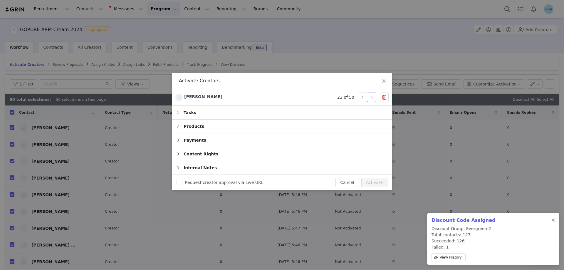
click at [371, 97] on button "button" at bounding box center [371, 97] width 9 height 9
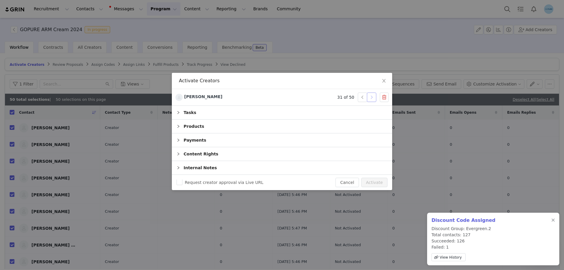
click at [371, 97] on button "button" at bounding box center [371, 97] width 9 height 9
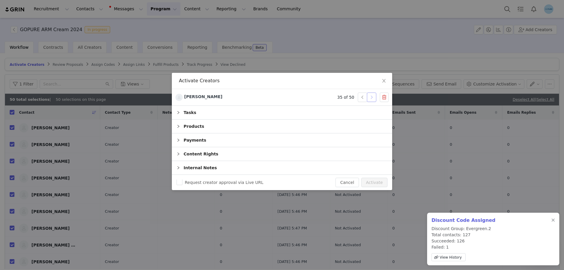
click at [371, 97] on button "button" at bounding box center [371, 97] width 9 height 9
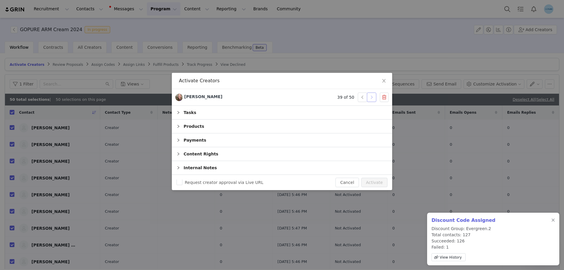
click at [371, 97] on button "button" at bounding box center [371, 97] width 9 height 9
click at [373, 97] on button "button" at bounding box center [371, 97] width 9 height 9
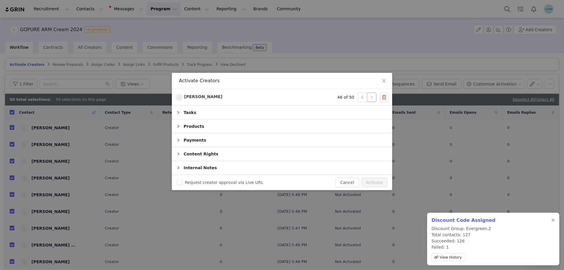
click at [373, 97] on button "button" at bounding box center [371, 97] width 9 height 9
click at [369, 182] on button "Activate" at bounding box center [374, 182] width 26 height 9
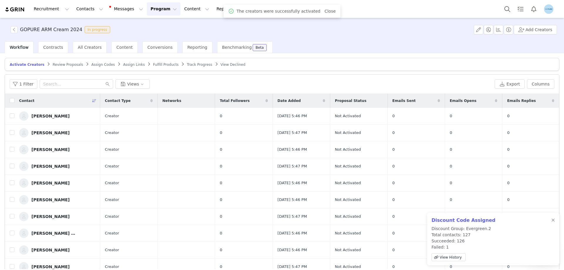
checkbox input "false"
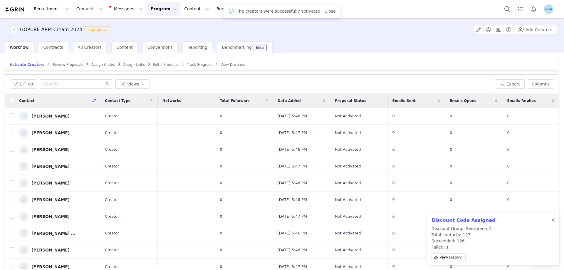
checkbox input "false"
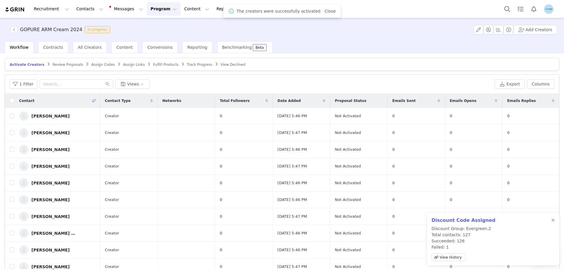
checkbox input "false"
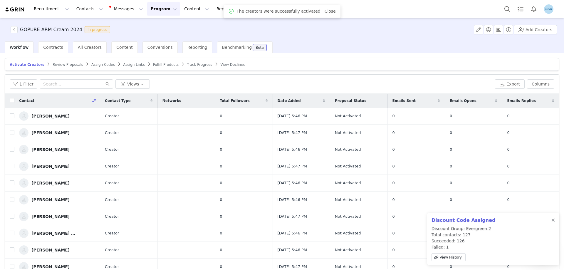
checkbox input "false"
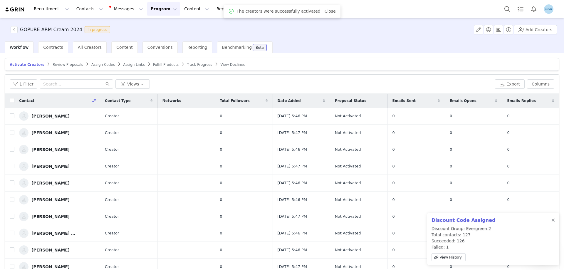
checkbox input "false"
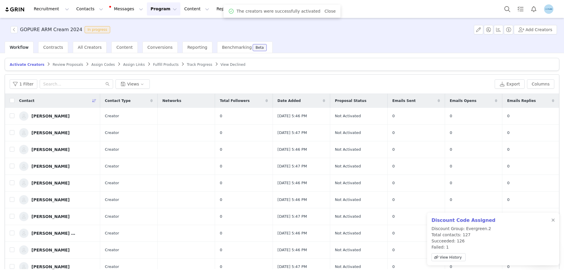
checkbox input "false"
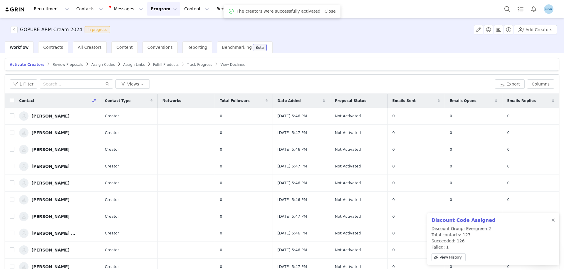
checkbox input "false"
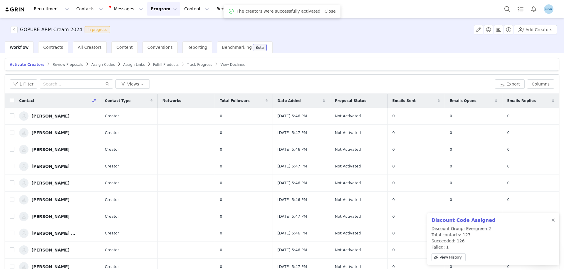
checkbox input "false"
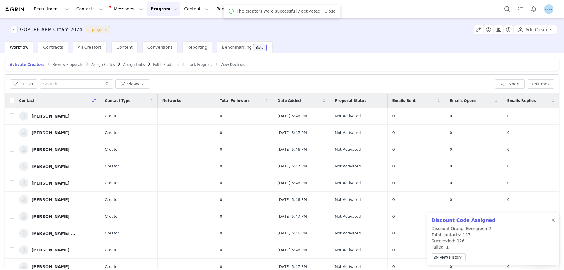
checkbox input "false"
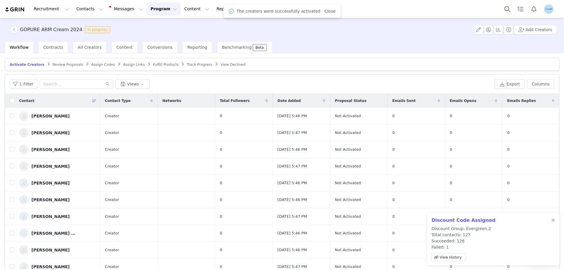
checkbox input "false"
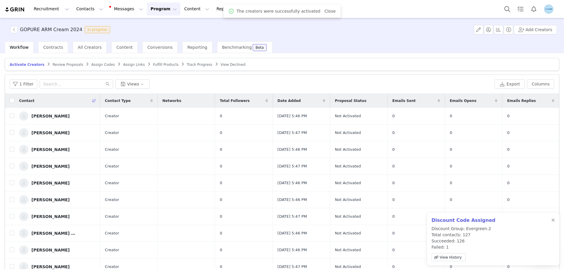
checkbox input "false"
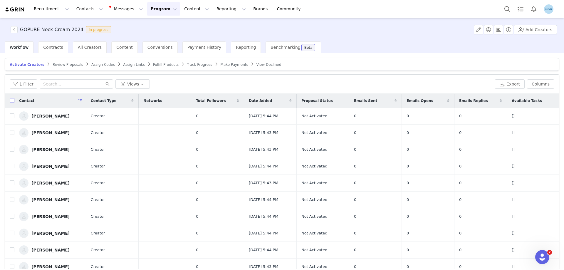
click at [12, 101] on input "checkbox" at bounding box center [12, 100] width 5 height 5
checkbox input "true"
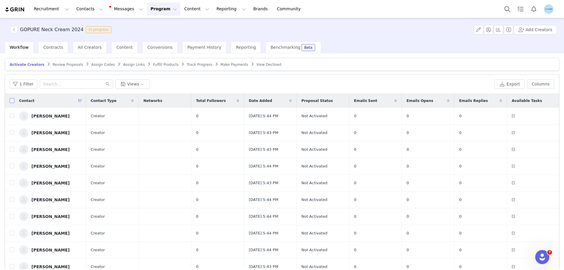
checkbox input "true"
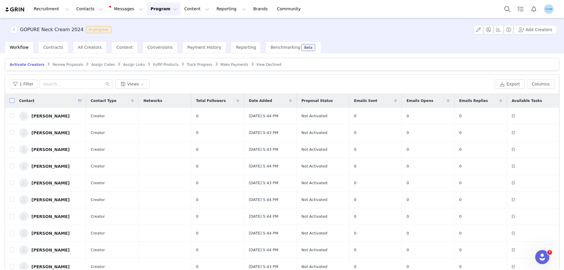
checkbox input "true"
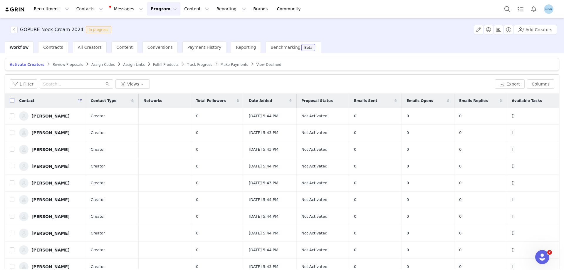
checkbox input "true"
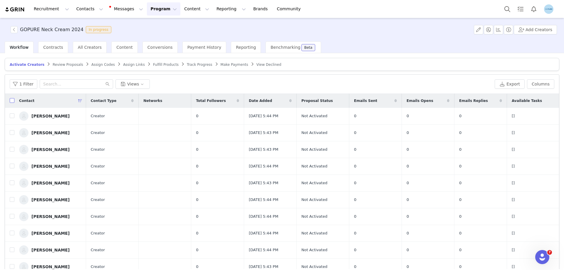
checkbox input "true"
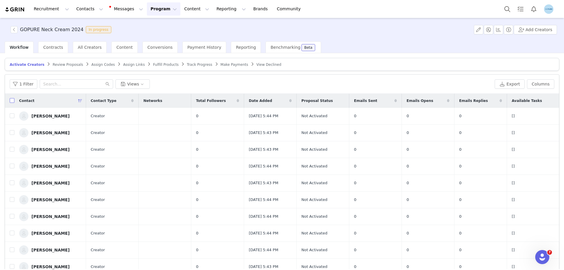
checkbox input "true"
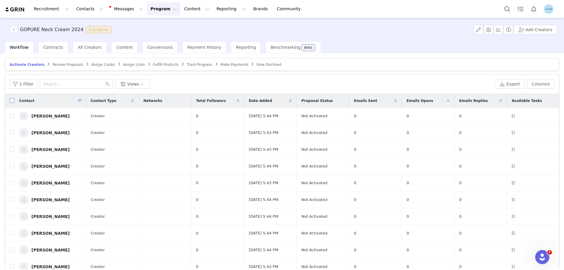
checkbox input "true"
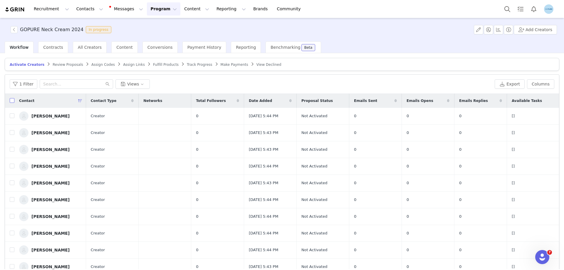
checkbox input "true"
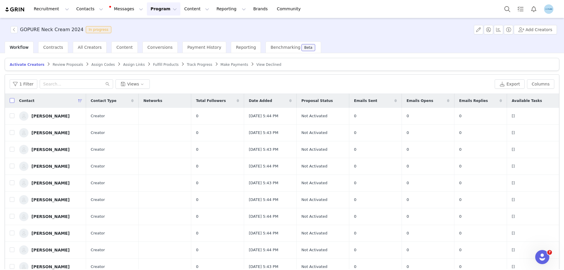
checkbox input "true"
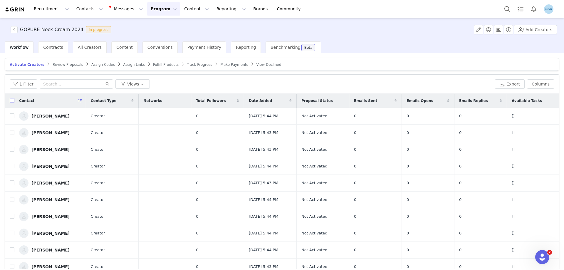
checkbox input "true"
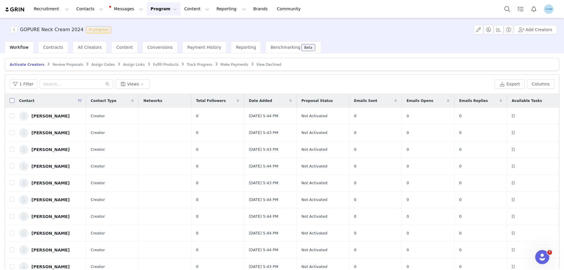
checkbox input "true"
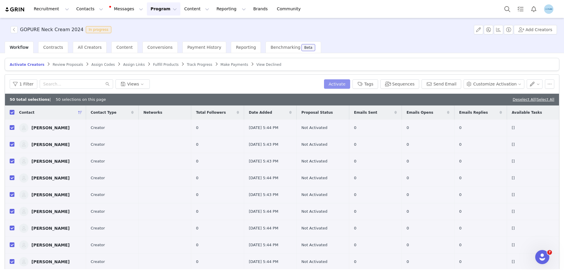
click at [350, 83] on button "Activate" at bounding box center [337, 83] width 26 height 9
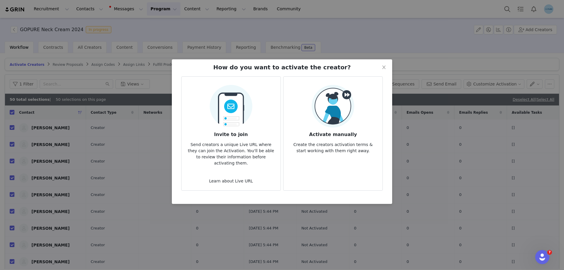
click at [344, 110] on img at bounding box center [333, 106] width 43 height 43
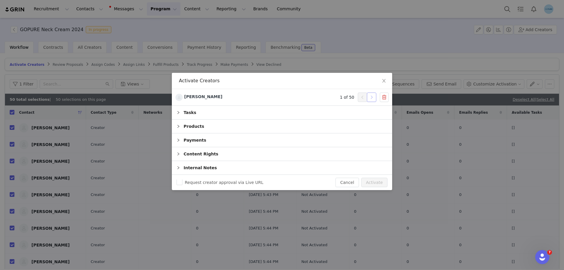
click at [370, 98] on button "button" at bounding box center [371, 97] width 9 height 9
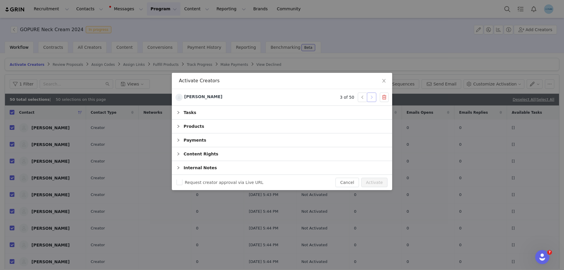
click at [370, 98] on button "button" at bounding box center [371, 97] width 9 height 9
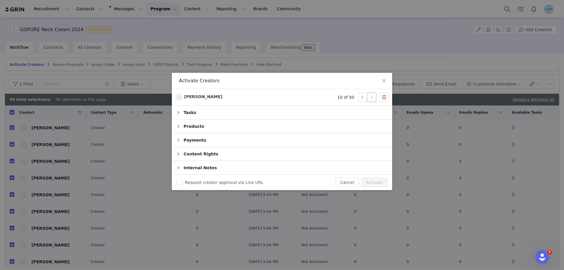
click at [370, 98] on button "button" at bounding box center [371, 97] width 9 height 9
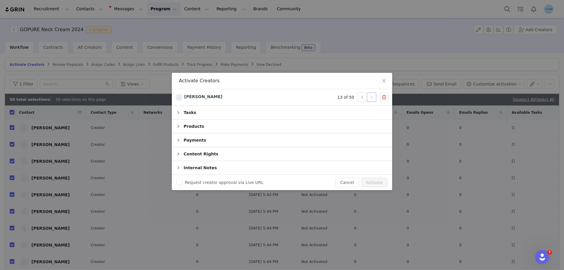
click at [370, 98] on button "button" at bounding box center [371, 97] width 9 height 9
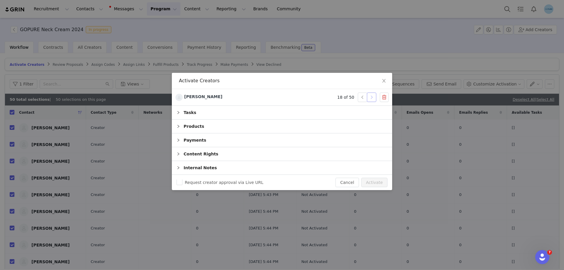
click at [370, 98] on button "button" at bounding box center [371, 97] width 9 height 9
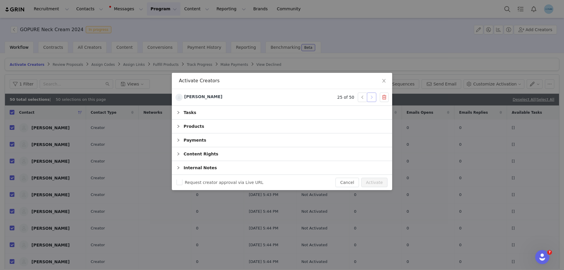
click at [370, 98] on button "button" at bounding box center [371, 97] width 9 height 9
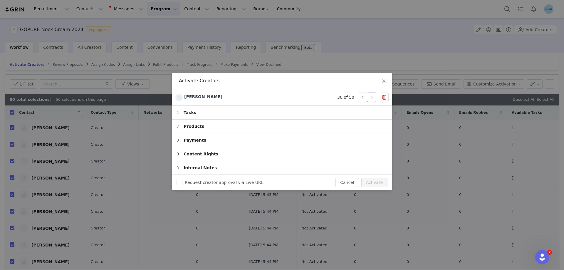
click at [370, 98] on button "button" at bounding box center [371, 97] width 9 height 9
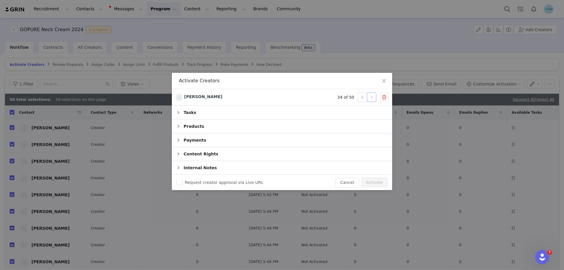
click at [370, 98] on button "button" at bounding box center [371, 97] width 9 height 9
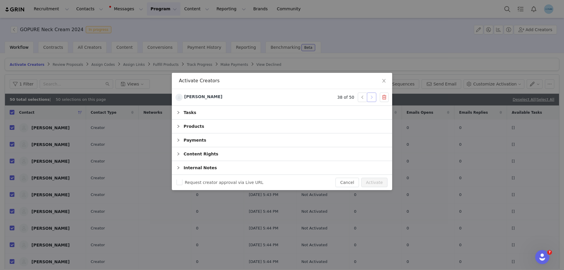
click at [370, 98] on button "button" at bounding box center [371, 97] width 9 height 9
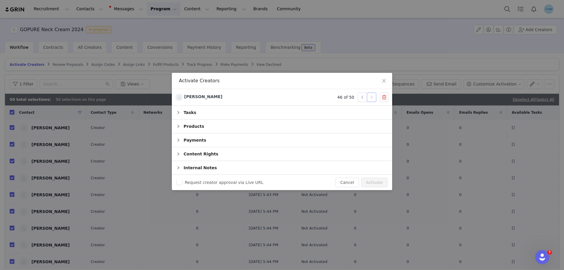
click at [370, 98] on button "button" at bounding box center [371, 97] width 9 height 9
click at [370, 97] on button "button" at bounding box center [371, 97] width 9 height 9
click at [376, 181] on button "Activate" at bounding box center [374, 182] width 26 height 9
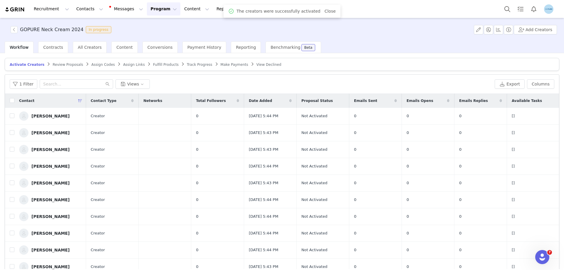
checkbox input "false"
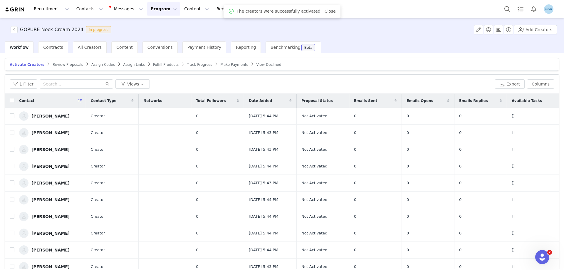
checkbox input "false"
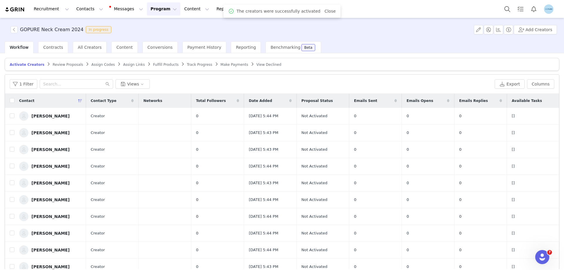
checkbox input "false"
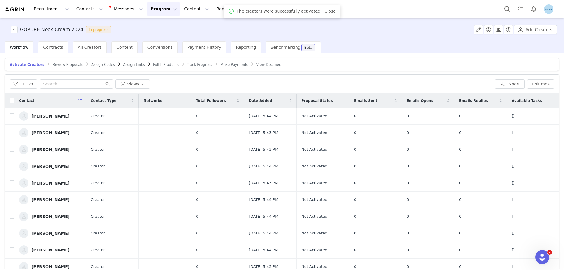
checkbox input "false"
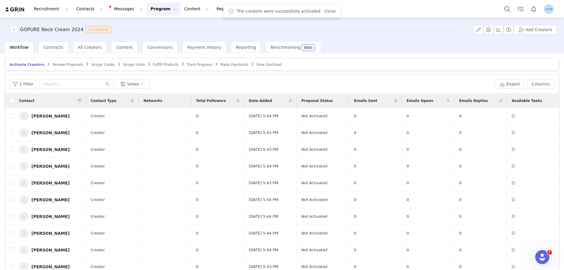
checkbox input "false"
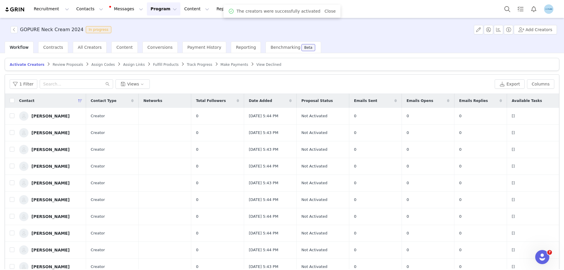
checkbox input "false"
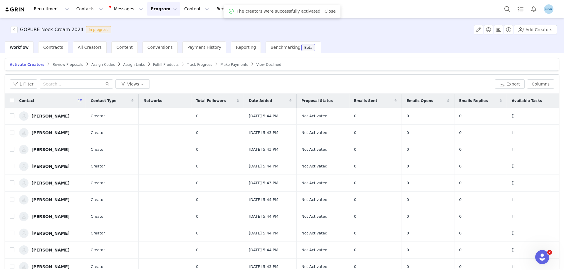
checkbox input "false"
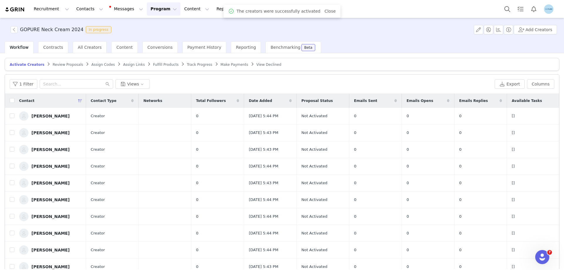
checkbox input "false"
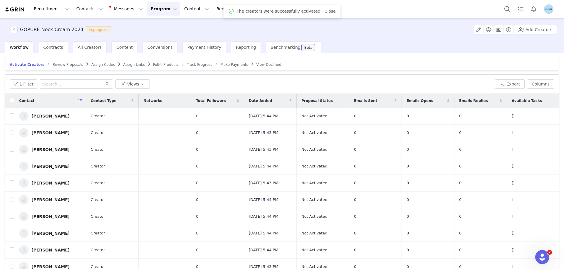
checkbox input "false"
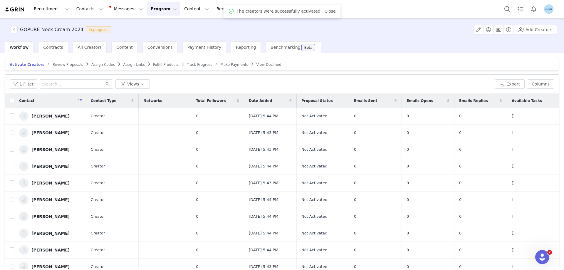
checkbox input "false"
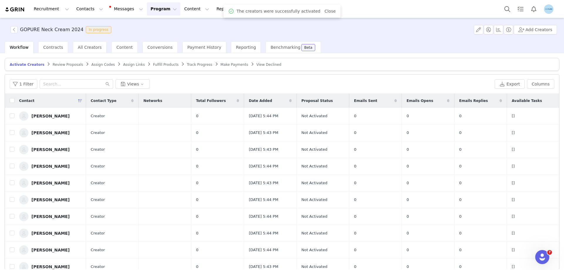
checkbox input "false"
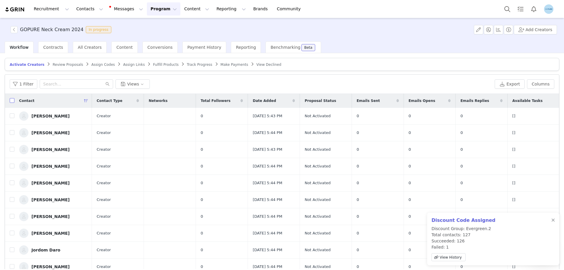
click at [12, 101] on input "checkbox" at bounding box center [12, 100] width 5 height 5
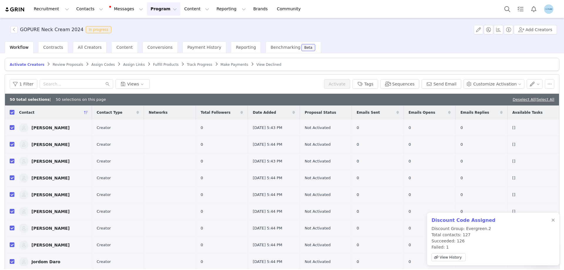
checkbox input "true"
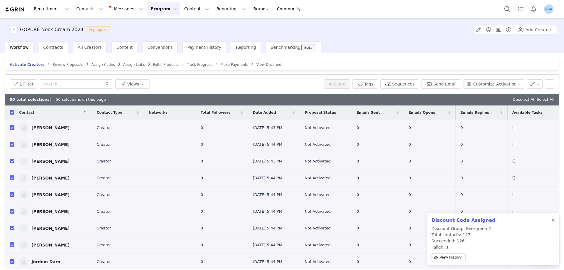
checkbox input "true"
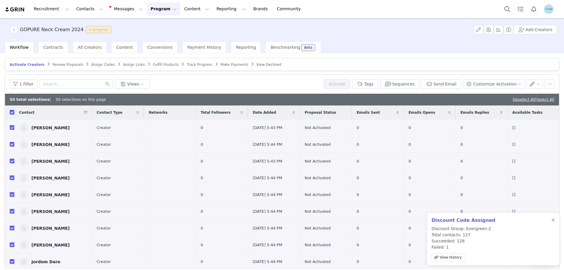
checkbox input "true"
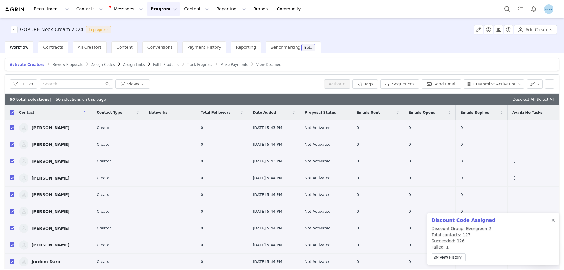
checkbox input "true"
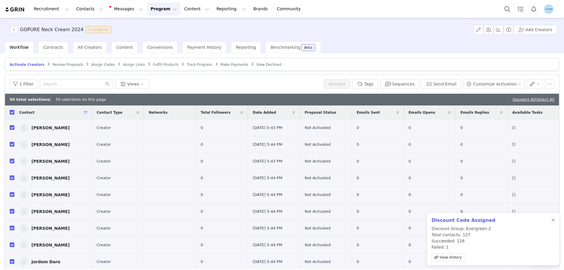
checkbox input "true"
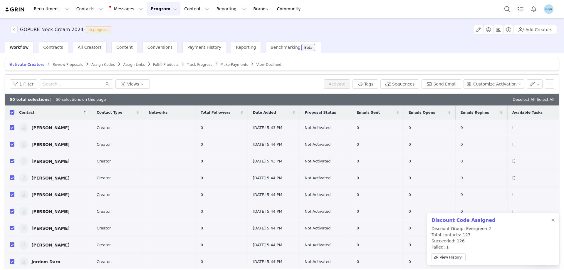
checkbox input "true"
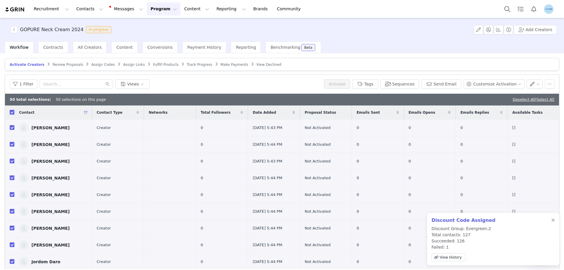
checkbox input "true"
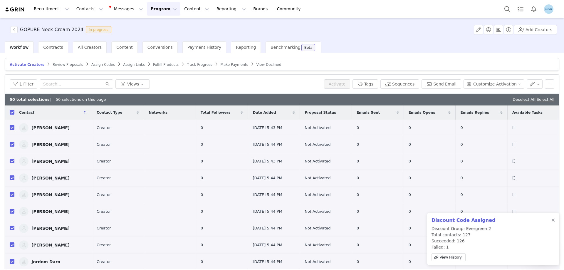
checkbox input "true"
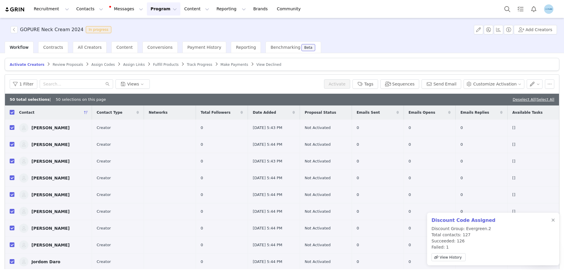
checkbox input "true"
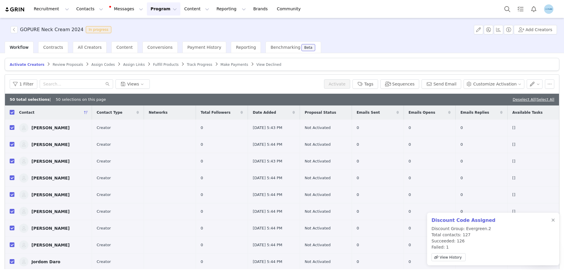
checkbox input "true"
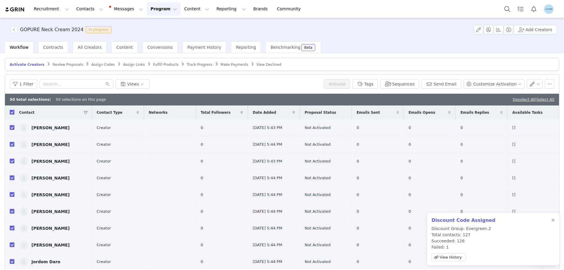
checkbox input "true"
click at [347, 84] on button "Activate" at bounding box center [337, 83] width 26 height 9
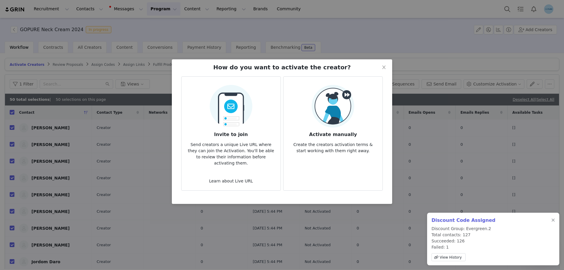
click at [339, 132] on h3 "Activate manually" at bounding box center [333, 133] width 90 height 11
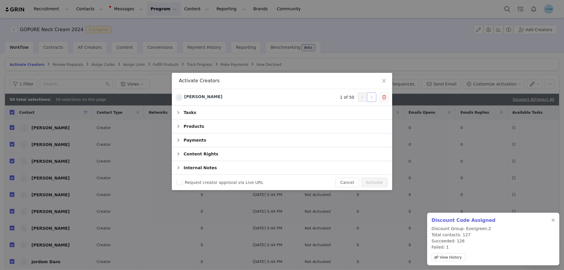
click at [370, 96] on button "button" at bounding box center [371, 97] width 9 height 9
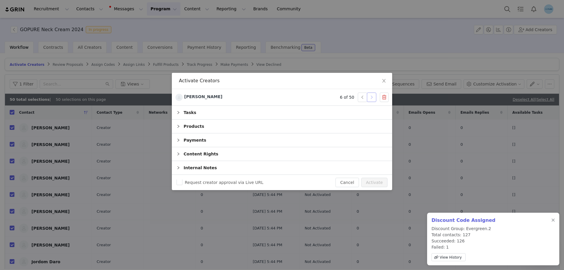
click at [370, 96] on button "button" at bounding box center [371, 97] width 9 height 9
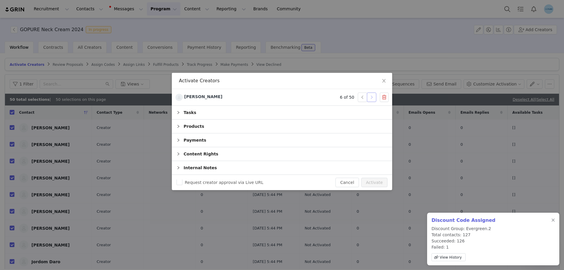
click at [370, 96] on button "button" at bounding box center [371, 97] width 9 height 9
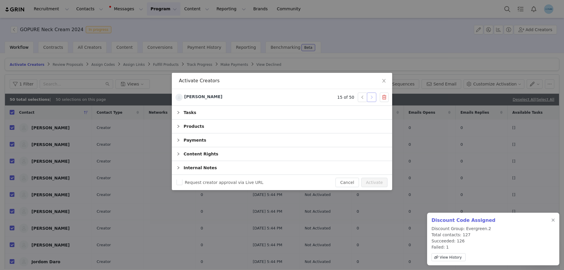
click at [370, 96] on button "button" at bounding box center [371, 97] width 9 height 9
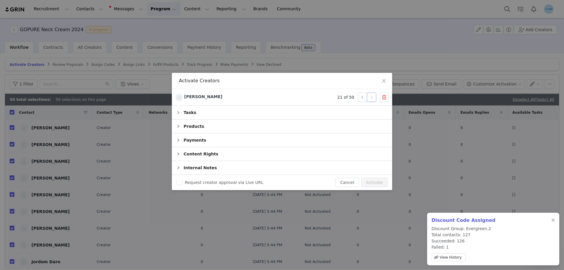
click at [370, 96] on button "button" at bounding box center [371, 97] width 9 height 9
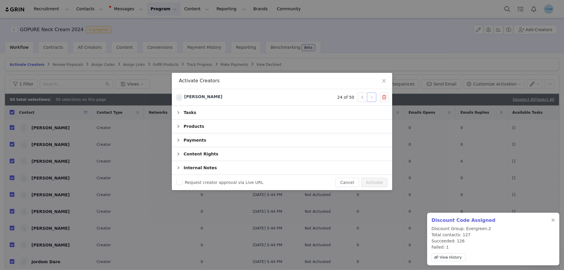
click at [370, 96] on button "button" at bounding box center [371, 97] width 9 height 9
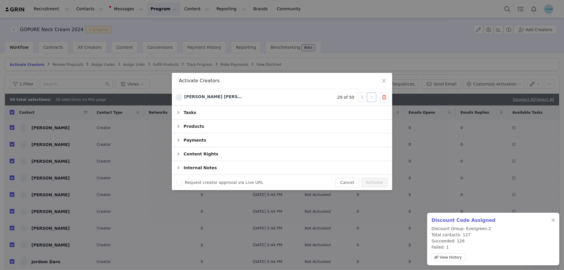
click at [370, 96] on button "button" at bounding box center [371, 97] width 9 height 9
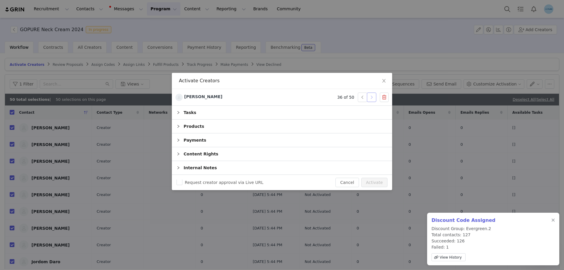
click at [370, 96] on button "button" at bounding box center [371, 97] width 9 height 9
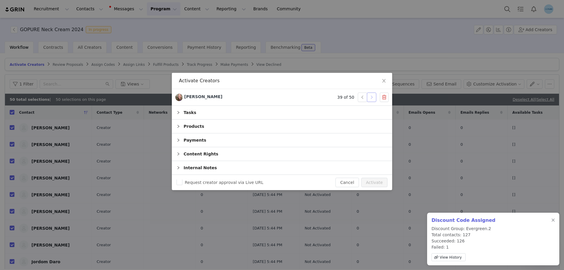
click at [370, 96] on button "button" at bounding box center [371, 97] width 9 height 9
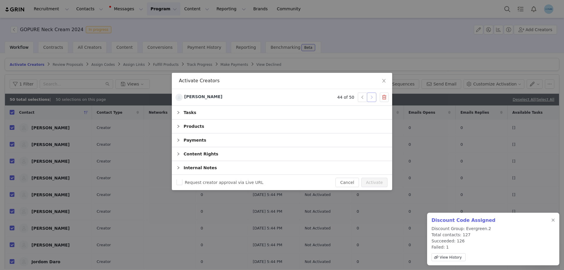
click at [370, 96] on button "button" at bounding box center [371, 97] width 9 height 9
click at [367, 181] on button "Activate" at bounding box center [374, 182] width 26 height 9
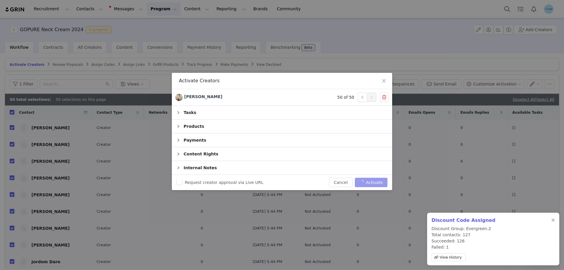
checkbox input "false"
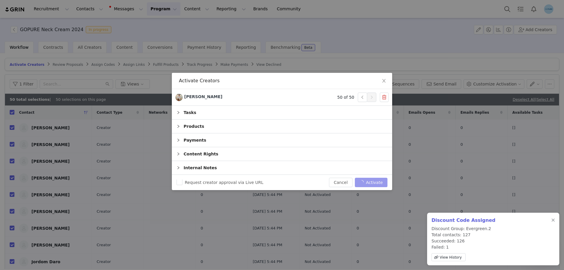
checkbox input "false"
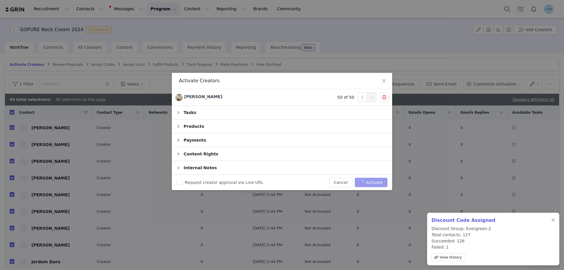
checkbox input "false"
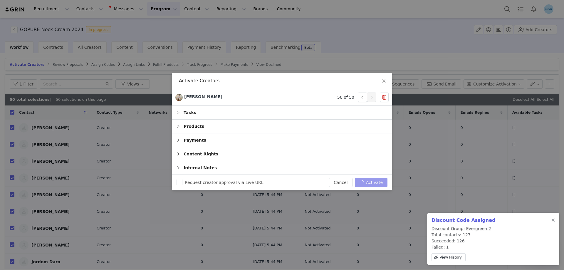
checkbox input "false"
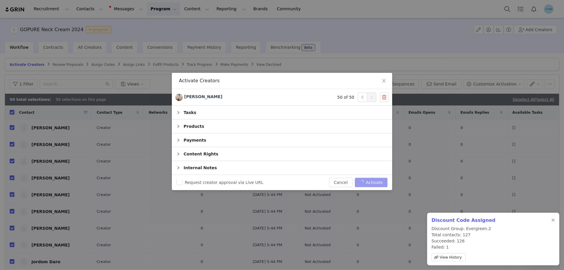
checkbox input "false"
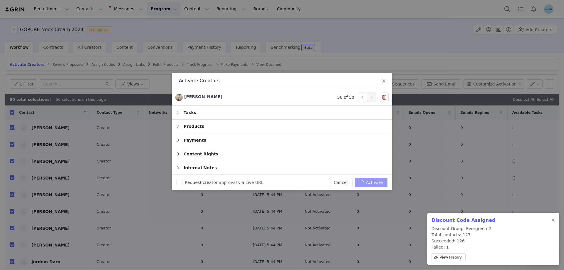
checkbox input "false"
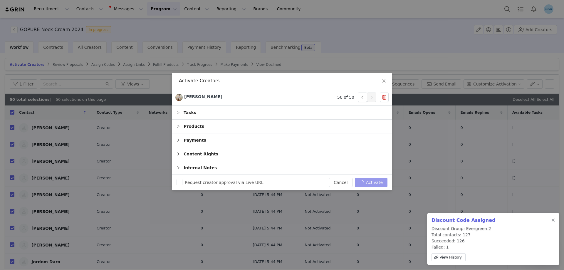
checkbox input "false"
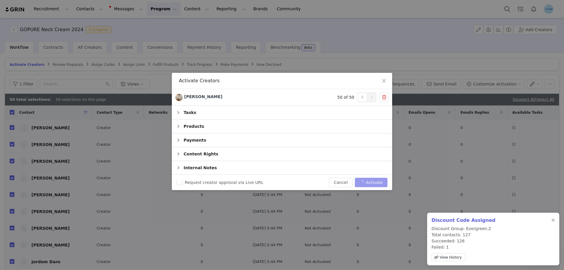
checkbox input "false"
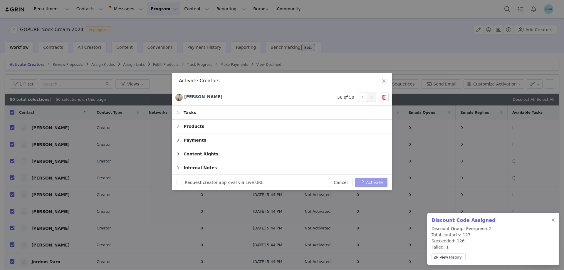
checkbox input "false"
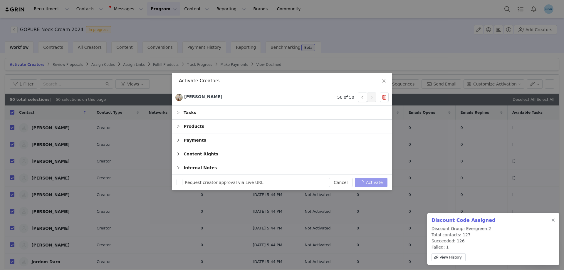
checkbox input "false"
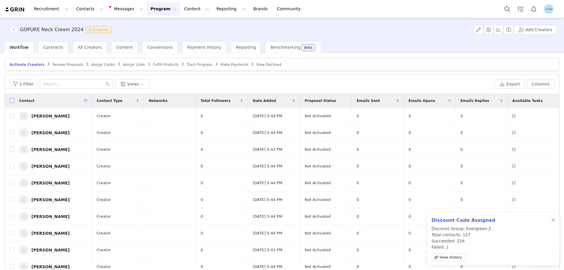
click at [13, 101] on input "checkbox" at bounding box center [12, 100] width 5 height 5
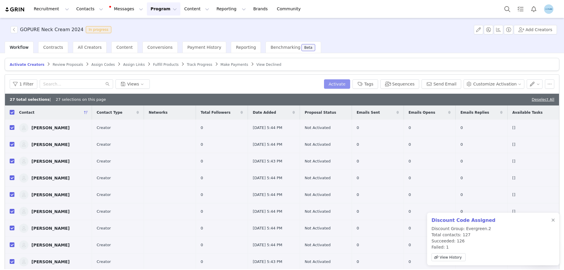
click at [344, 84] on button "Activate" at bounding box center [337, 83] width 26 height 9
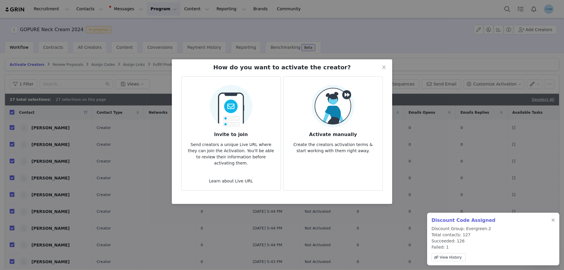
click at [351, 95] on img at bounding box center [333, 106] width 43 height 43
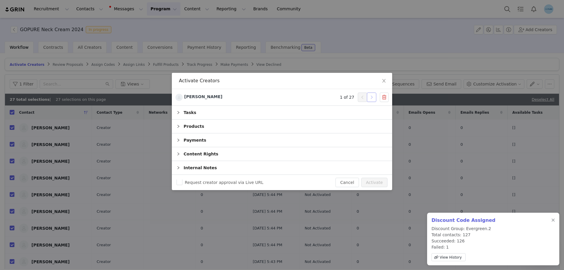
click at [369, 99] on button "button" at bounding box center [371, 97] width 9 height 9
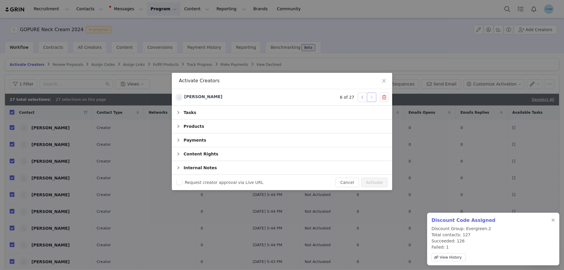
click at [369, 99] on button "button" at bounding box center [371, 97] width 9 height 9
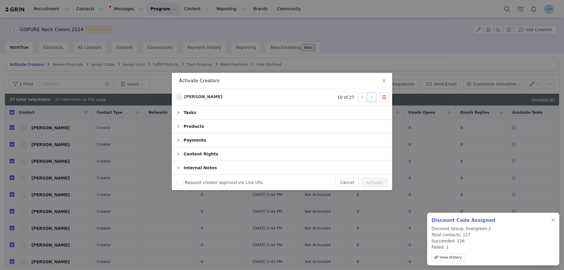
click at [369, 99] on button "button" at bounding box center [371, 97] width 9 height 9
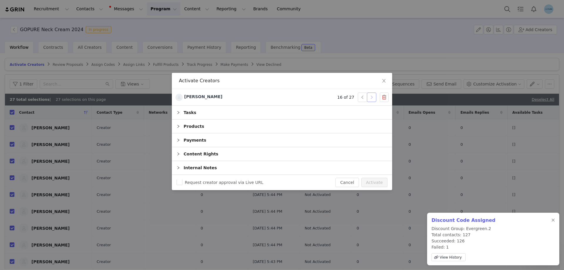
click at [369, 99] on button "button" at bounding box center [371, 97] width 9 height 9
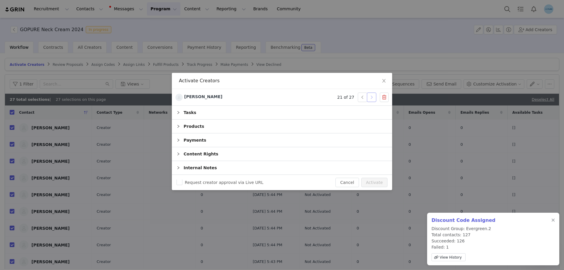
click at [369, 99] on button "button" at bounding box center [371, 97] width 9 height 9
click at [369, 100] on button "button" at bounding box center [371, 97] width 9 height 9
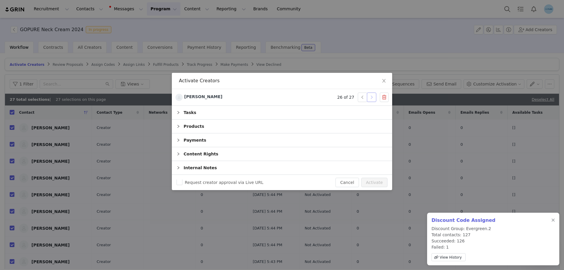
click at [369, 100] on button "button" at bounding box center [371, 97] width 9 height 9
click at [375, 180] on button "Activate" at bounding box center [374, 182] width 26 height 9
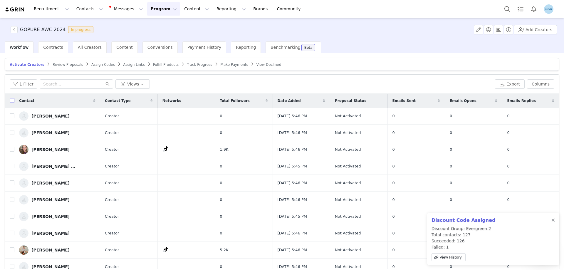
click at [13, 102] on input "checkbox" at bounding box center [12, 100] width 5 height 5
checkbox input "true"
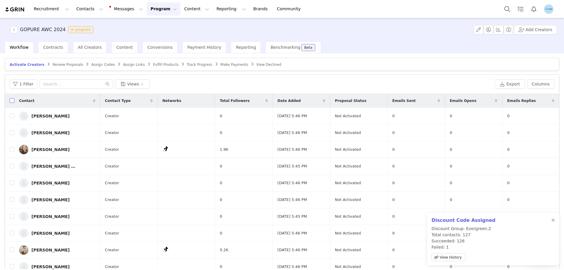
checkbox input "true"
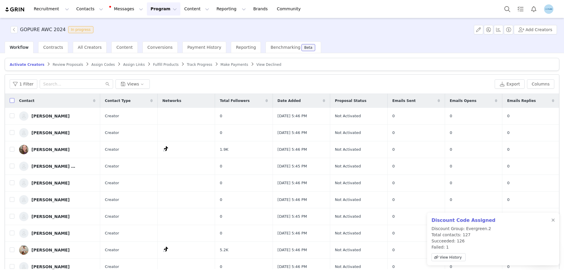
checkbox input "true"
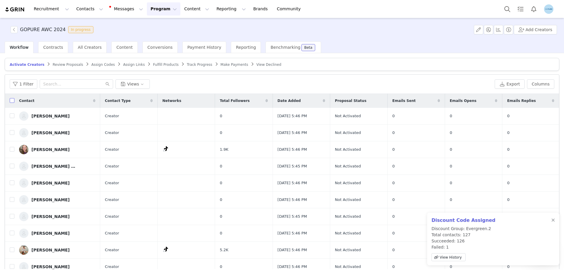
checkbox input "true"
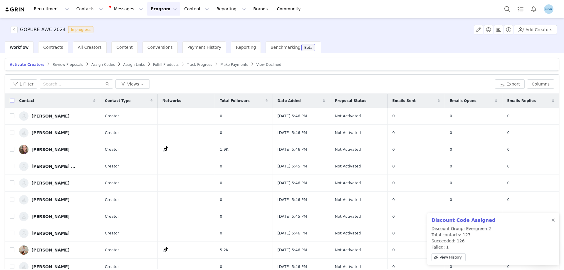
checkbox input "true"
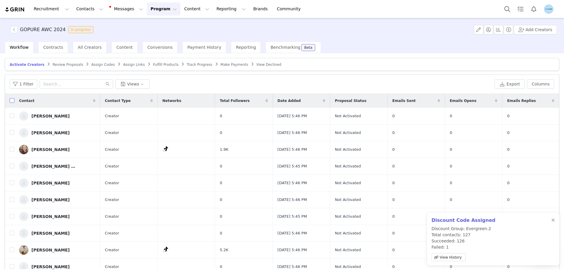
checkbox input "true"
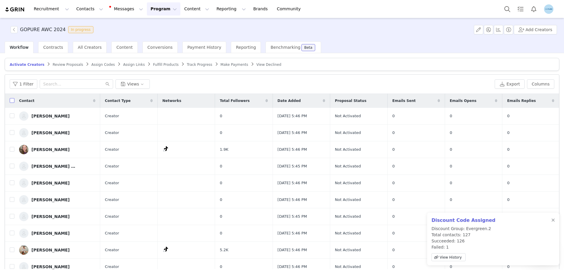
checkbox input "true"
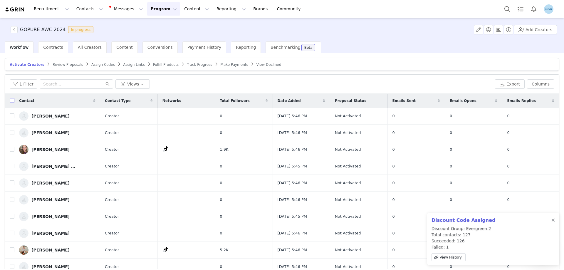
checkbox input "true"
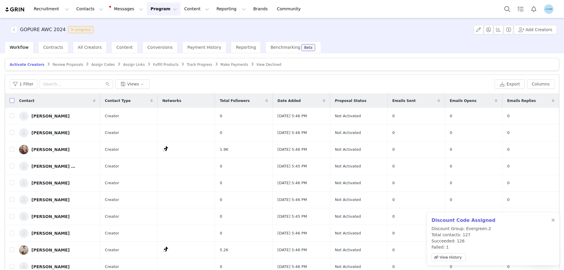
checkbox input "true"
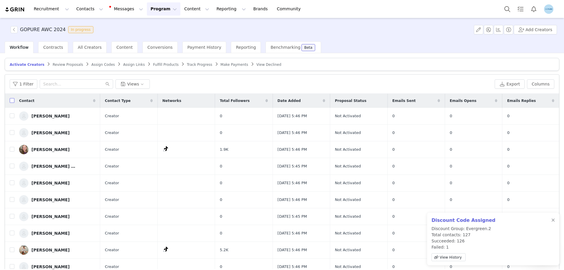
checkbox input "true"
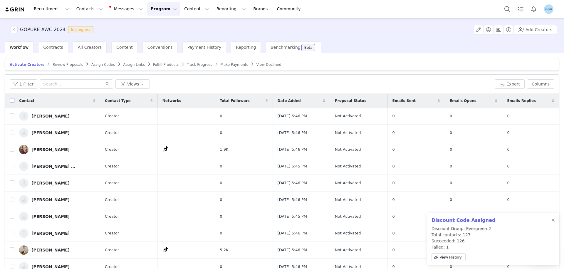
checkbox input "true"
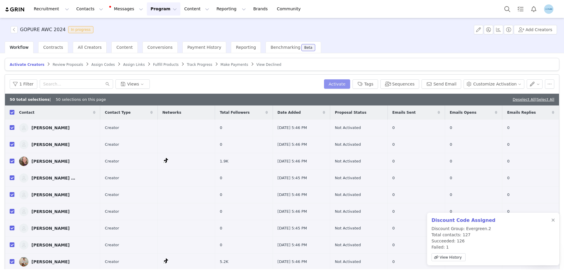
click at [345, 83] on button "Activate" at bounding box center [337, 83] width 26 height 9
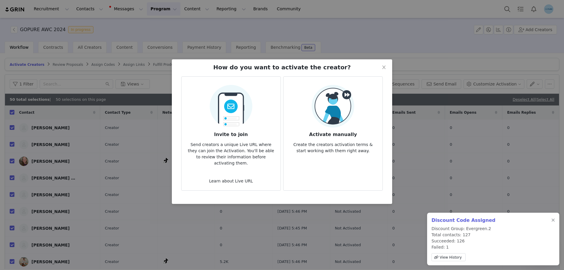
click at [334, 99] on img at bounding box center [333, 106] width 43 height 43
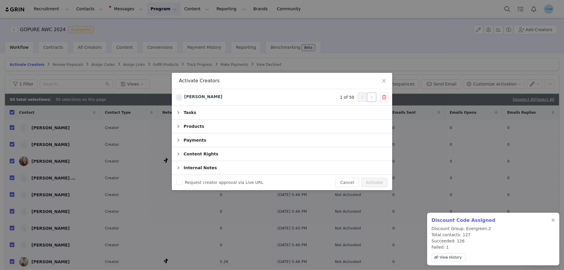
click at [372, 97] on button "button" at bounding box center [371, 97] width 9 height 9
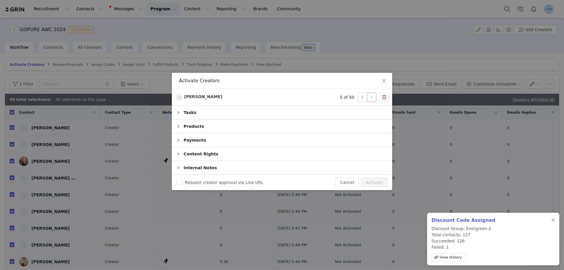
click at [372, 97] on button "button" at bounding box center [371, 97] width 9 height 9
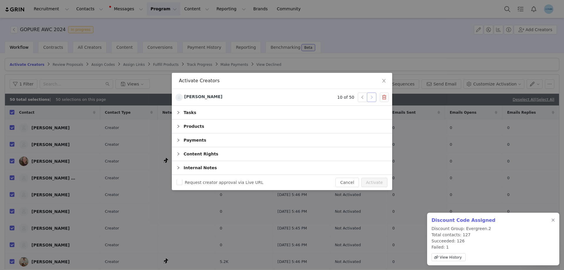
click at [372, 98] on button "button" at bounding box center [371, 97] width 9 height 9
click at [372, 100] on button "button" at bounding box center [371, 97] width 9 height 9
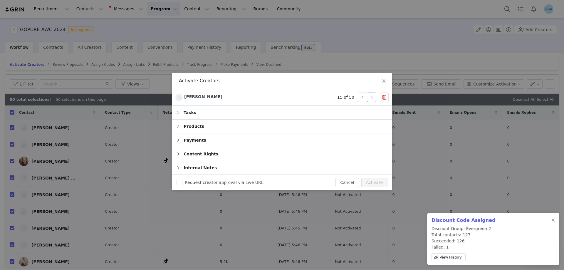
click at [372, 100] on button "button" at bounding box center [371, 97] width 9 height 9
click at [371, 99] on button "button" at bounding box center [371, 97] width 9 height 9
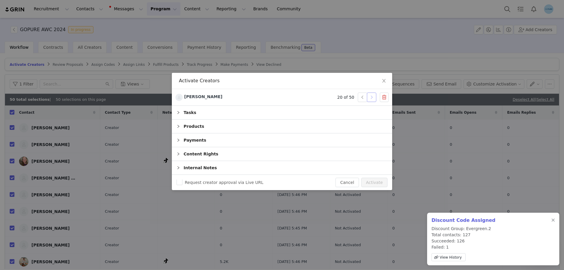
click at [371, 99] on button "button" at bounding box center [371, 97] width 9 height 9
click at [371, 98] on button "button" at bounding box center [371, 97] width 9 height 9
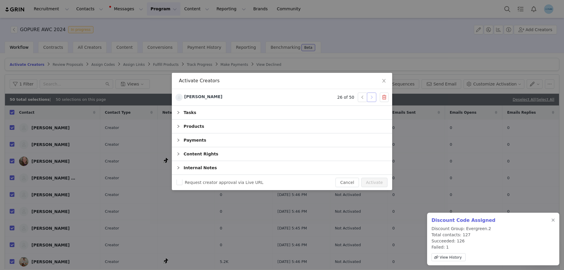
click at [371, 98] on button "button" at bounding box center [371, 97] width 9 height 9
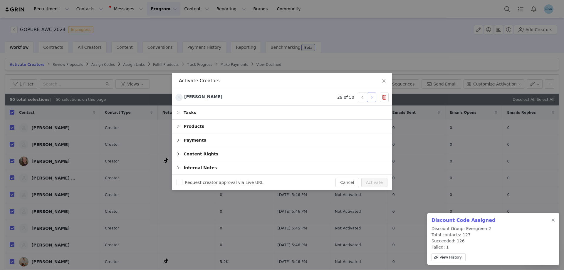
click at [372, 97] on button "button" at bounding box center [371, 97] width 9 height 9
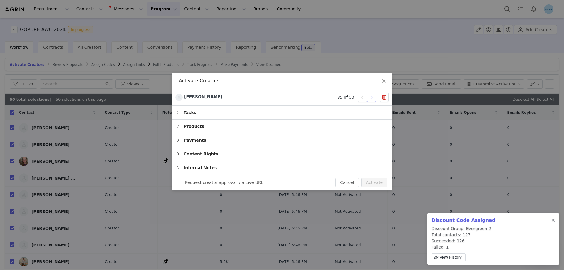
click at [372, 97] on button "button" at bounding box center [371, 97] width 9 height 9
click at [372, 96] on button "button" at bounding box center [371, 97] width 9 height 9
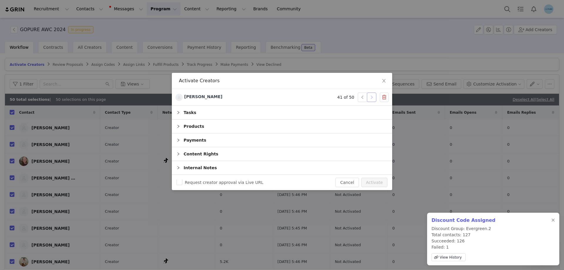
click at [372, 96] on button "button" at bounding box center [371, 97] width 9 height 9
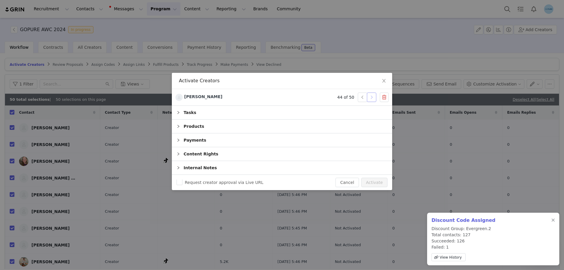
click at [372, 96] on button "button" at bounding box center [371, 97] width 9 height 9
click at [377, 177] on div "Request creator approval via Live URL Cancel Activate" at bounding box center [282, 182] width 220 height 15
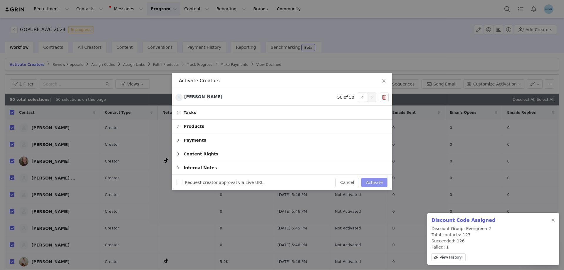
click at [376, 183] on button "Activate" at bounding box center [374, 182] width 26 height 9
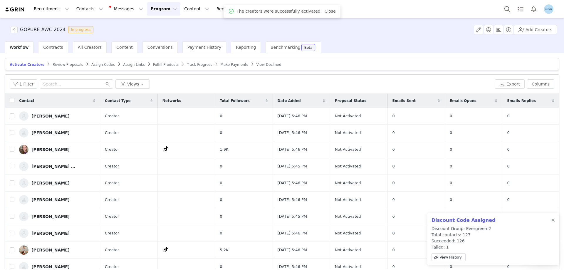
checkbox input "false"
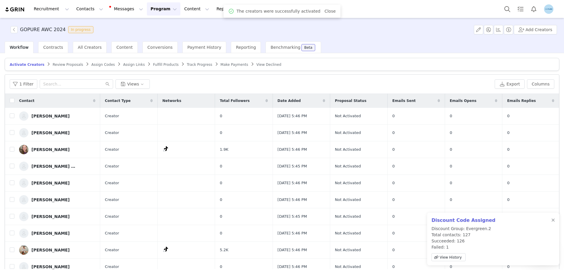
checkbox input "false"
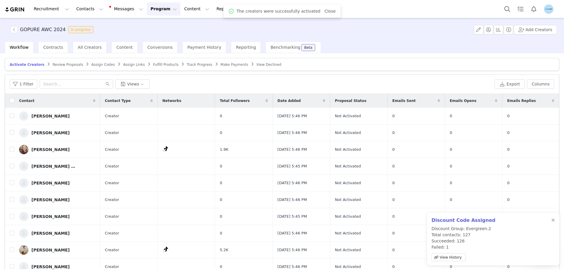
checkbox input "false"
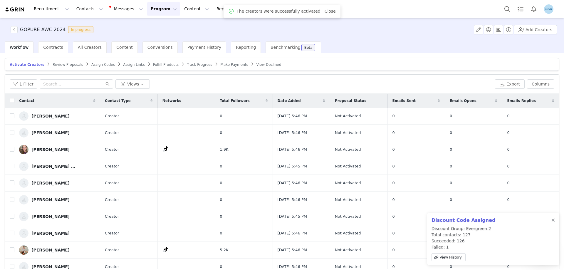
checkbox input "false"
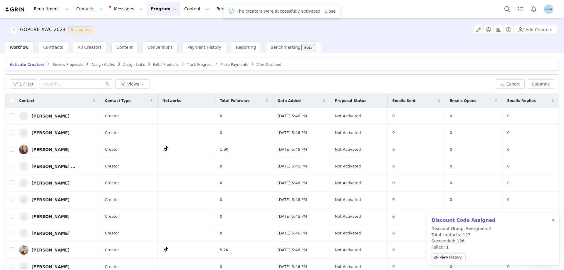
checkbox input "false"
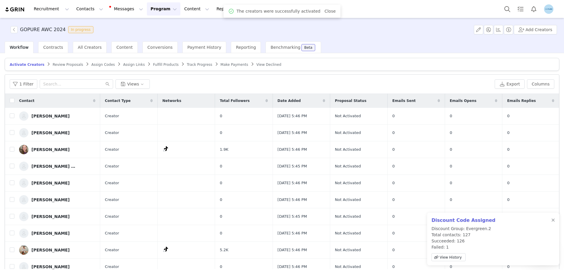
checkbox input "false"
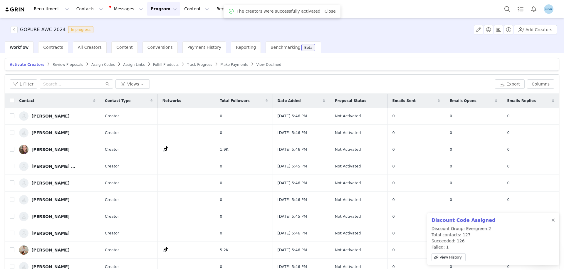
checkbox input "false"
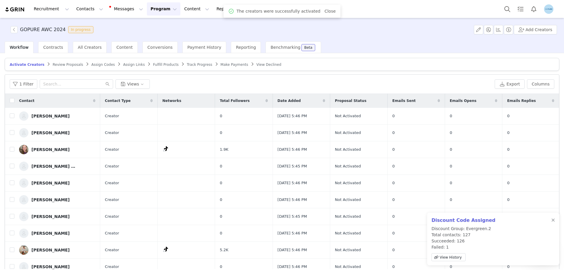
checkbox input "false"
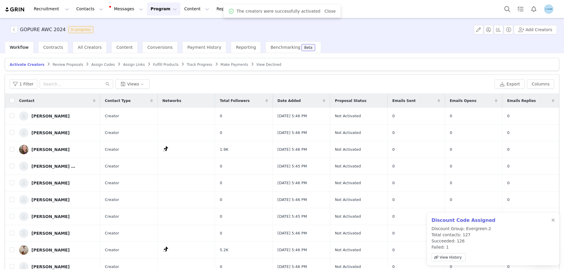
checkbox input "false"
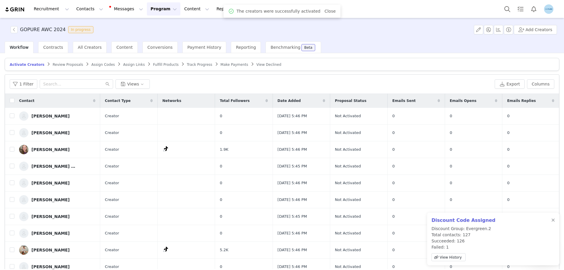
checkbox input "false"
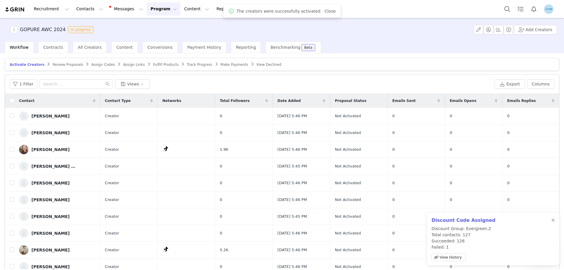
checkbox input "false"
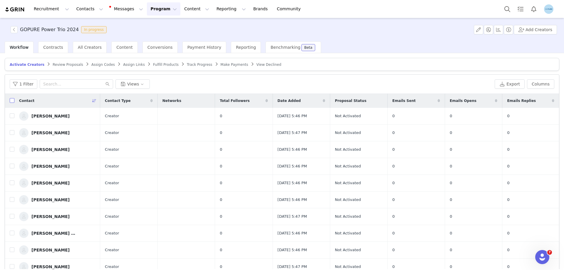
click at [12, 101] on input "checkbox" at bounding box center [12, 100] width 5 height 5
checkbox input "true"
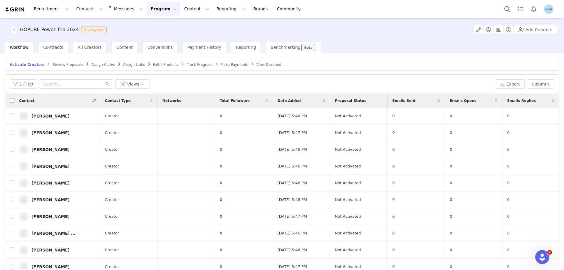
checkbox input "true"
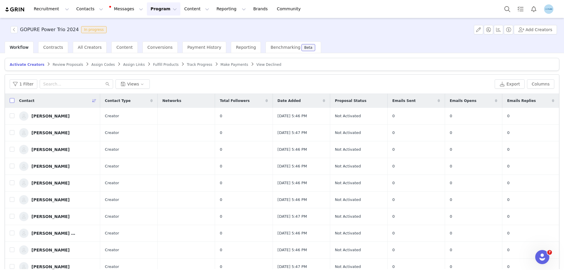
checkbox input "true"
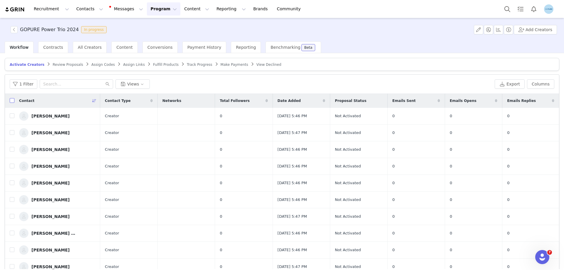
checkbox input "true"
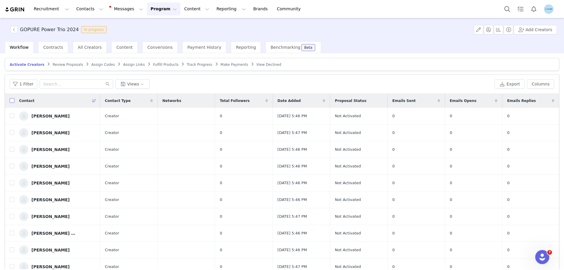
checkbox input "true"
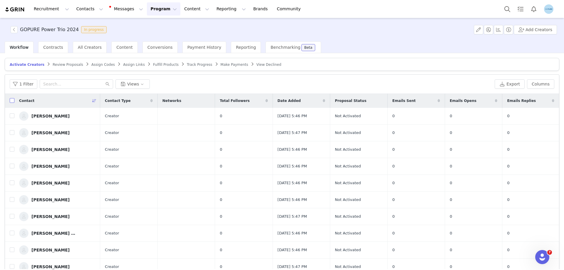
checkbox input "true"
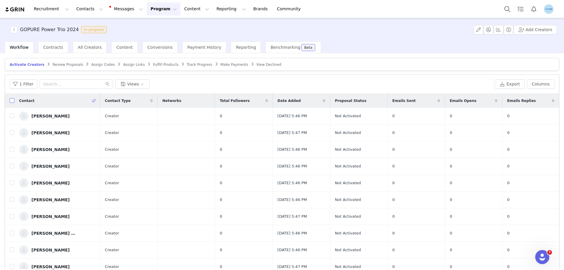
checkbox input "true"
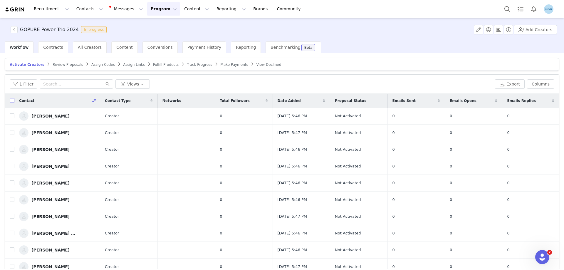
checkbox input "true"
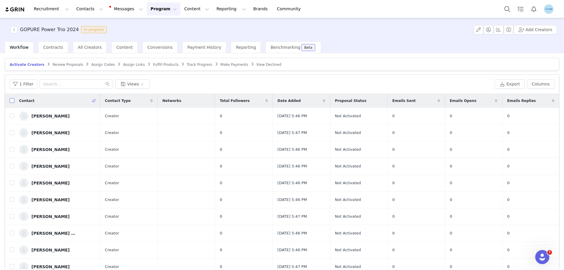
checkbox input "true"
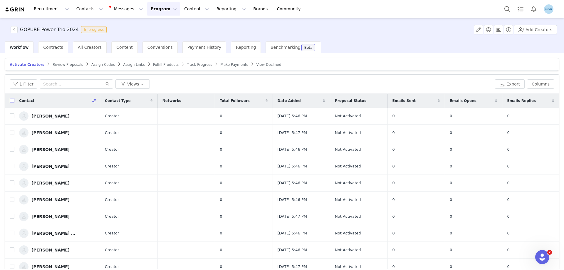
checkbox input "true"
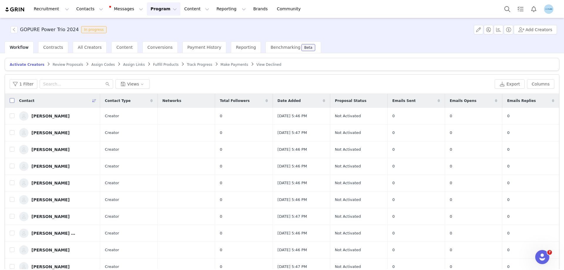
checkbox input "true"
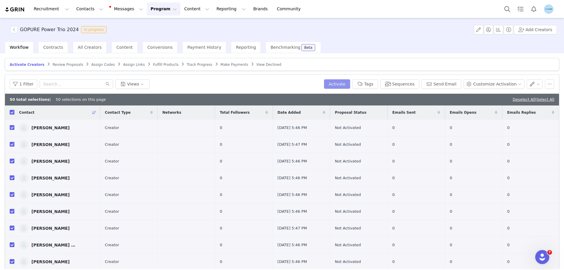
click at [349, 86] on button "Activate" at bounding box center [337, 83] width 26 height 9
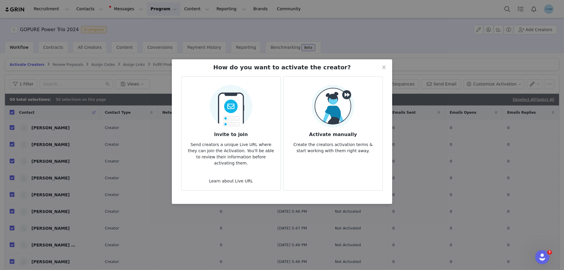
click at [332, 110] on img at bounding box center [333, 106] width 43 height 43
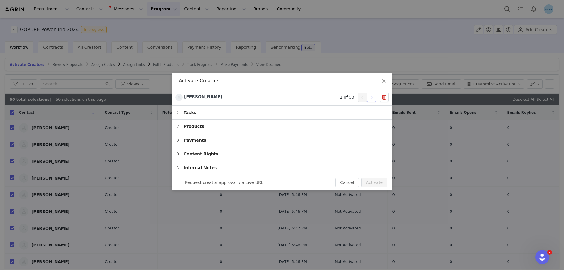
click at [371, 96] on button "button" at bounding box center [371, 97] width 9 height 9
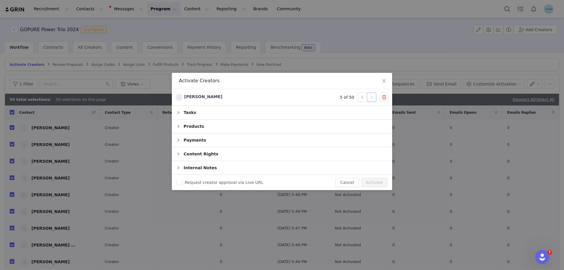
click at [371, 96] on button "button" at bounding box center [371, 97] width 9 height 9
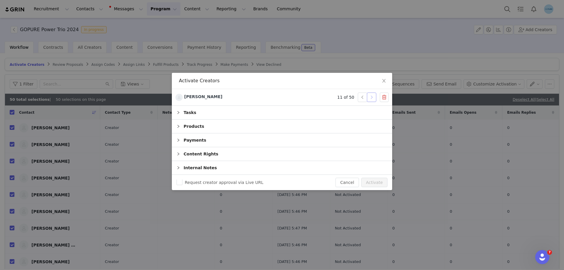
click at [371, 96] on button "button" at bounding box center [371, 97] width 9 height 9
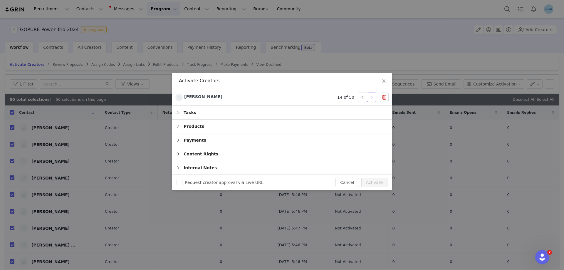
click at [371, 96] on button "button" at bounding box center [371, 97] width 9 height 9
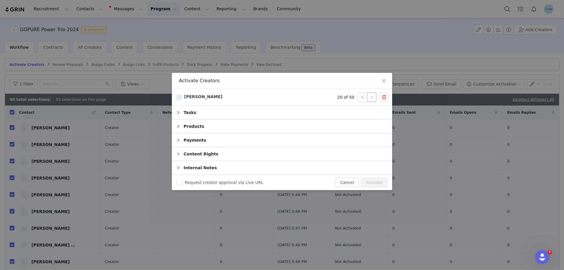
click at [371, 96] on button "button" at bounding box center [371, 97] width 9 height 9
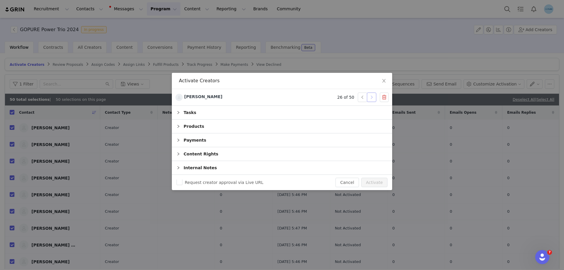
click at [371, 96] on button "button" at bounding box center [371, 97] width 9 height 9
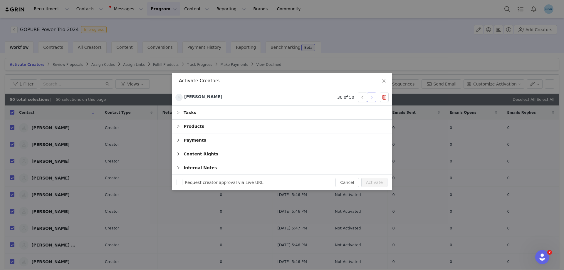
click at [371, 96] on button "button" at bounding box center [371, 97] width 9 height 9
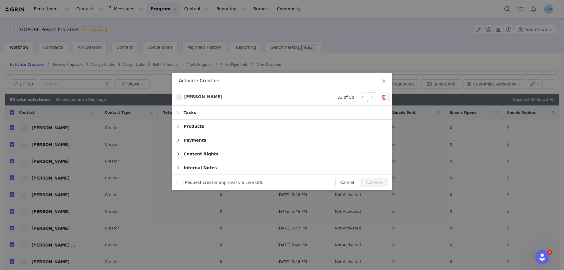
click at [371, 96] on button "button" at bounding box center [371, 97] width 9 height 9
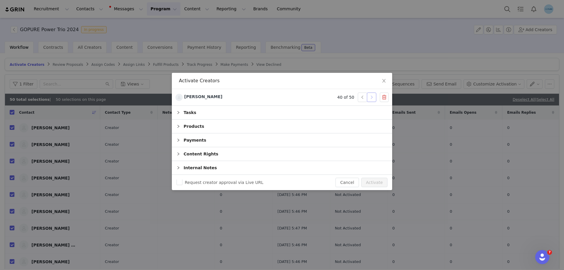
click at [371, 96] on button "button" at bounding box center [371, 97] width 9 height 9
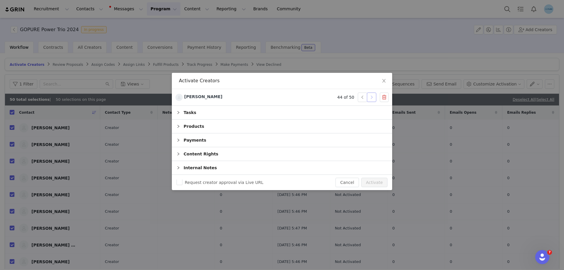
click at [371, 96] on button "button" at bounding box center [371, 97] width 9 height 9
click at [380, 180] on button "Activate" at bounding box center [374, 182] width 26 height 9
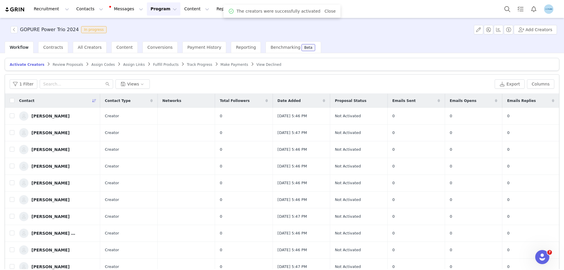
checkbox input "false"
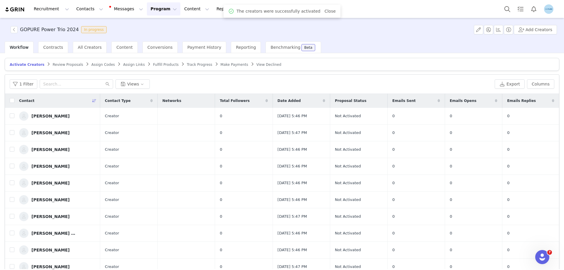
checkbox input "false"
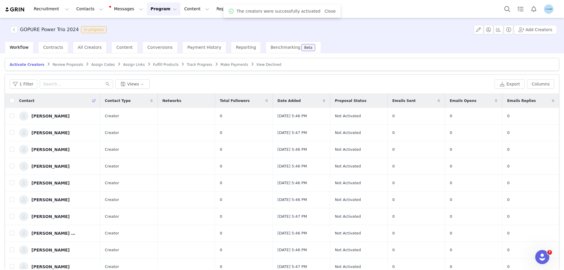
checkbox input "false"
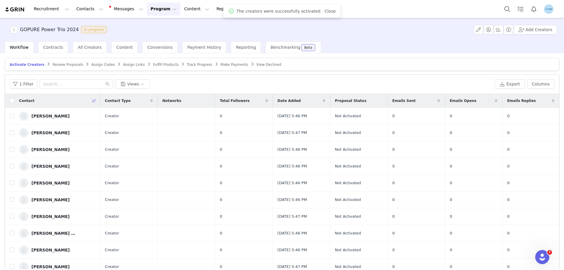
checkbox input "false"
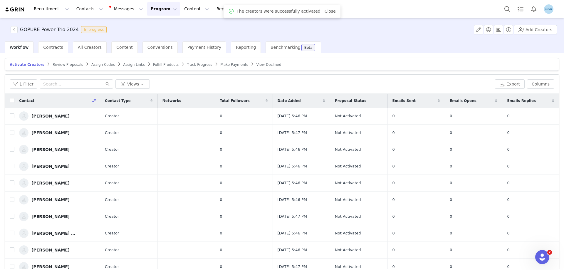
checkbox input "false"
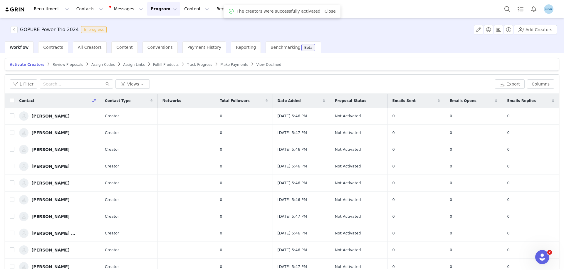
checkbox input "false"
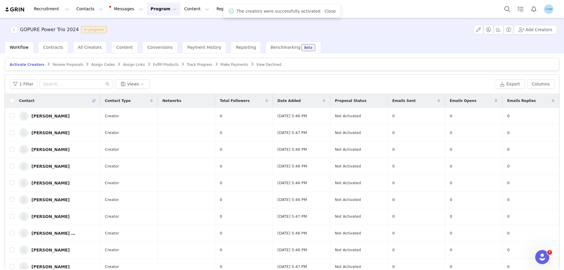
checkbox input "false"
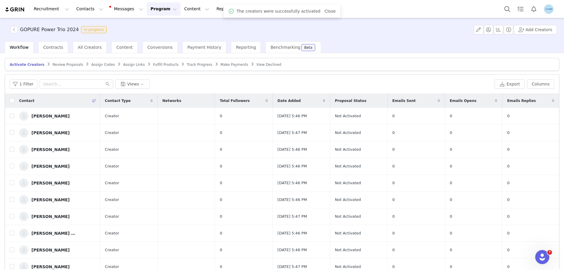
checkbox input "false"
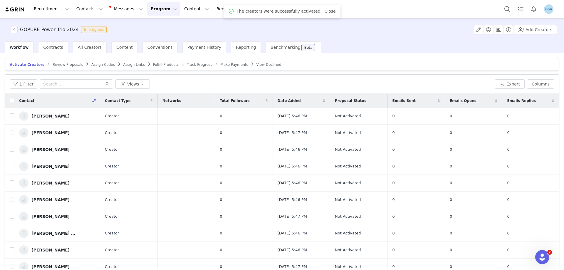
checkbox input "false"
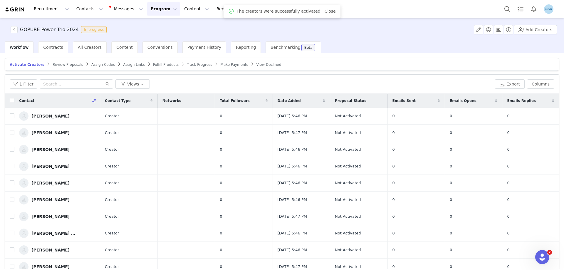
checkbox input "false"
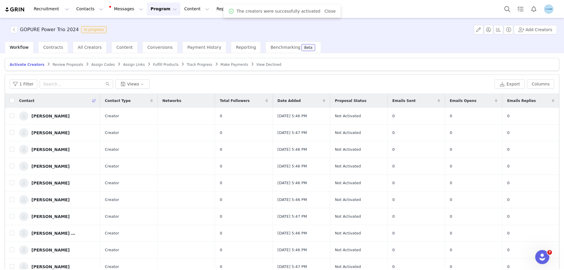
checkbox input "false"
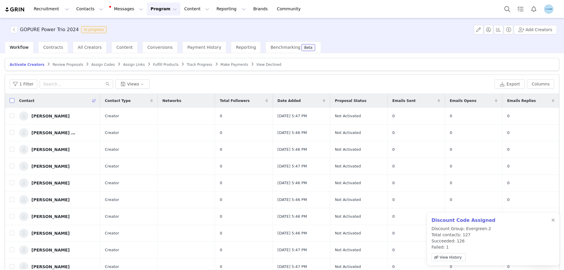
click at [12, 100] on input "checkbox" at bounding box center [12, 100] width 5 height 5
checkbox input "true"
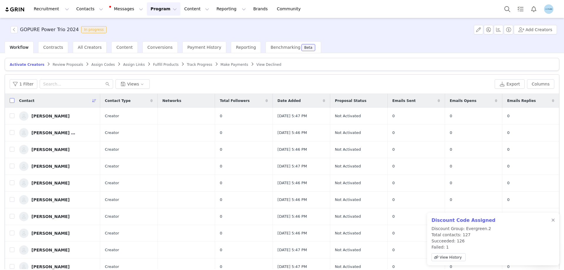
checkbox input "true"
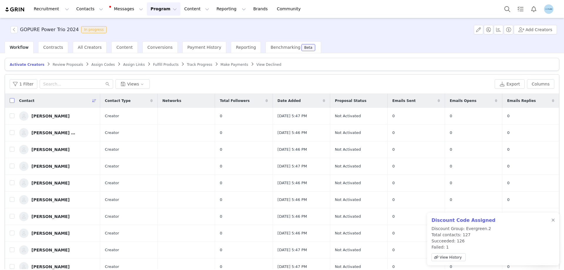
checkbox input "true"
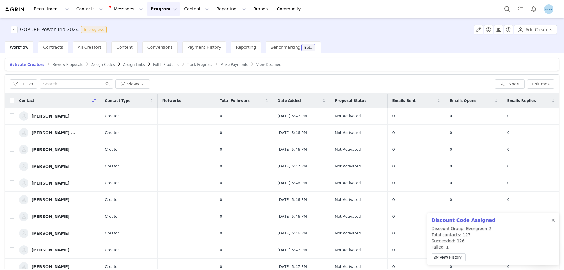
checkbox input "true"
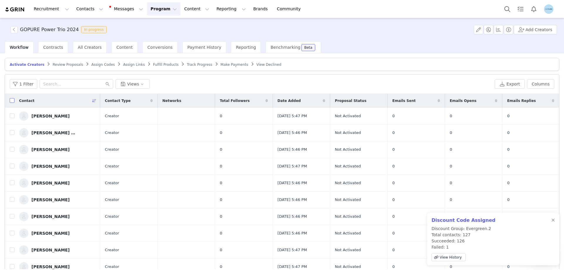
checkbox input "true"
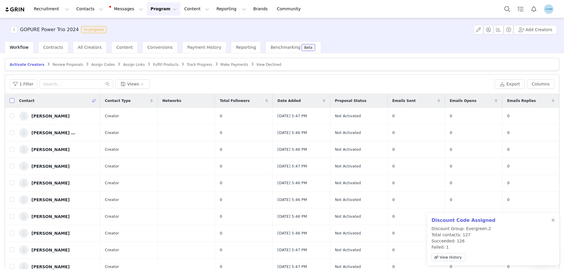
checkbox input "true"
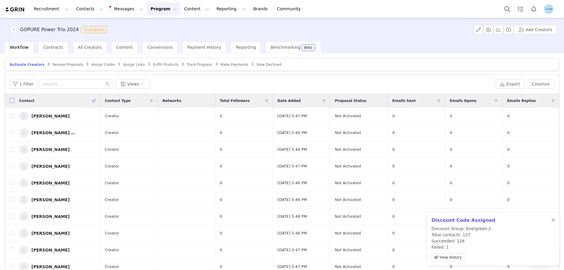
checkbox input "true"
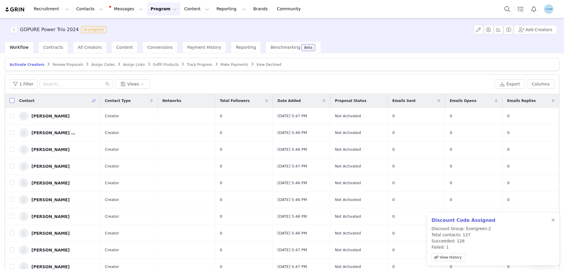
checkbox input "true"
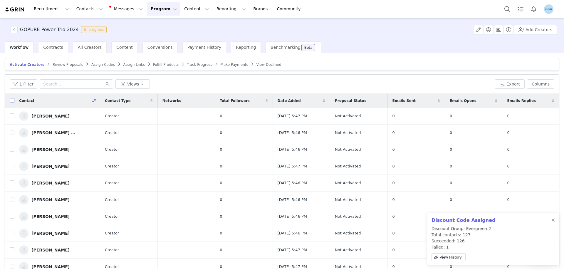
checkbox input "true"
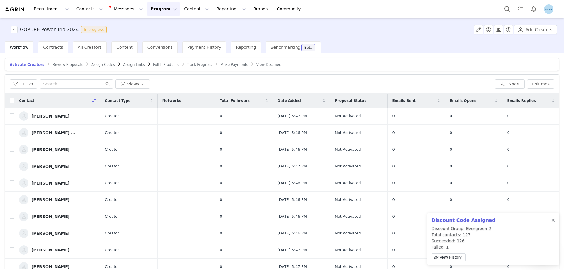
checkbox input "true"
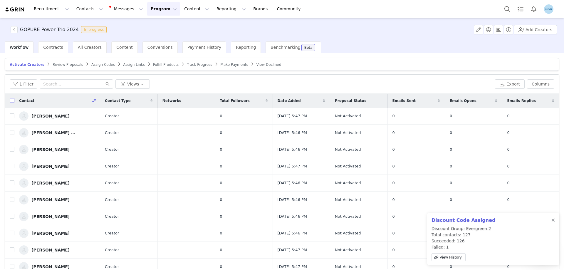
checkbox input "true"
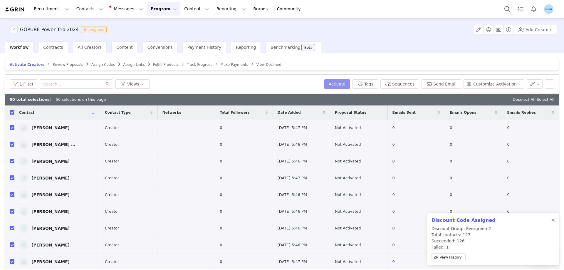
click at [348, 84] on button "Activate" at bounding box center [337, 83] width 26 height 9
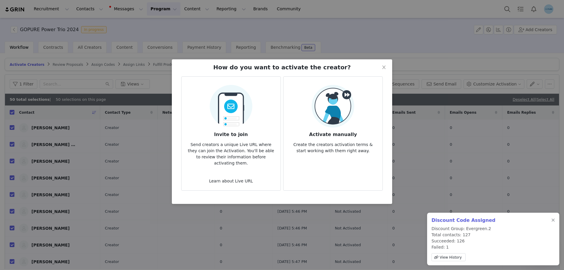
click at [342, 119] on img at bounding box center [333, 106] width 43 height 43
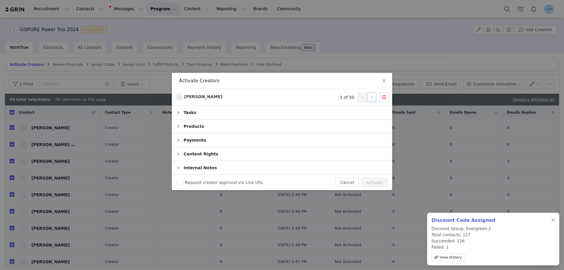
click at [373, 98] on button "button" at bounding box center [371, 97] width 9 height 9
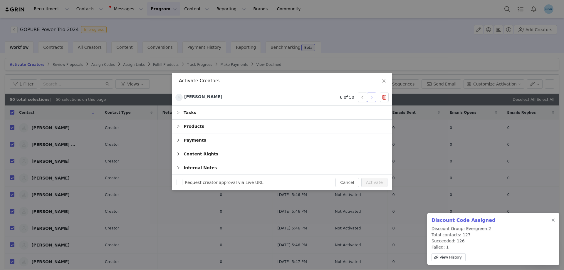
click at [373, 98] on button "button" at bounding box center [371, 97] width 9 height 9
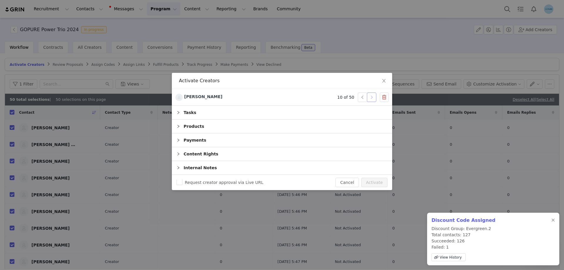
click at [373, 98] on button "button" at bounding box center [371, 97] width 9 height 9
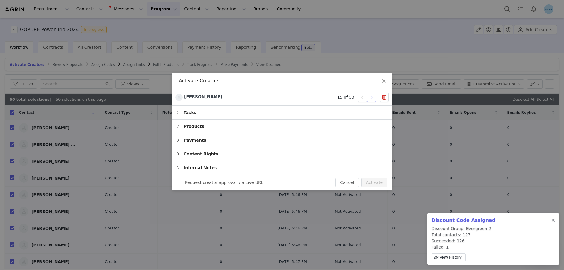
click at [373, 98] on button "button" at bounding box center [371, 97] width 9 height 9
click at [372, 98] on button "button" at bounding box center [371, 97] width 9 height 9
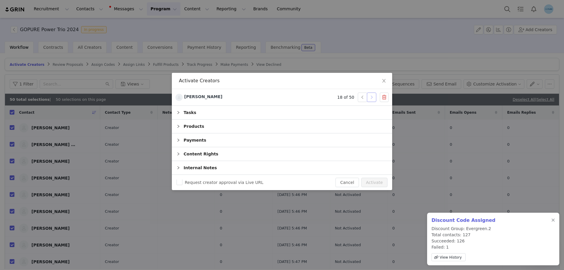
click at [372, 98] on button "button" at bounding box center [371, 97] width 9 height 9
click at [372, 97] on button "button" at bounding box center [371, 97] width 9 height 9
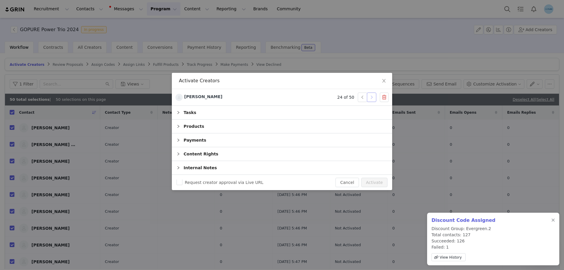
click at [372, 97] on button "button" at bounding box center [371, 97] width 9 height 9
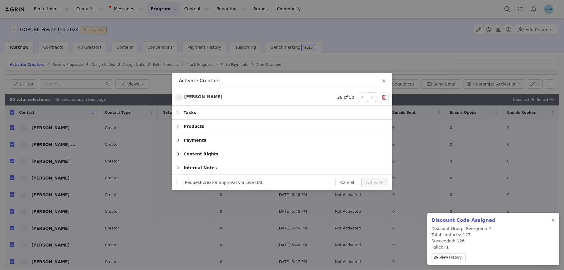
click at [372, 97] on button "button" at bounding box center [371, 97] width 9 height 9
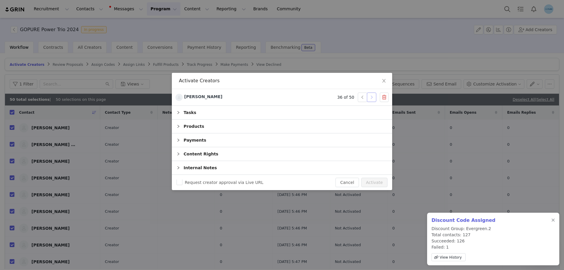
click at [372, 97] on button "button" at bounding box center [371, 97] width 9 height 9
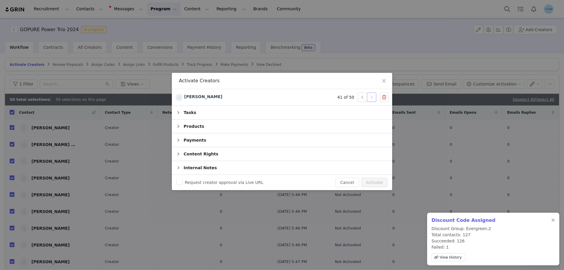
click at [372, 97] on button "button" at bounding box center [371, 97] width 9 height 9
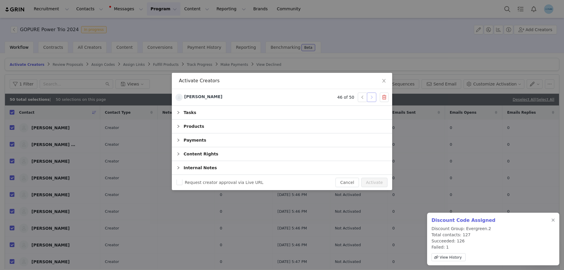
click at [372, 97] on button "button" at bounding box center [371, 97] width 9 height 9
click at [380, 180] on button "Activate" at bounding box center [374, 182] width 26 height 9
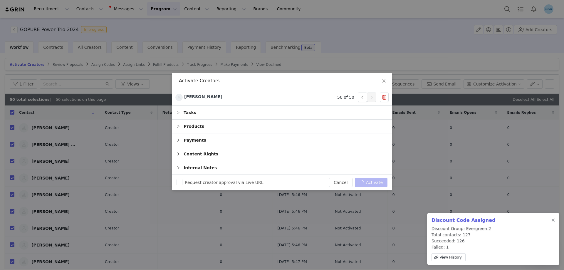
checkbox input "false"
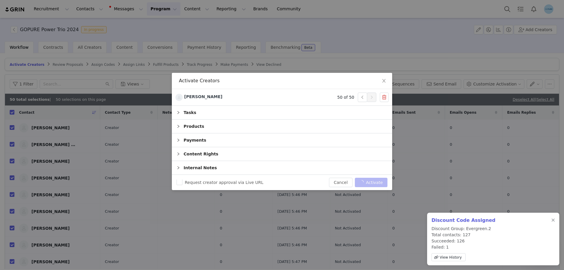
checkbox input "false"
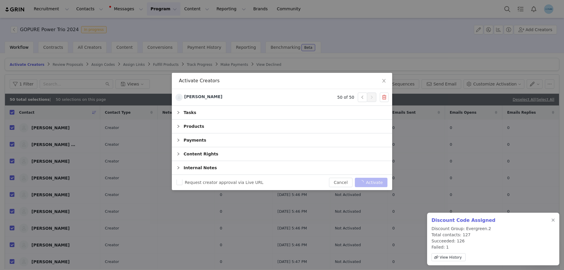
checkbox input "false"
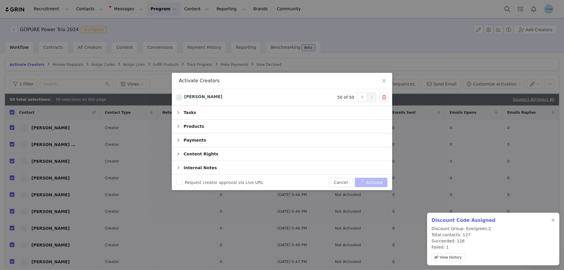
checkbox input "false"
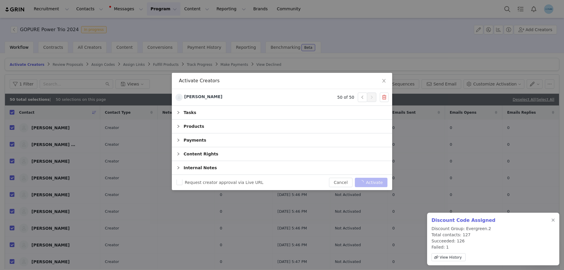
checkbox input "false"
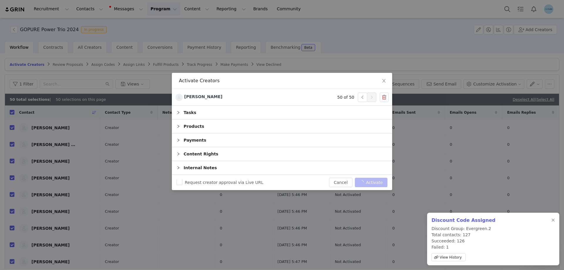
checkbox input "false"
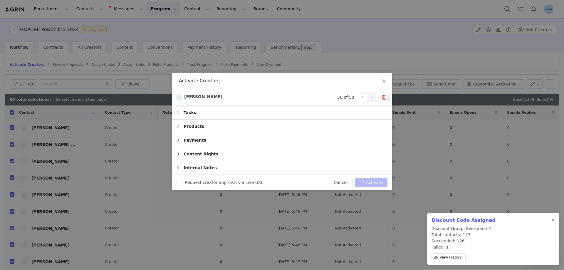
checkbox input "false"
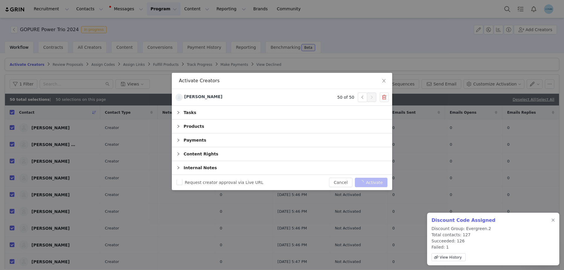
checkbox input "false"
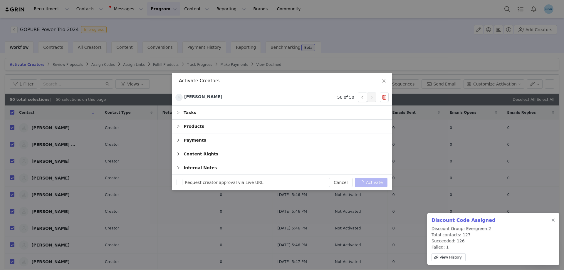
checkbox input "false"
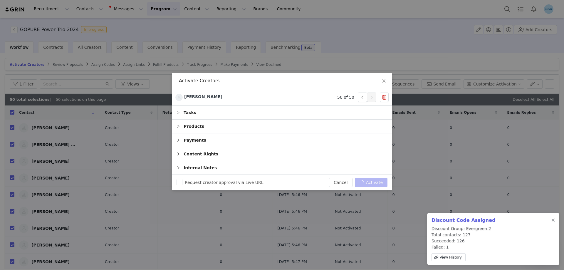
checkbox input "false"
